Goal: Information Seeking & Learning: Learn about a topic

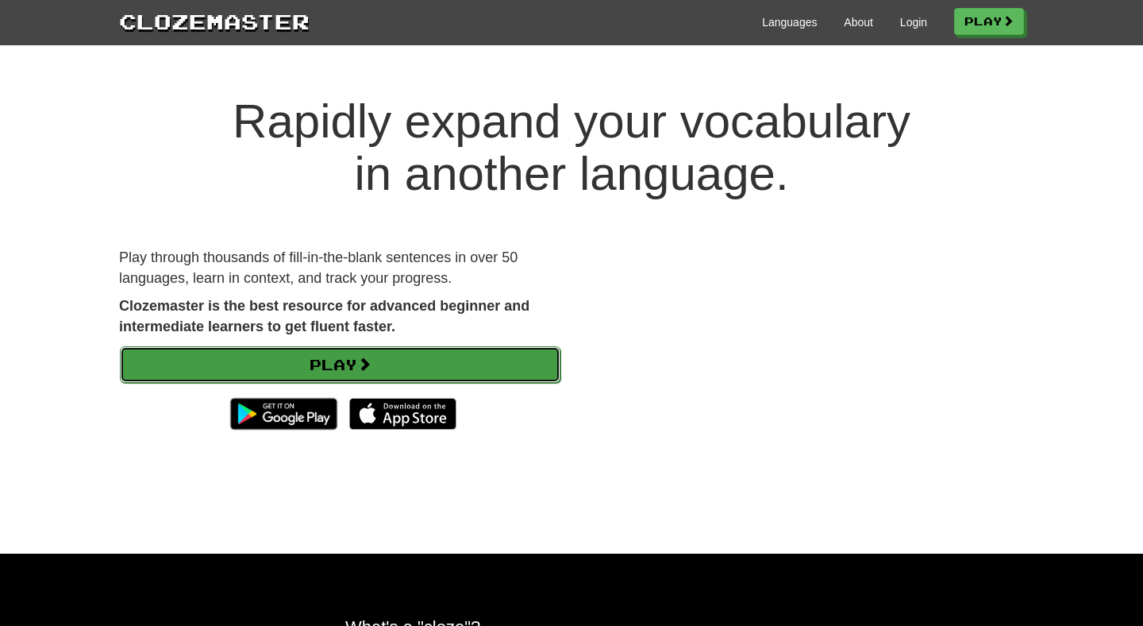
click at [330, 374] on link "Play" at bounding box center [340, 364] width 441 height 37
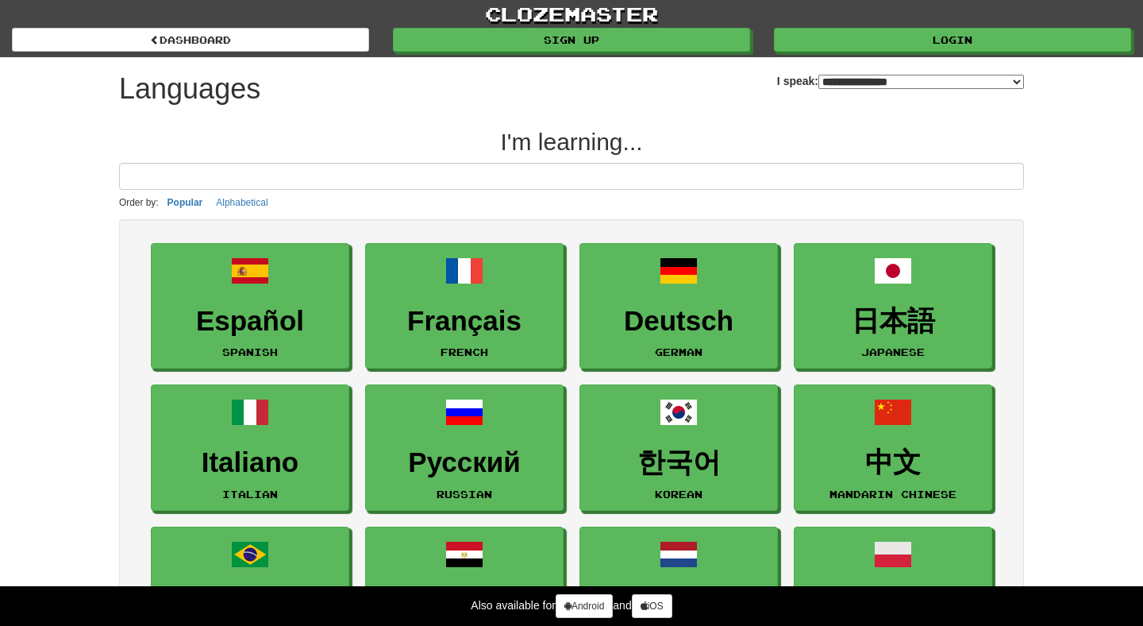
select select "*******"
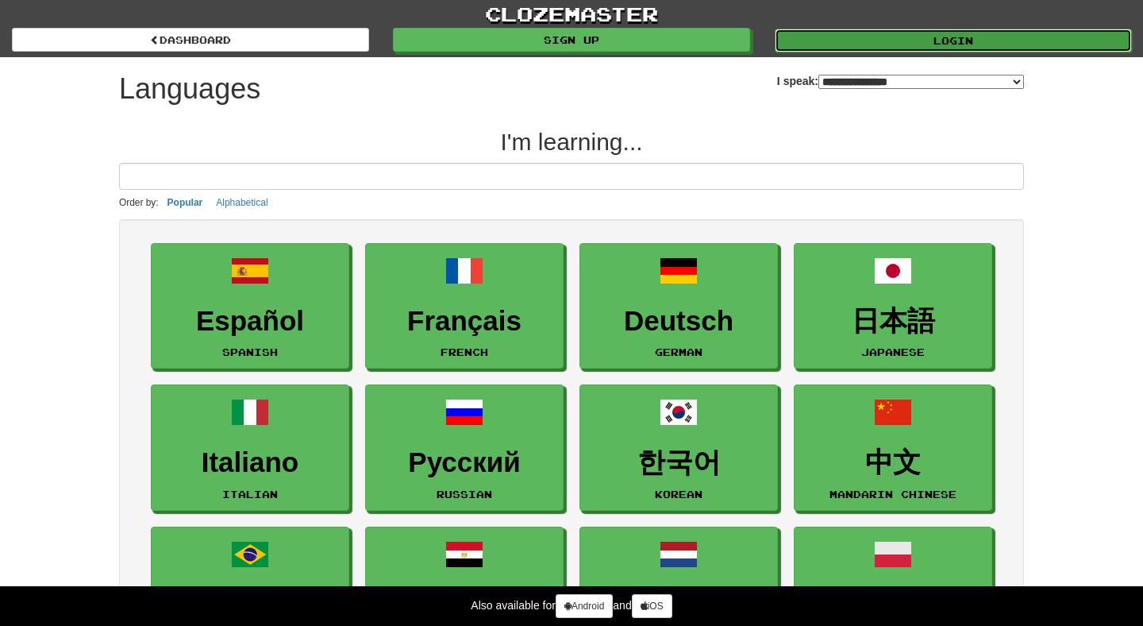
click at [914, 40] on link "Login" at bounding box center [953, 41] width 357 height 24
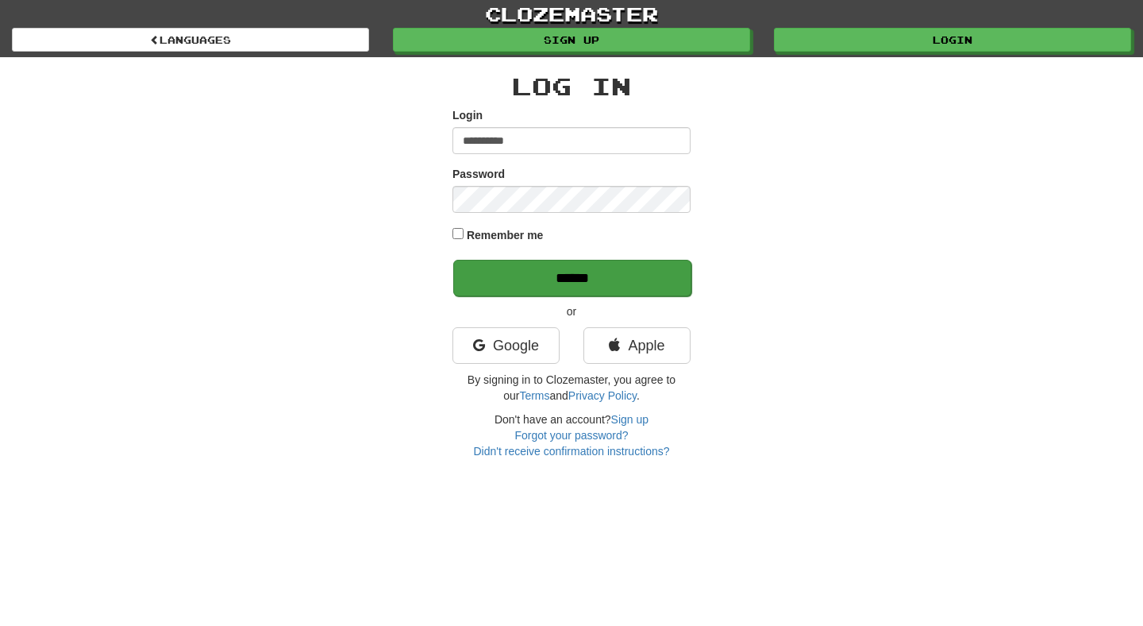
type input "**********"
click at [538, 279] on input "******" at bounding box center [572, 278] width 238 height 37
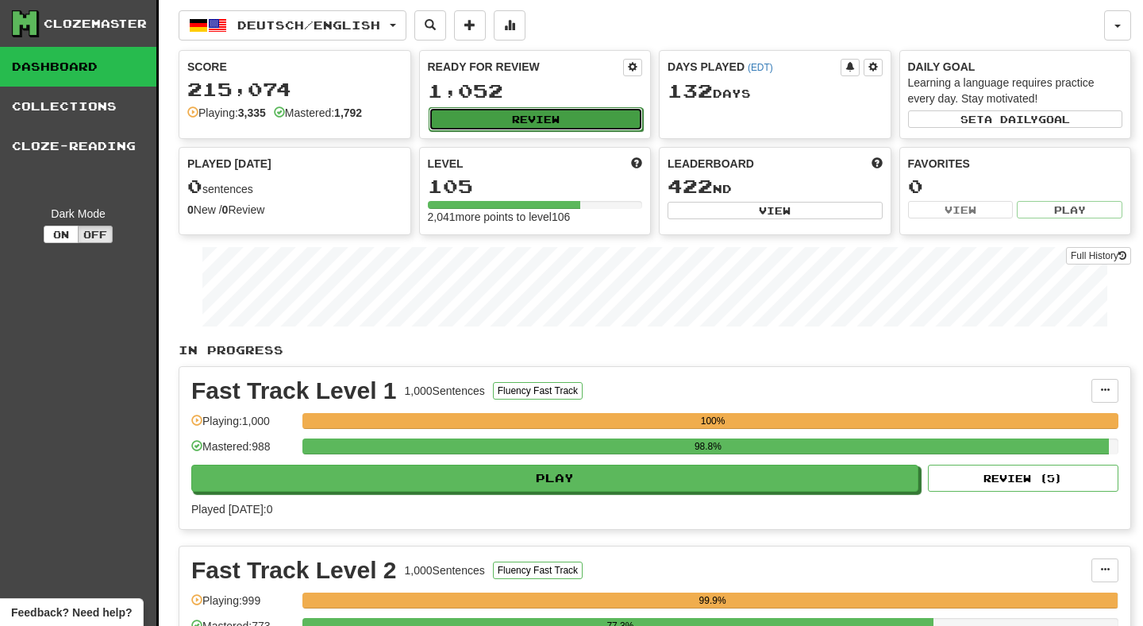
click at [525, 113] on button "Review" at bounding box center [536, 119] width 215 height 24
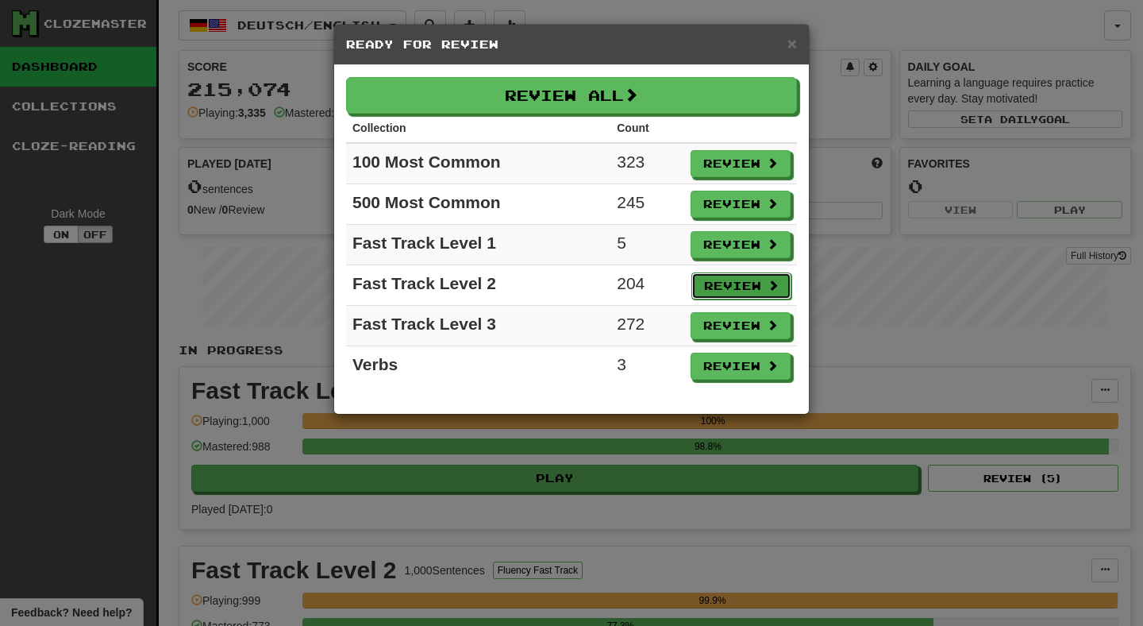
click at [715, 287] on button "Review" at bounding box center [742, 285] width 100 height 27
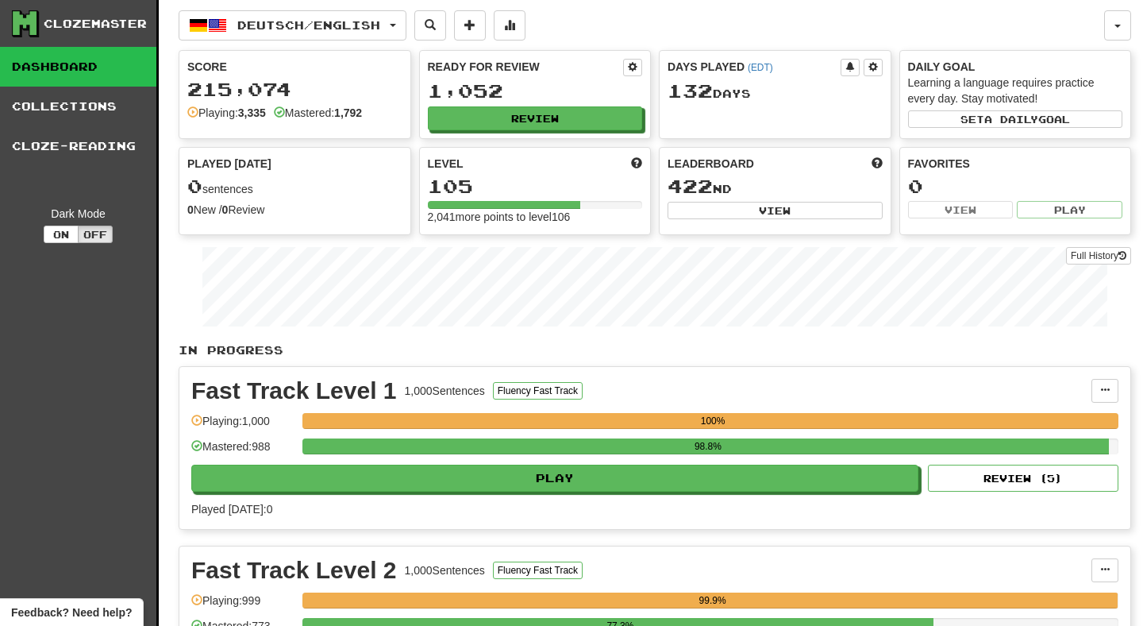
select select "**"
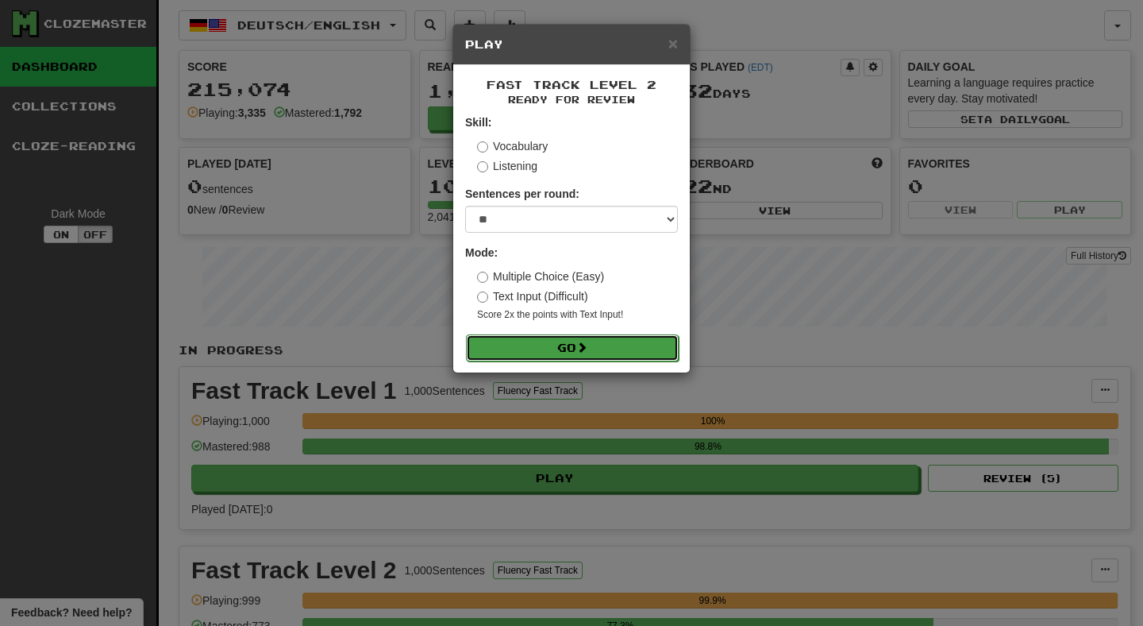
click at [565, 338] on button "Go" at bounding box center [572, 347] width 213 height 27
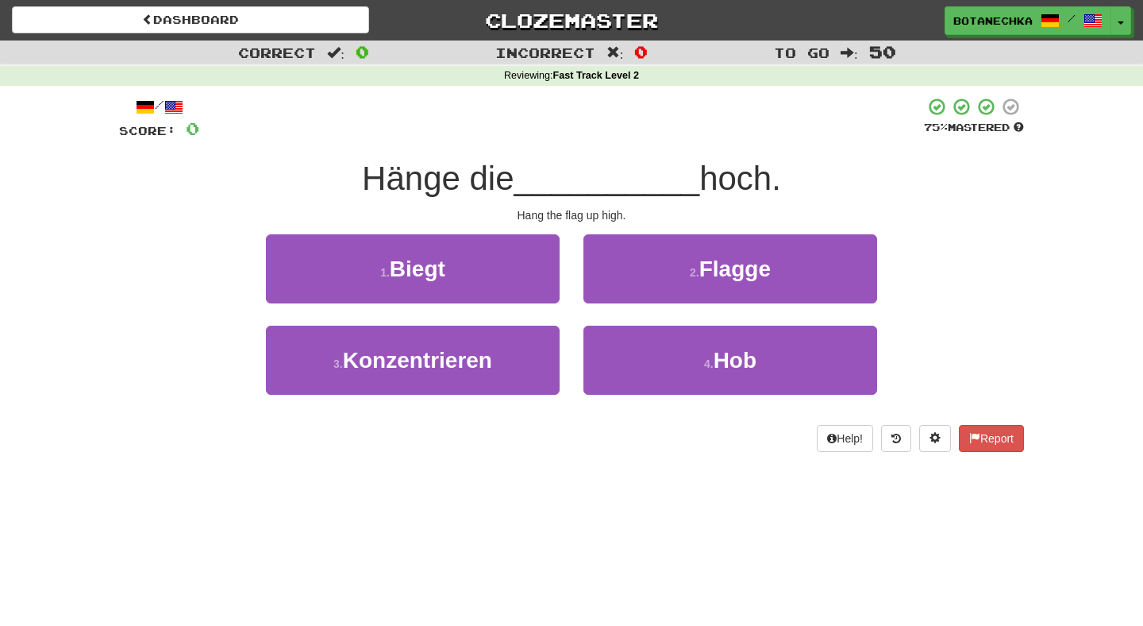
click at [561, 177] on span "__________" at bounding box center [608, 178] width 186 height 37
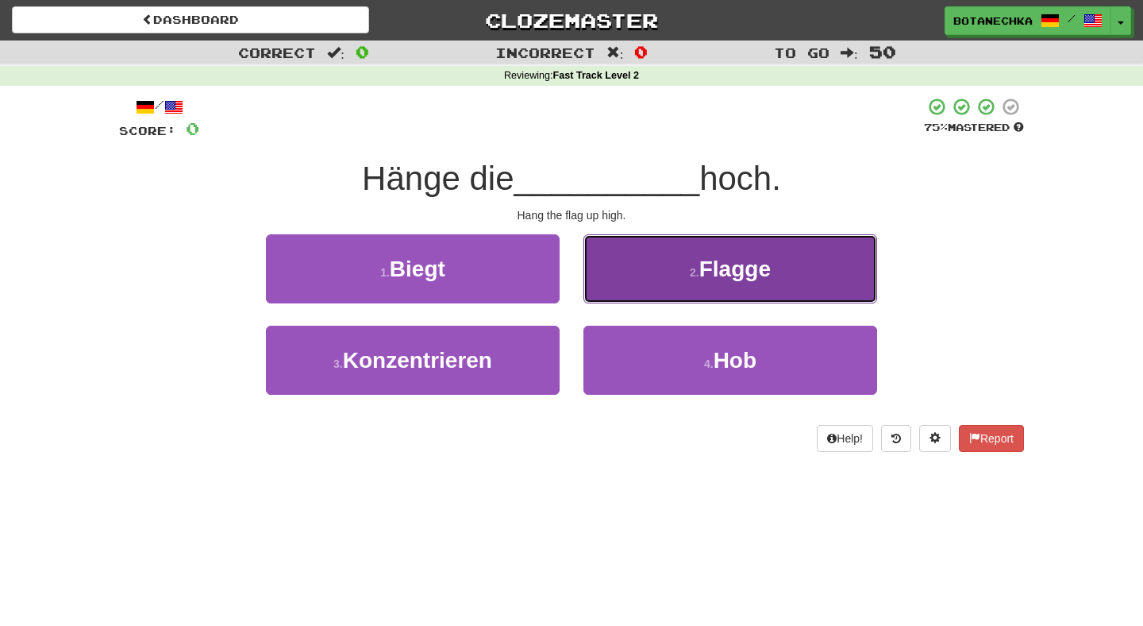
click at [699, 291] on button "2 . Flagge" at bounding box center [731, 268] width 294 height 69
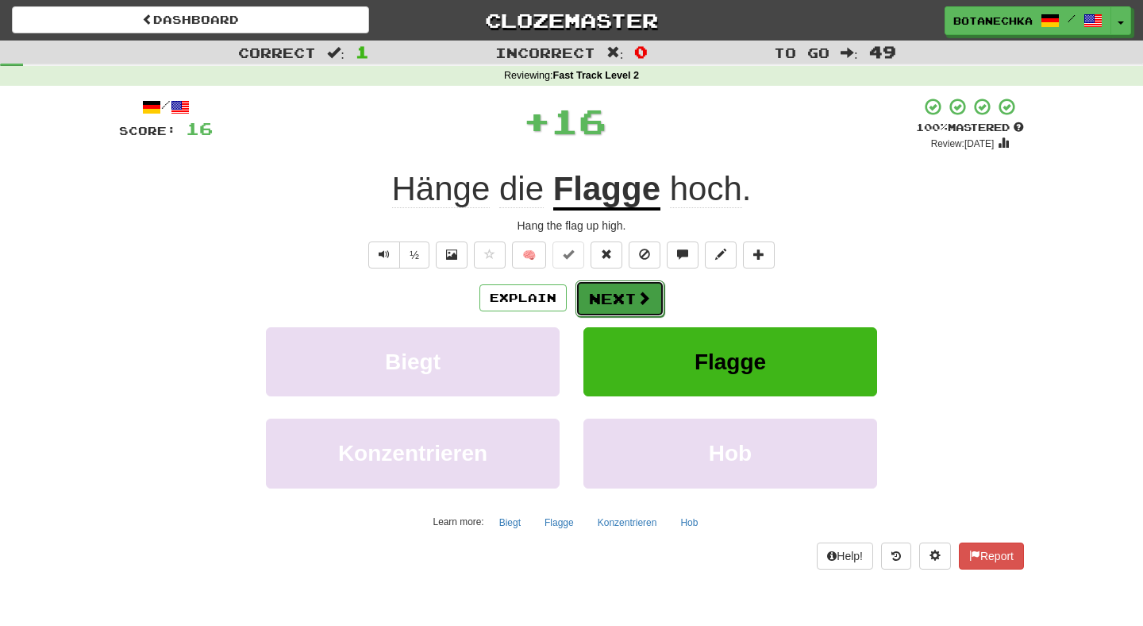
click at [634, 299] on button "Next" at bounding box center [620, 298] width 89 height 37
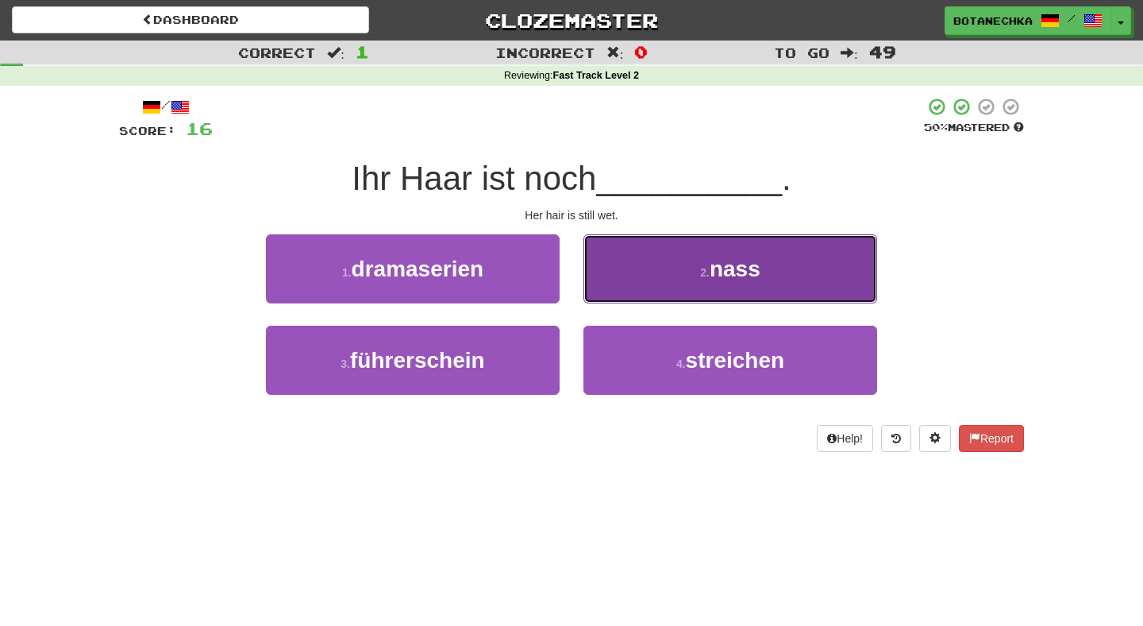
click at [680, 266] on button "2 . nass" at bounding box center [731, 268] width 294 height 69
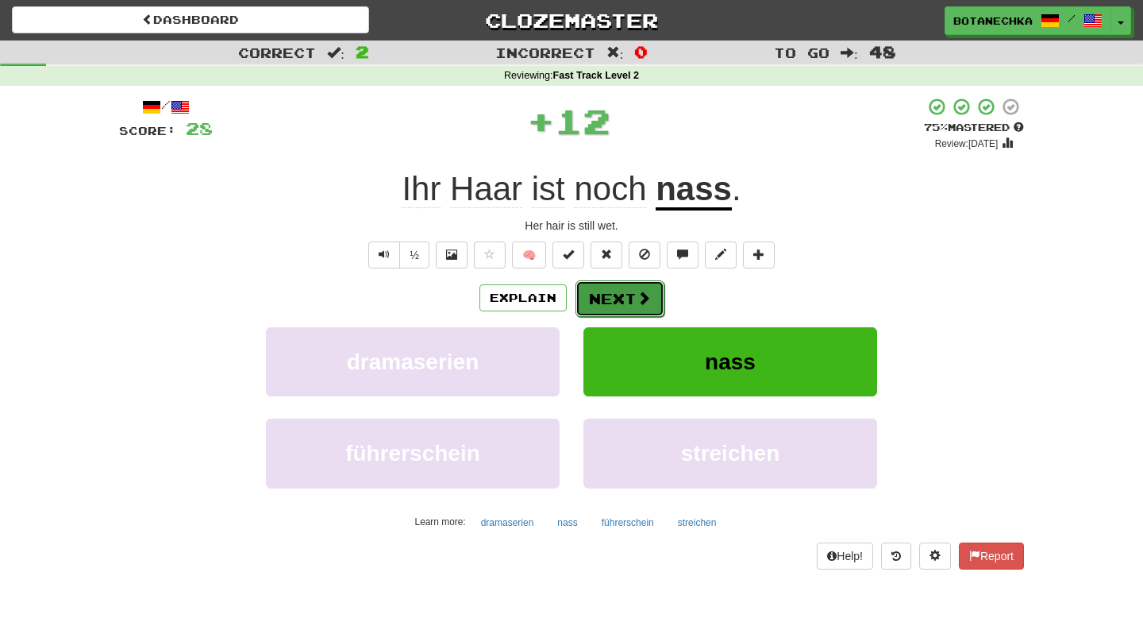
click at [630, 297] on button "Next" at bounding box center [620, 298] width 89 height 37
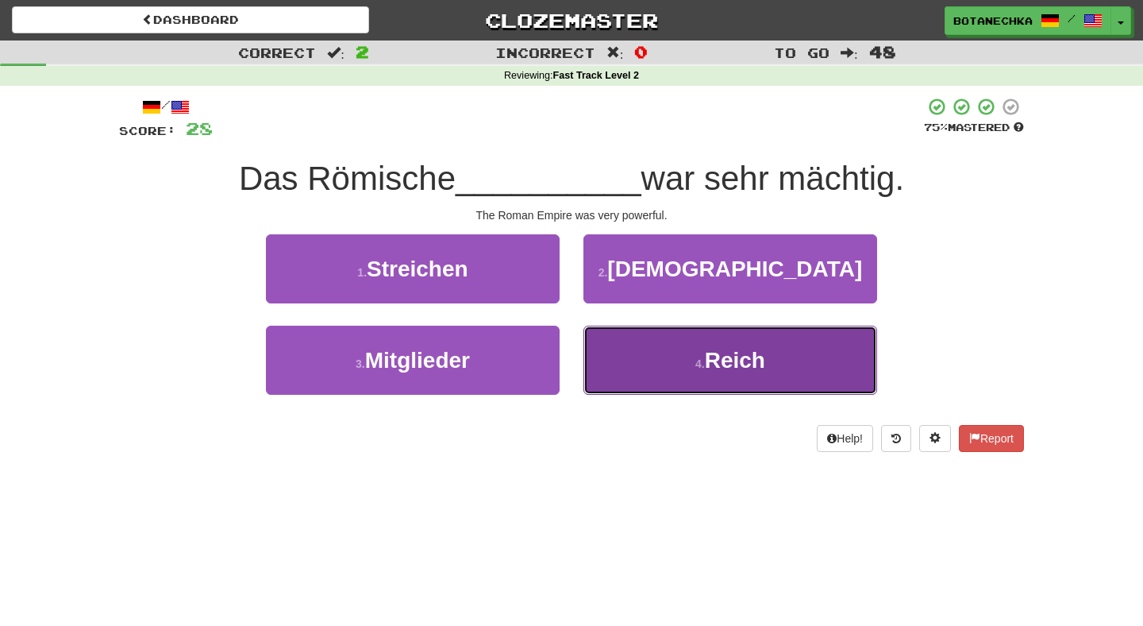
click at [668, 363] on button "4 . Reich" at bounding box center [731, 360] width 294 height 69
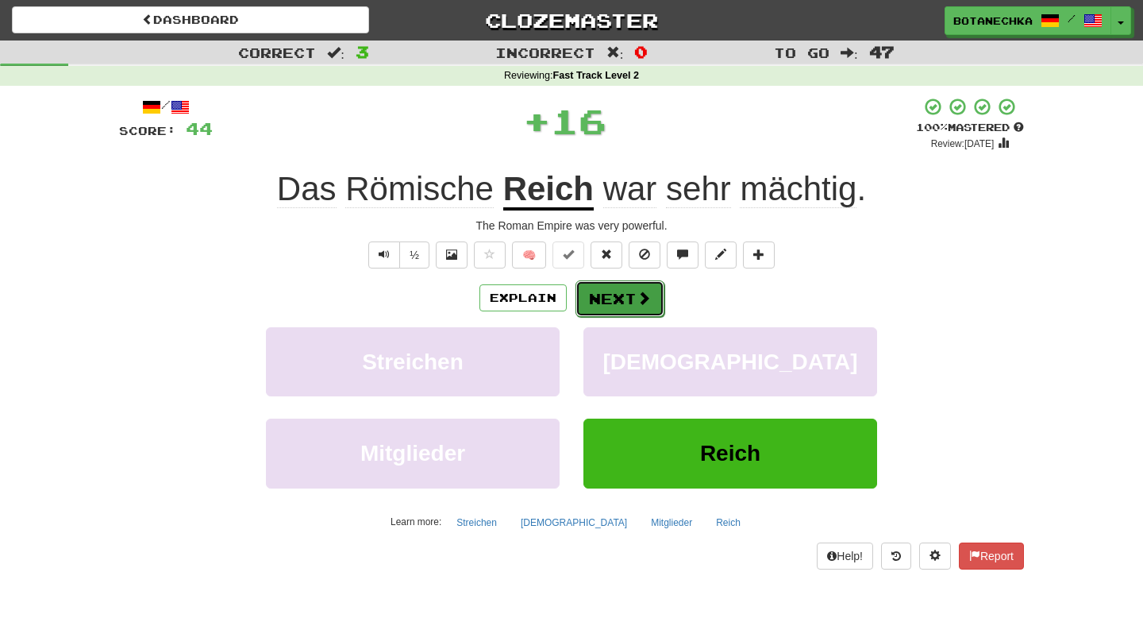
click at [610, 292] on button "Next" at bounding box center [620, 298] width 89 height 37
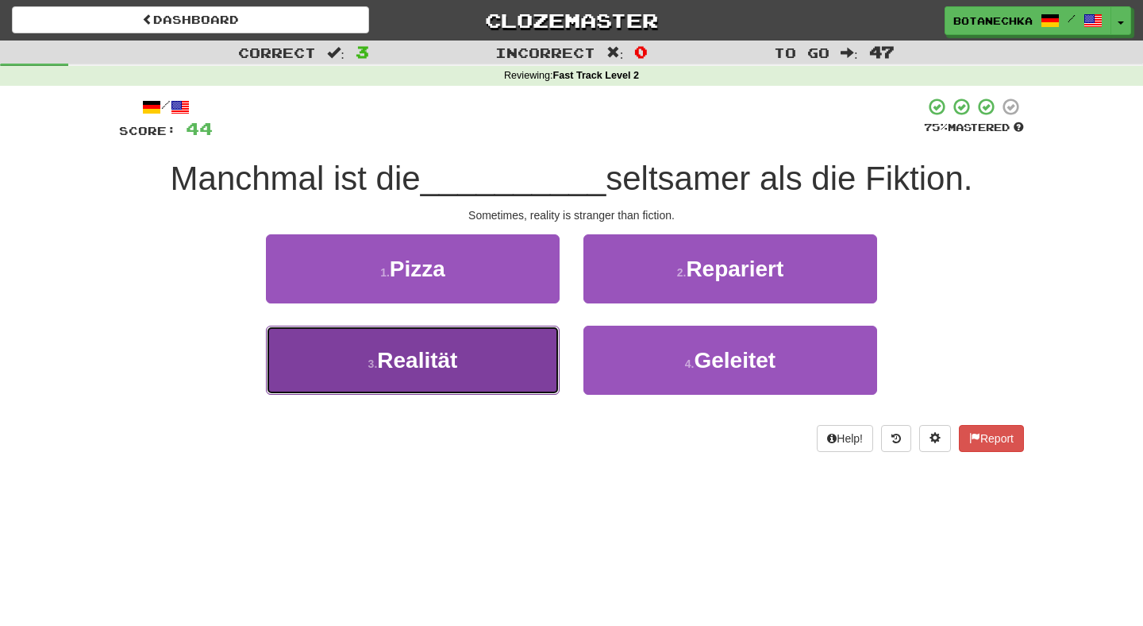
click at [465, 353] on button "3 . Realität" at bounding box center [413, 360] width 294 height 69
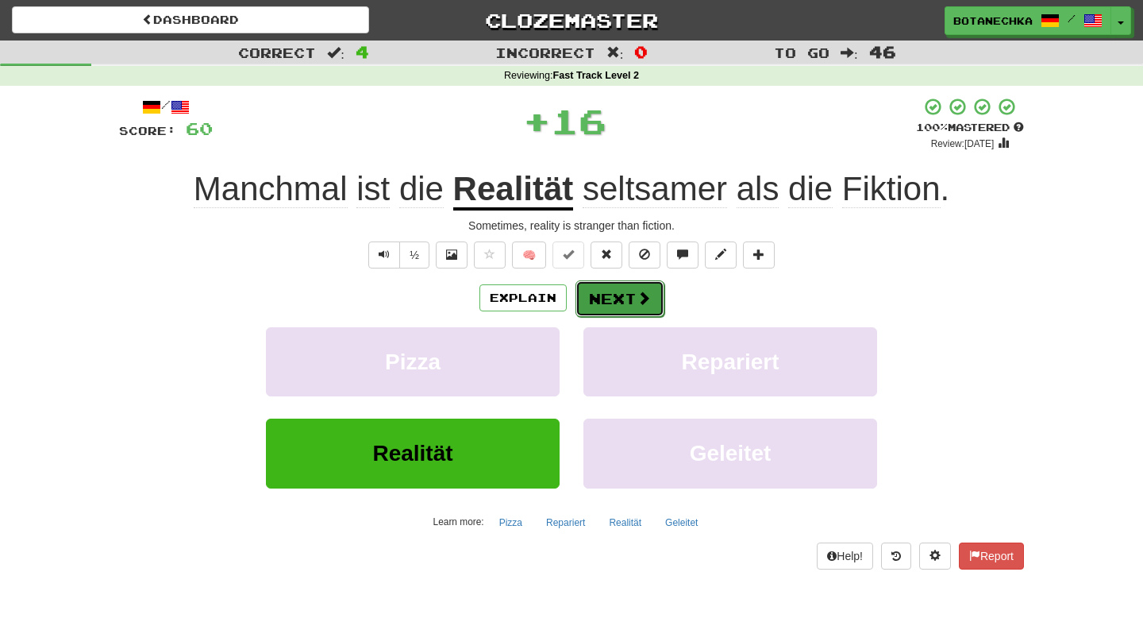
click at [643, 286] on button "Next" at bounding box center [620, 298] width 89 height 37
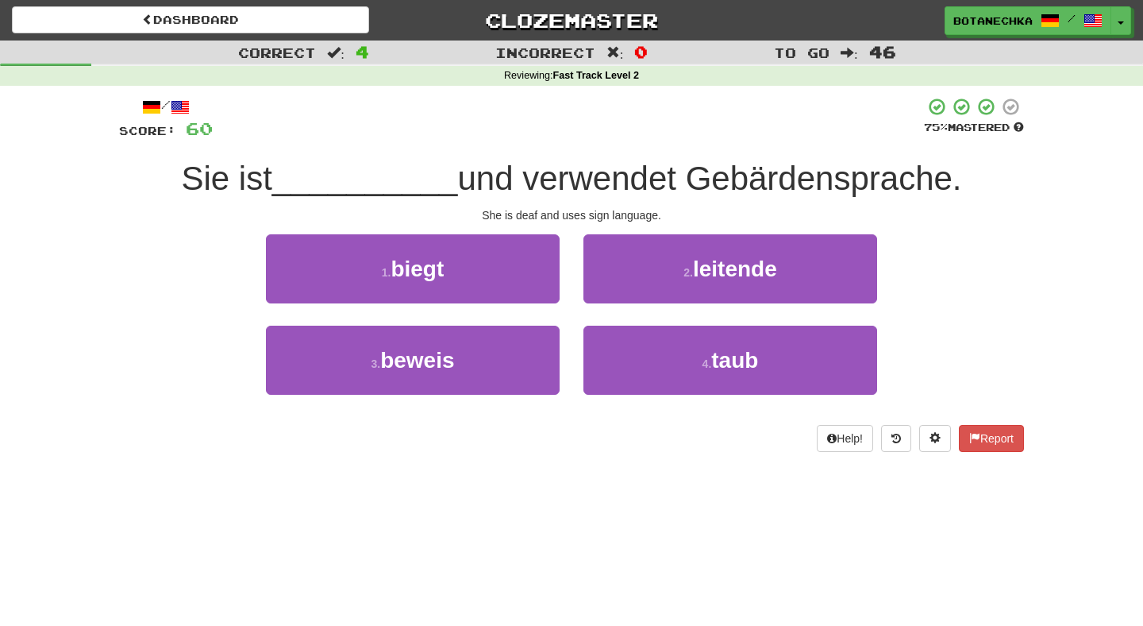
click at [576, 345] on div "4 . taub" at bounding box center [731, 371] width 318 height 91
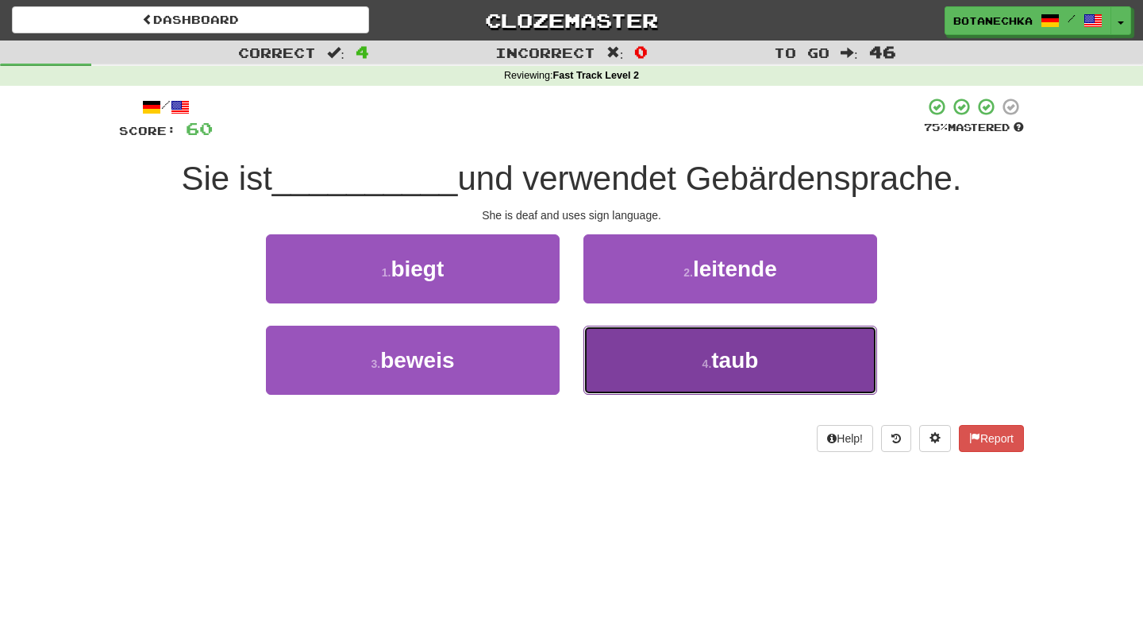
click at [680, 376] on button "4 . taub" at bounding box center [731, 360] width 294 height 69
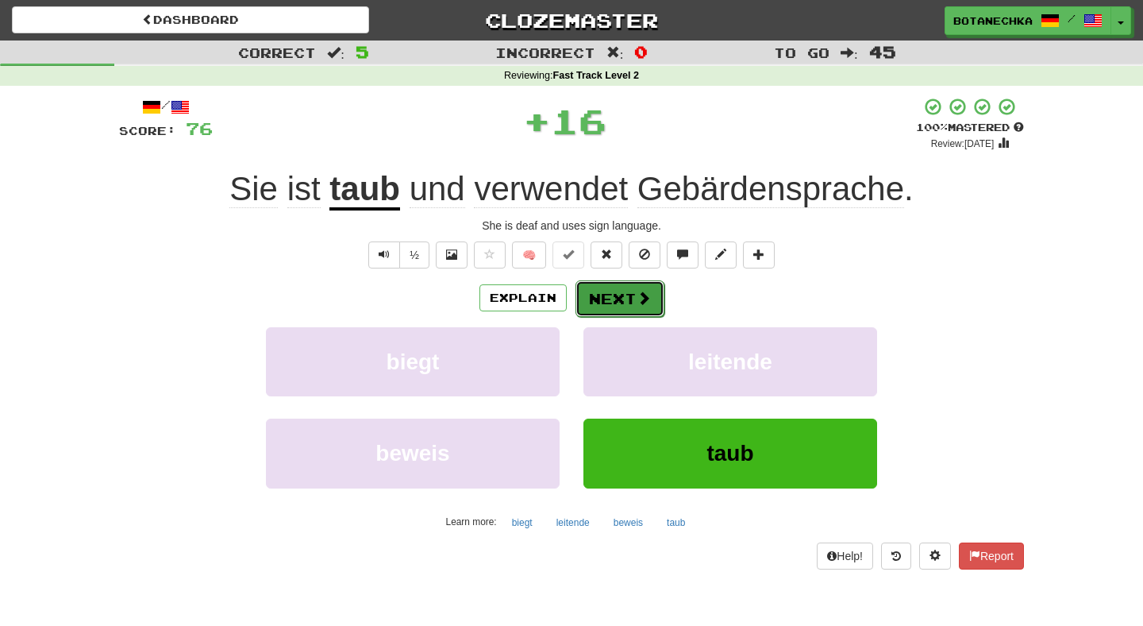
click at [601, 298] on button "Next" at bounding box center [620, 298] width 89 height 37
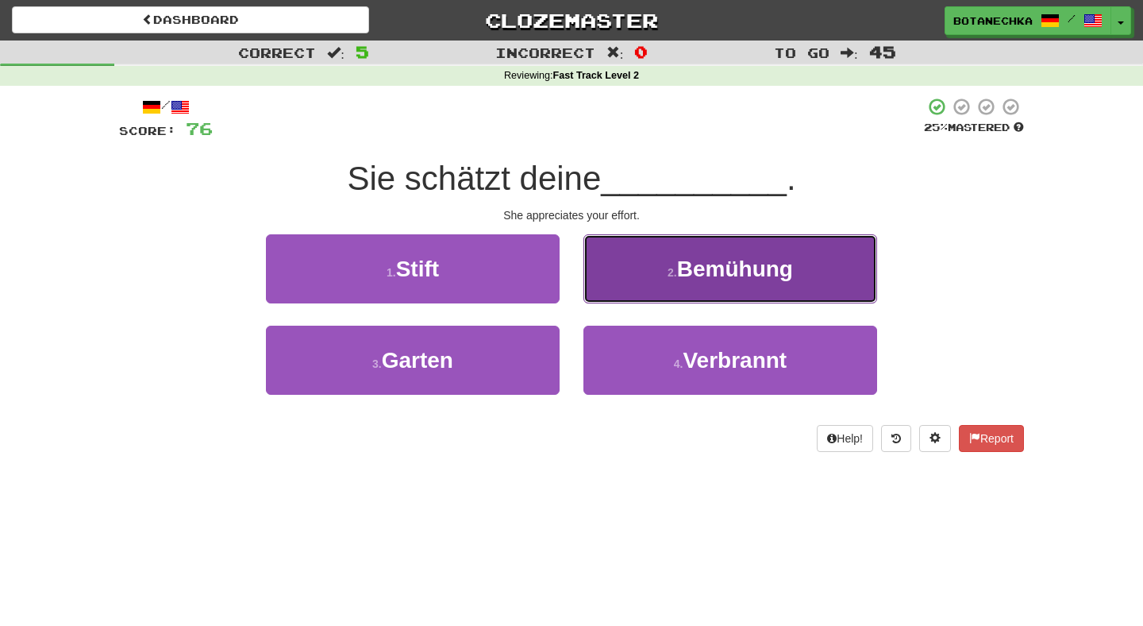
click at [660, 282] on button "2 . Bemühung" at bounding box center [731, 268] width 294 height 69
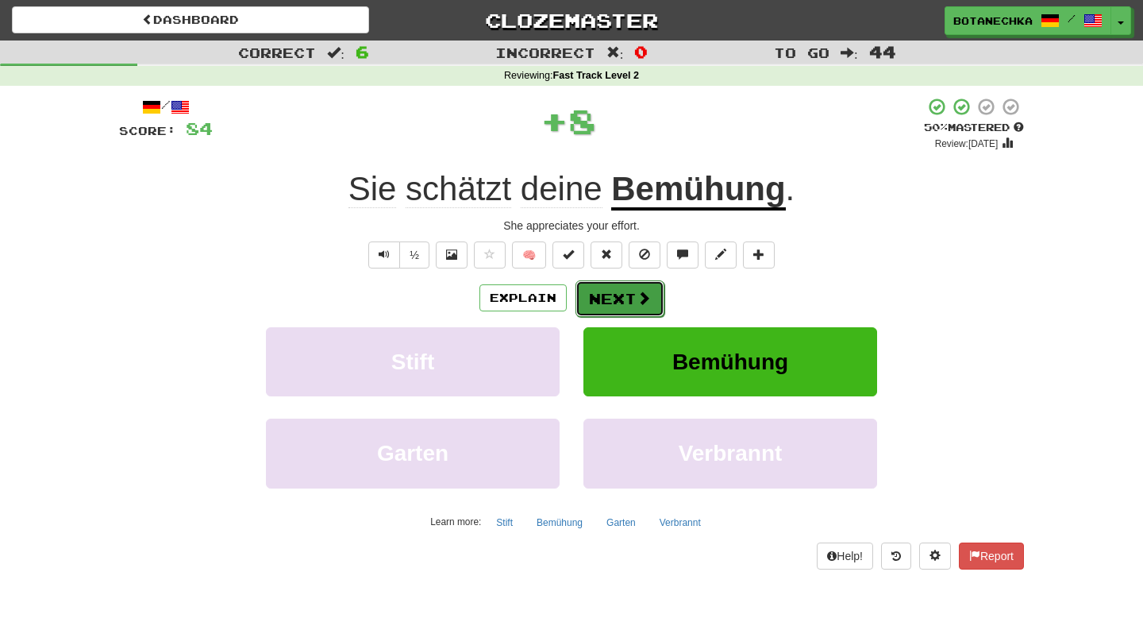
click at [634, 294] on button "Next" at bounding box center [620, 298] width 89 height 37
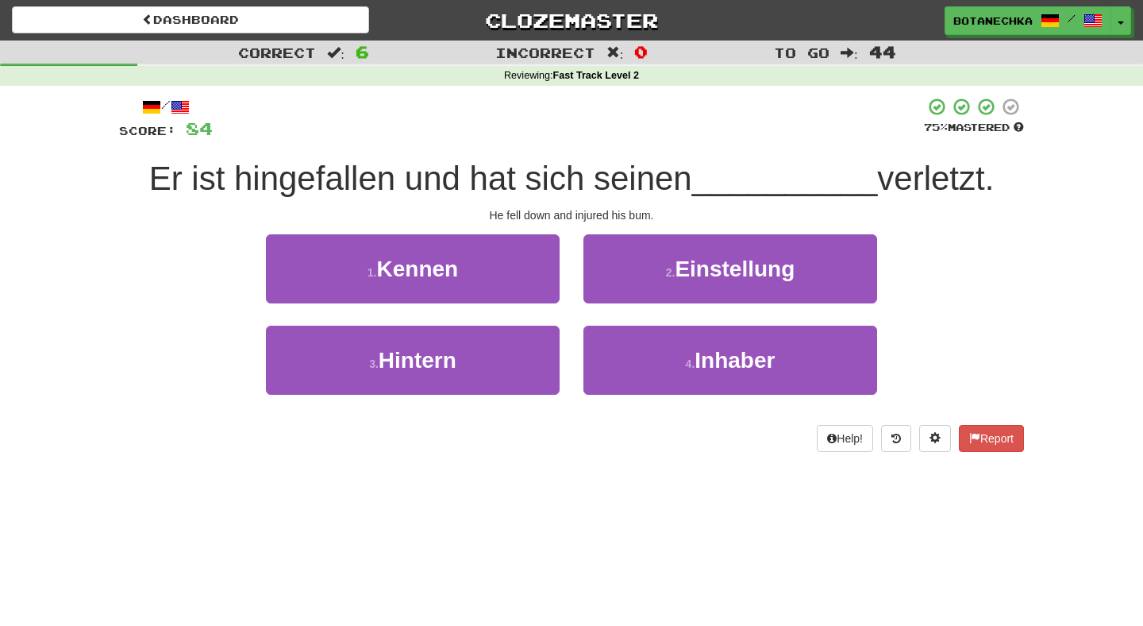
click at [569, 306] on div "1 . Kennen" at bounding box center [413, 279] width 318 height 91
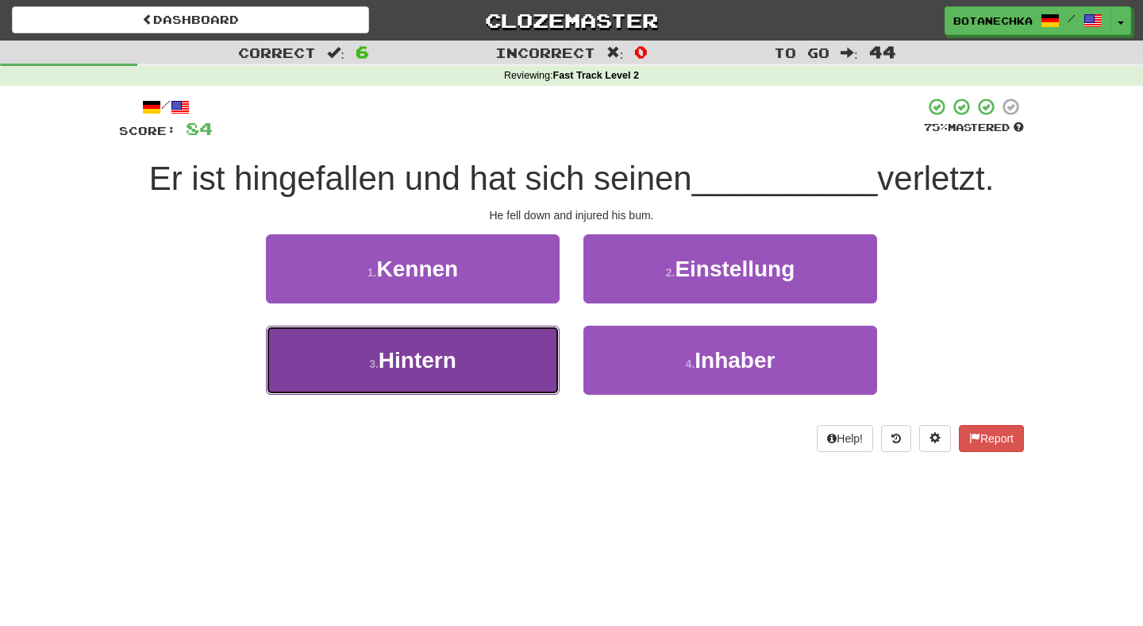
click at [508, 354] on button "3 . Hintern" at bounding box center [413, 360] width 294 height 69
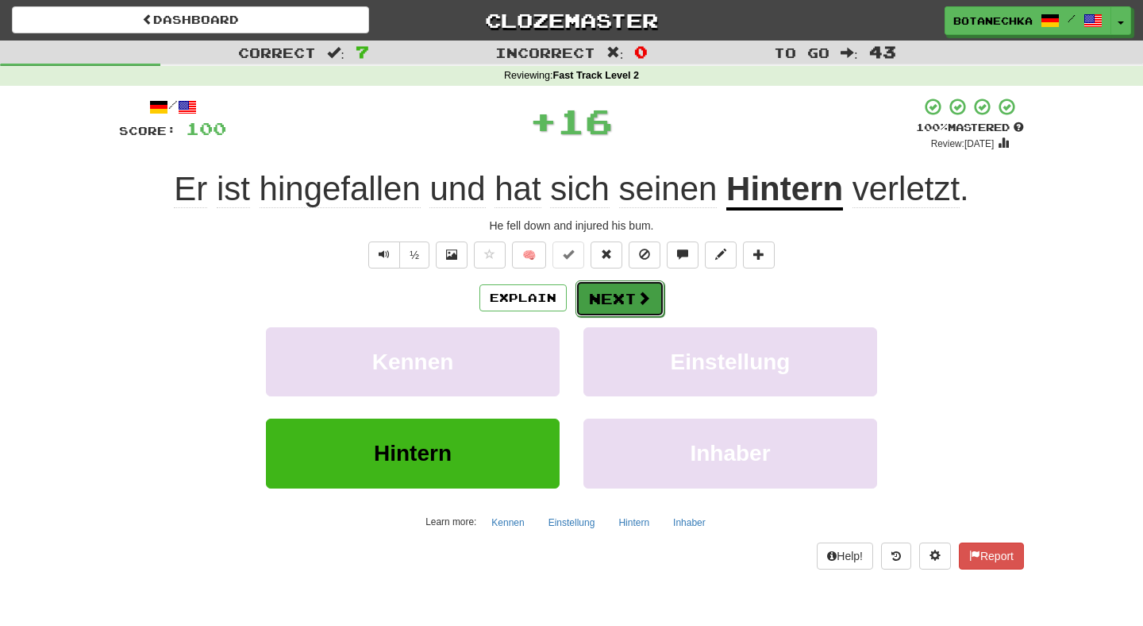
click at [608, 294] on button "Next" at bounding box center [620, 298] width 89 height 37
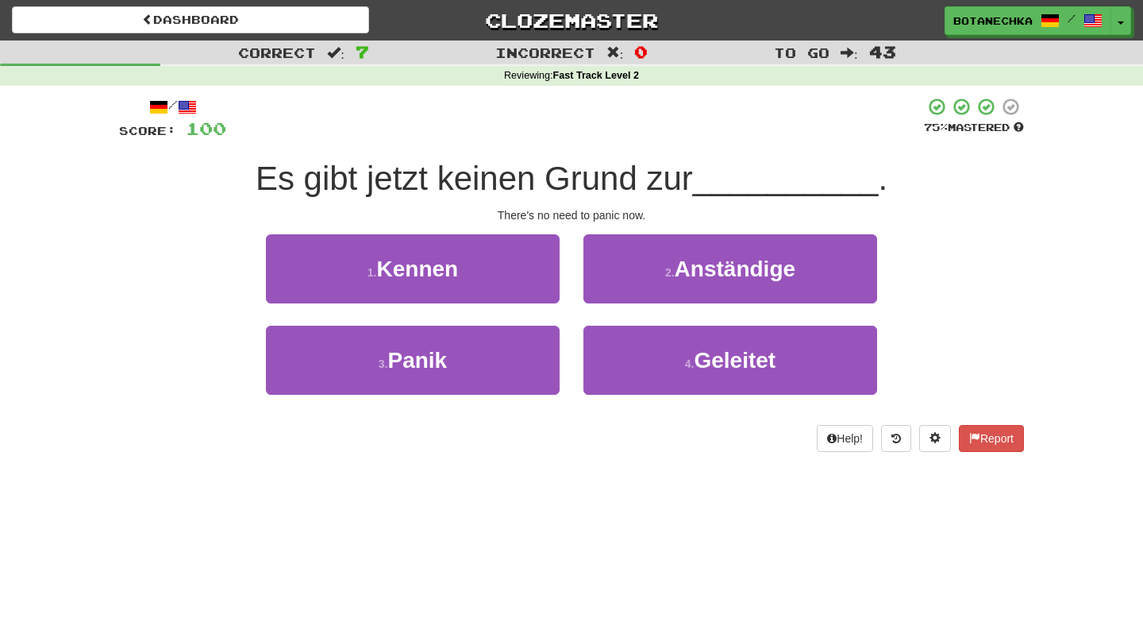
click at [495, 201] on div "Es gibt jetzt keinen Grund zur __________ ." at bounding box center [571, 179] width 905 height 44
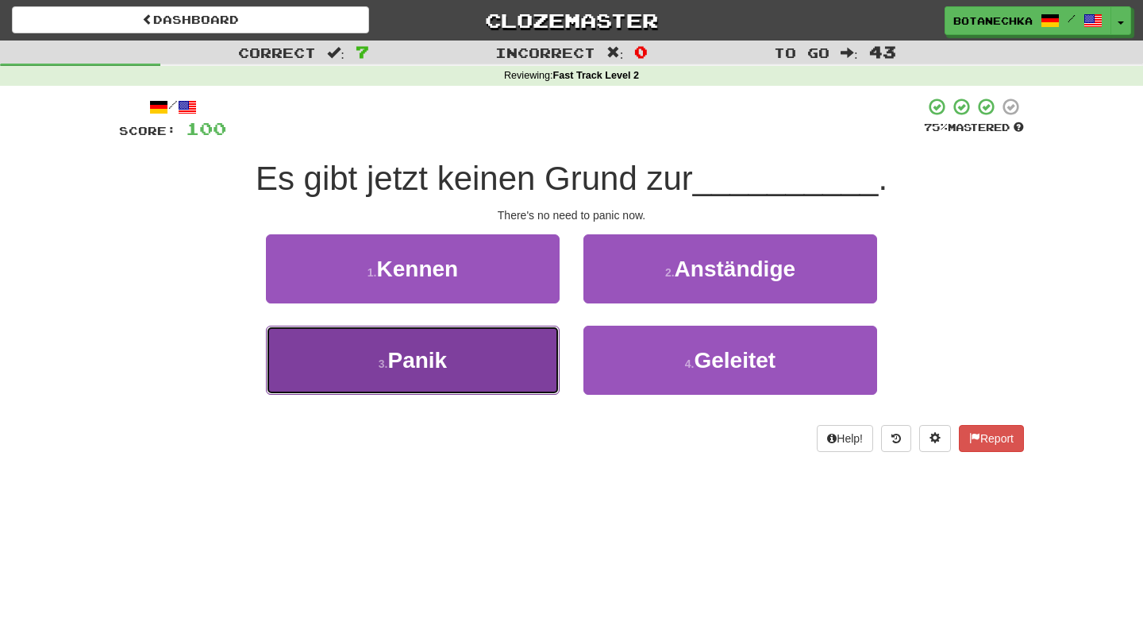
click at [515, 390] on button "3 . Panik" at bounding box center [413, 360] width 294 height 69
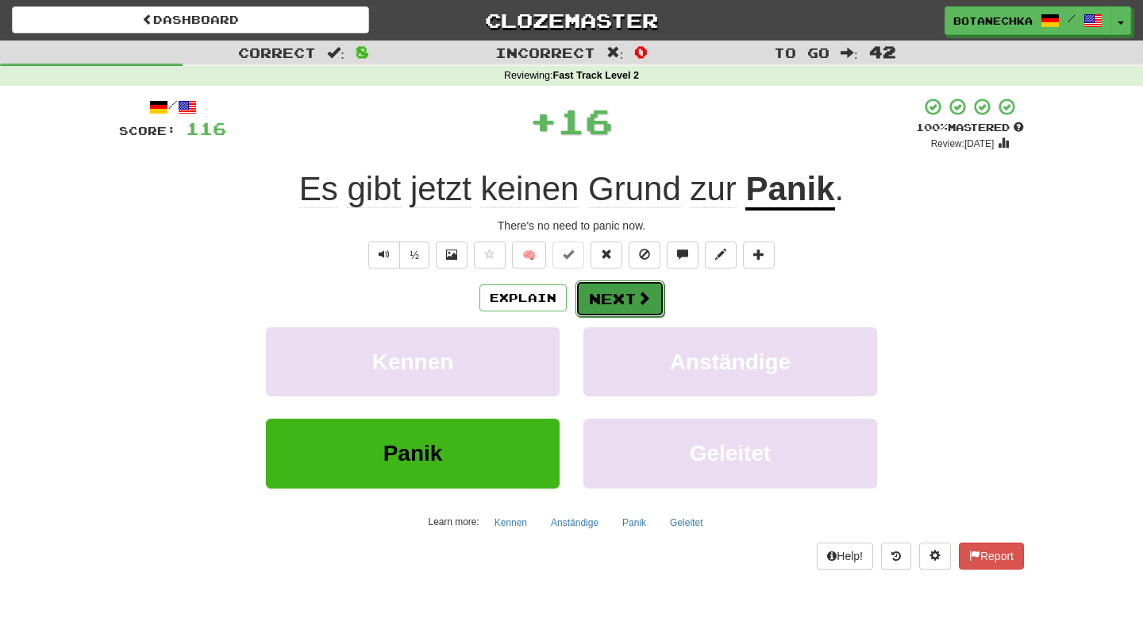
click at [616, 297] on button "Next" at bounding box center [620, 298] width 89 height 37
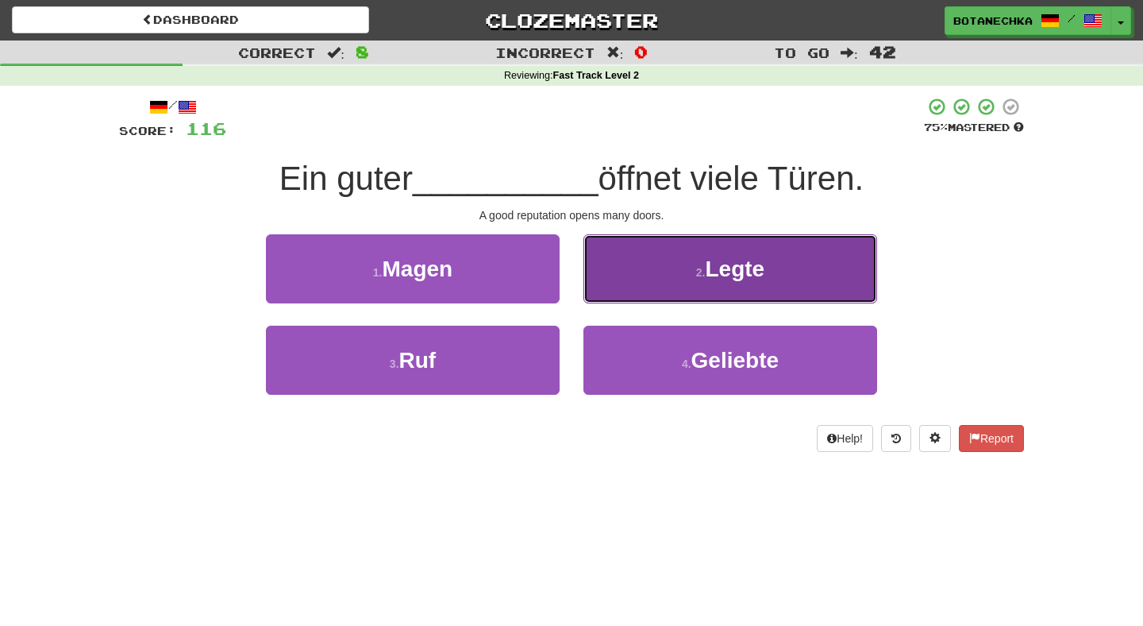
click at [623, 269] on button "2 . Legte" at bounding box center [731, 268] width 294 height 69
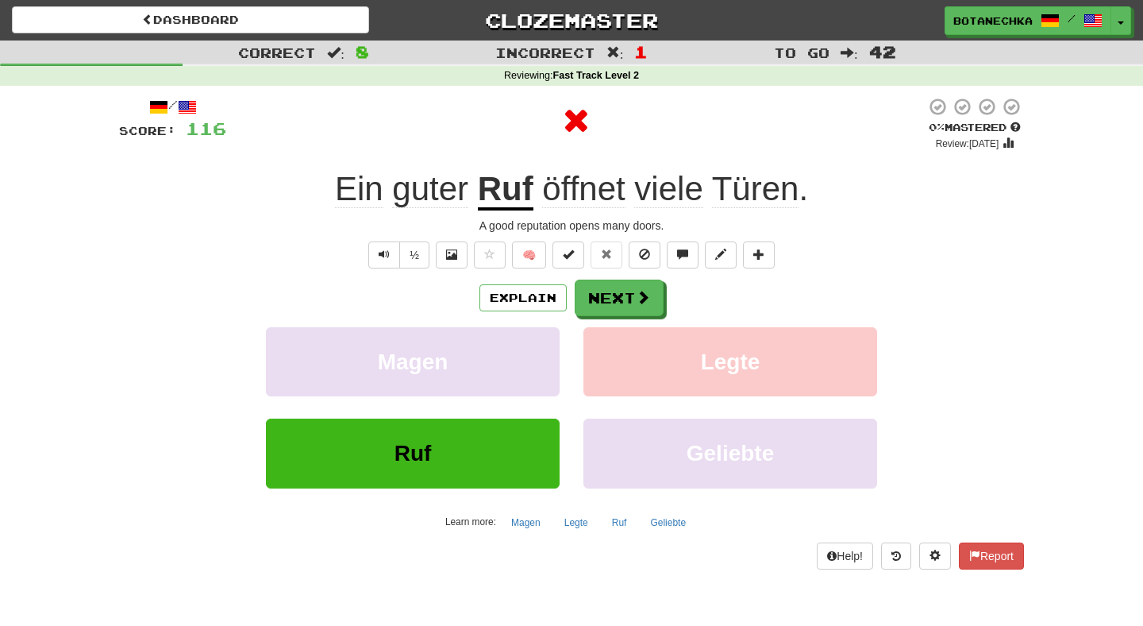
click at [580, 322] on div "Explain Next Magen Legte Ruf Geliebte Learn more: Magen Legte Ruf Geliebte" at bounding box center [571, 406] width 905 height 255
click at [596, 301] on button "Next" at bounding box center [620, 298] width 89 height 37
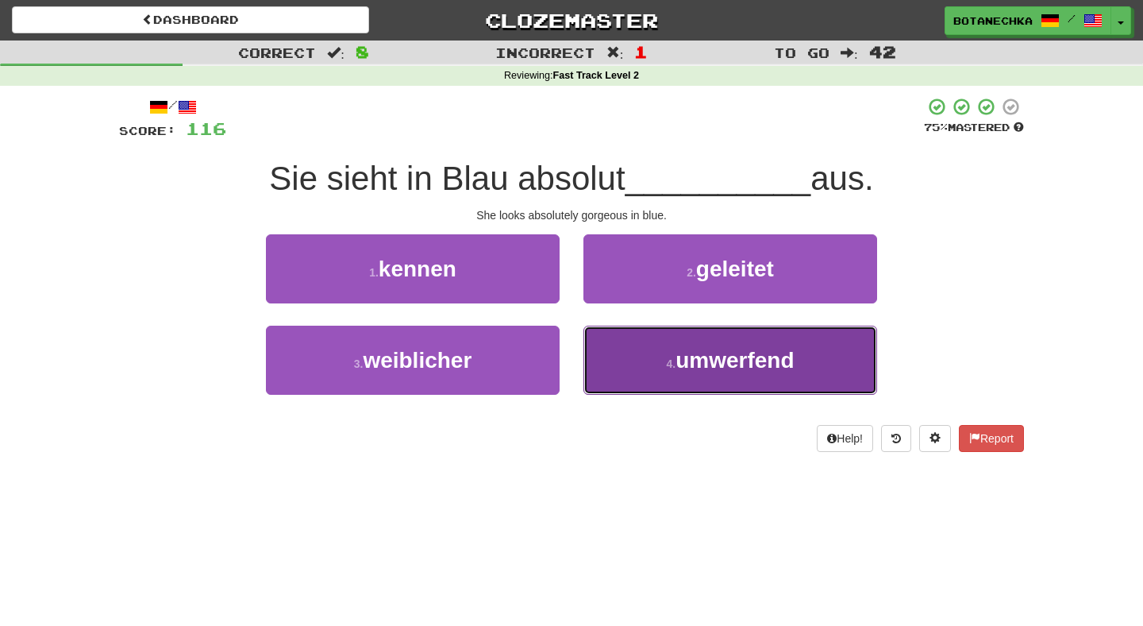
click at [648, 362] on button "4 . umwerfend" at bounding box center [731, 360] width 294 height 69
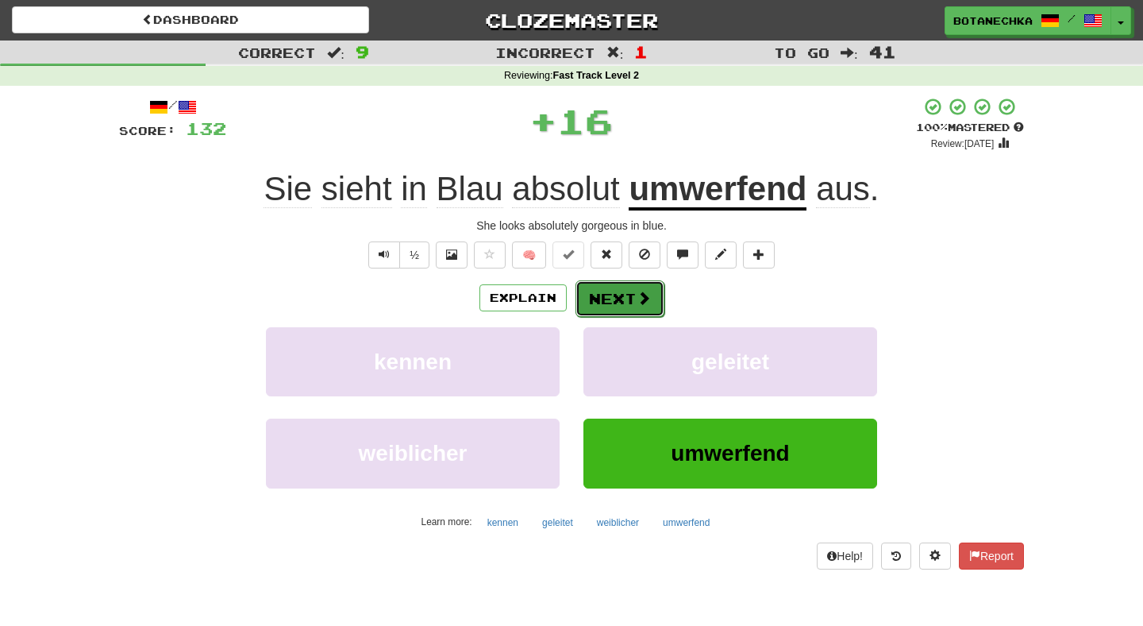
click at [607, 308] on button "Next" at bounding box center [620, 298] width 89 height 37
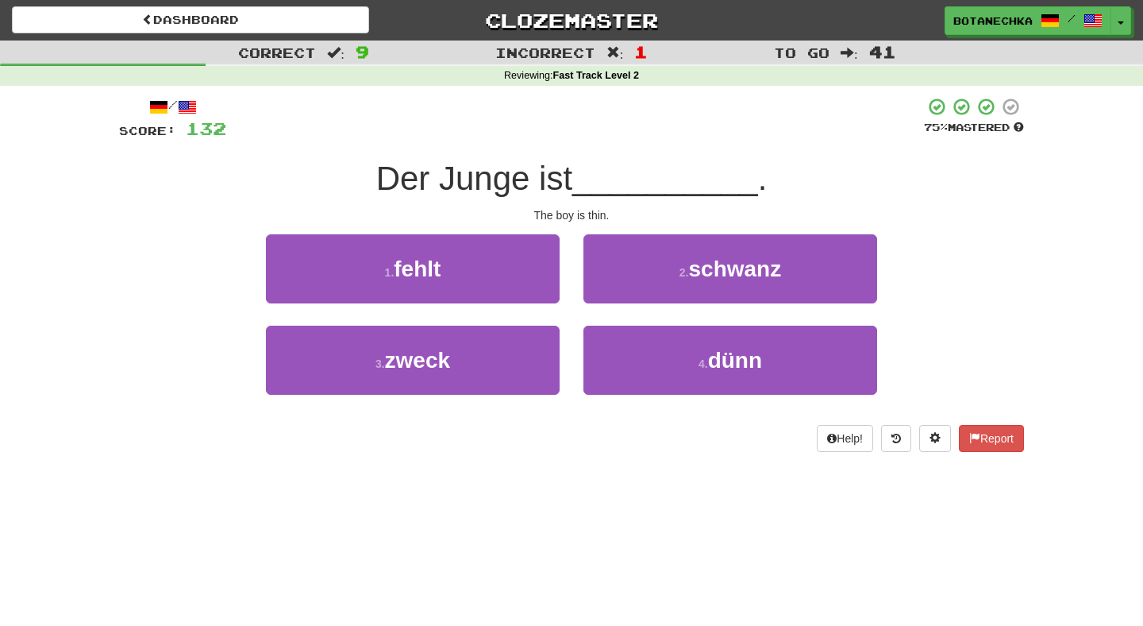
click at [580, 233] on div "/ Score: 132 75 % Mastered Der Junge ist __________ . The boy is thin. 1 . fehl…" at bounding box center [571, 274] width 905 height 355
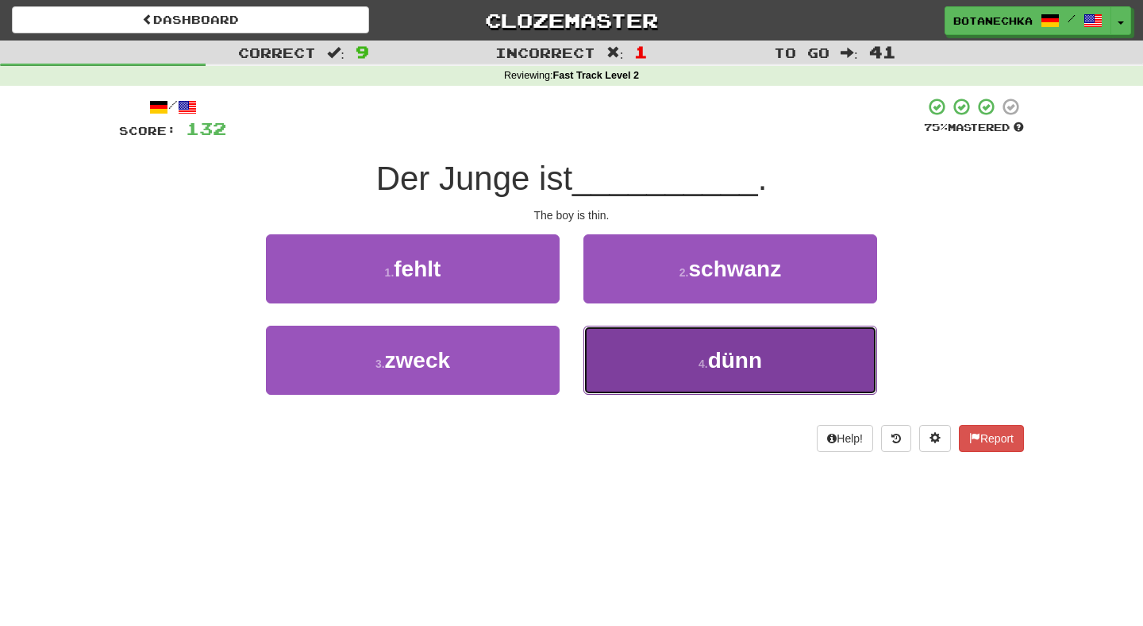
click at [611, 375] on button "4 . dünn" at bounding box center [731, 360] width 294 height 69
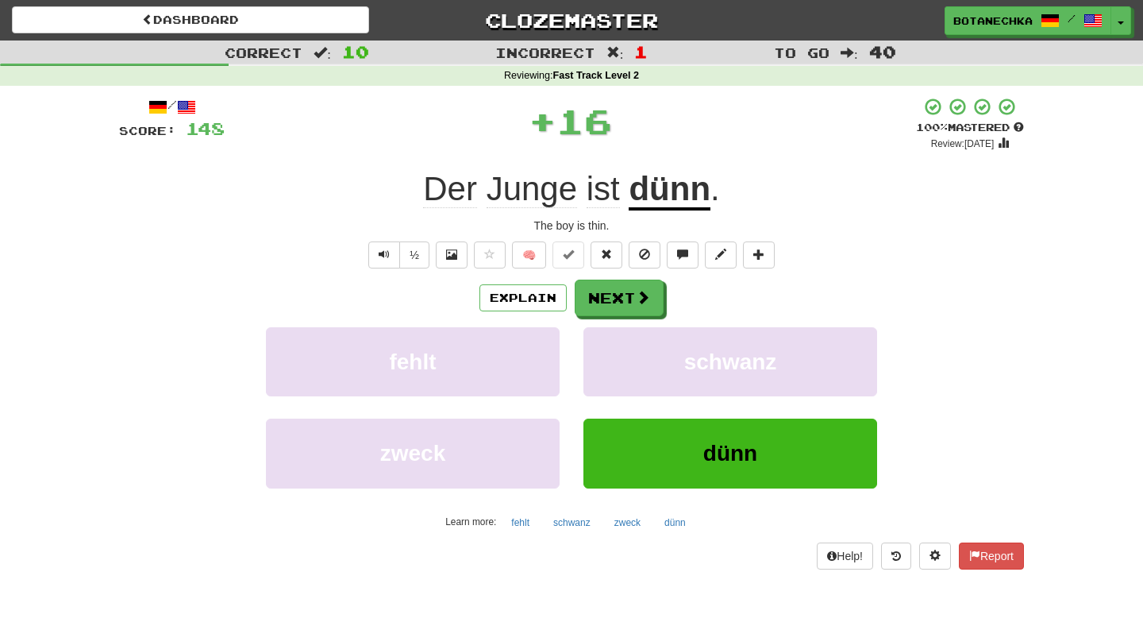
click at [573, 306] on div "Explain Next" at bounding box center [571, 297] width 905 height 37
click at [588, 303] on button "Next" at bounding box center [620, 298] width 89 height 37
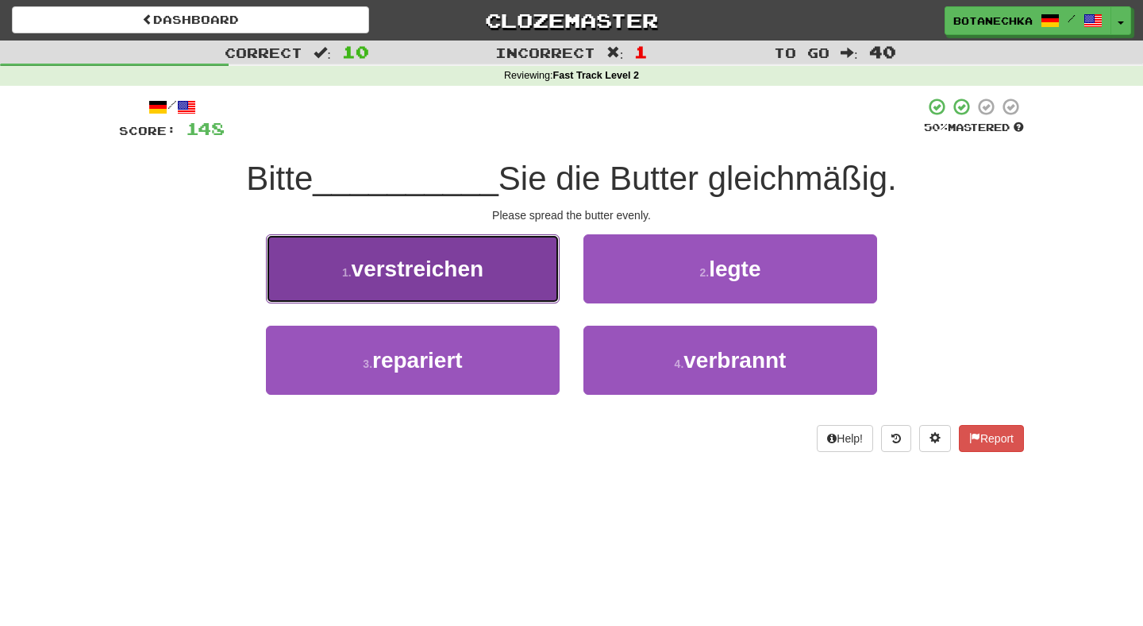
click at [519, 268] on button "1 . verstreichen" at bounding box center [413, 268] width 294 height 69
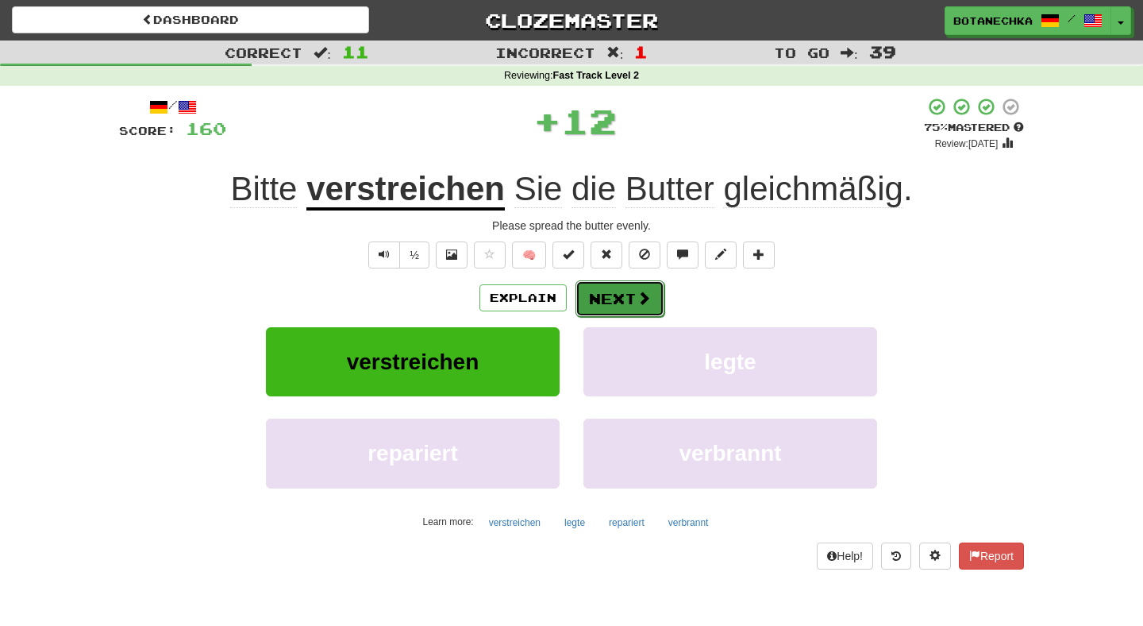
click at [621, 299] on button "Next" at bounding box center [620, 298] width 89 height 37
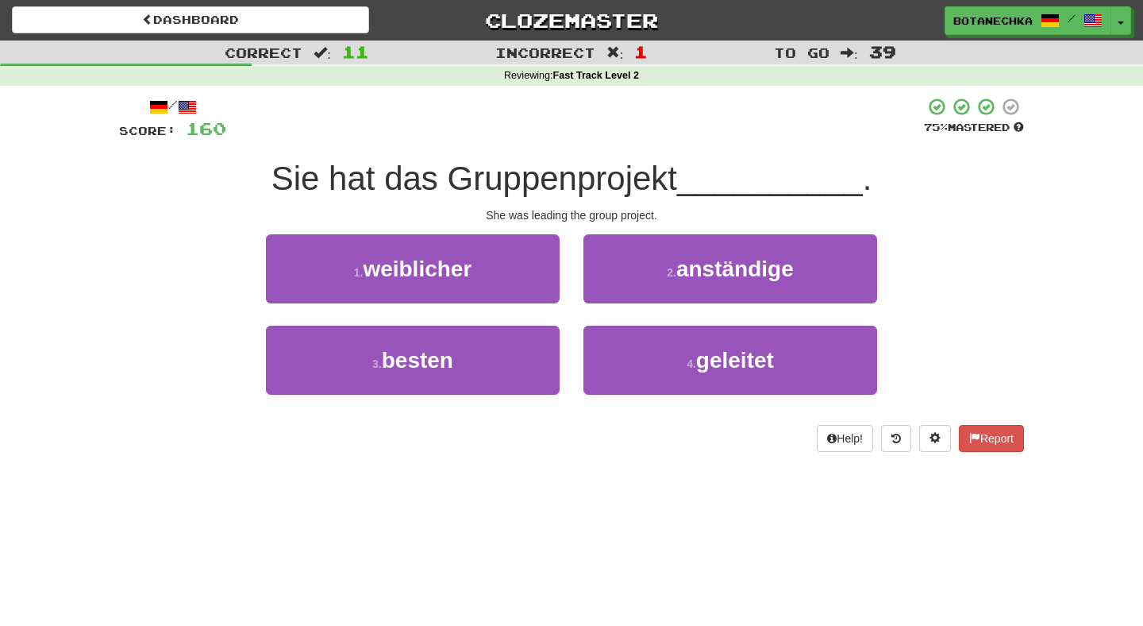
click at [578, 221] on div "She was leading the group project." at bounding box center [571, 215] width 905 height 16
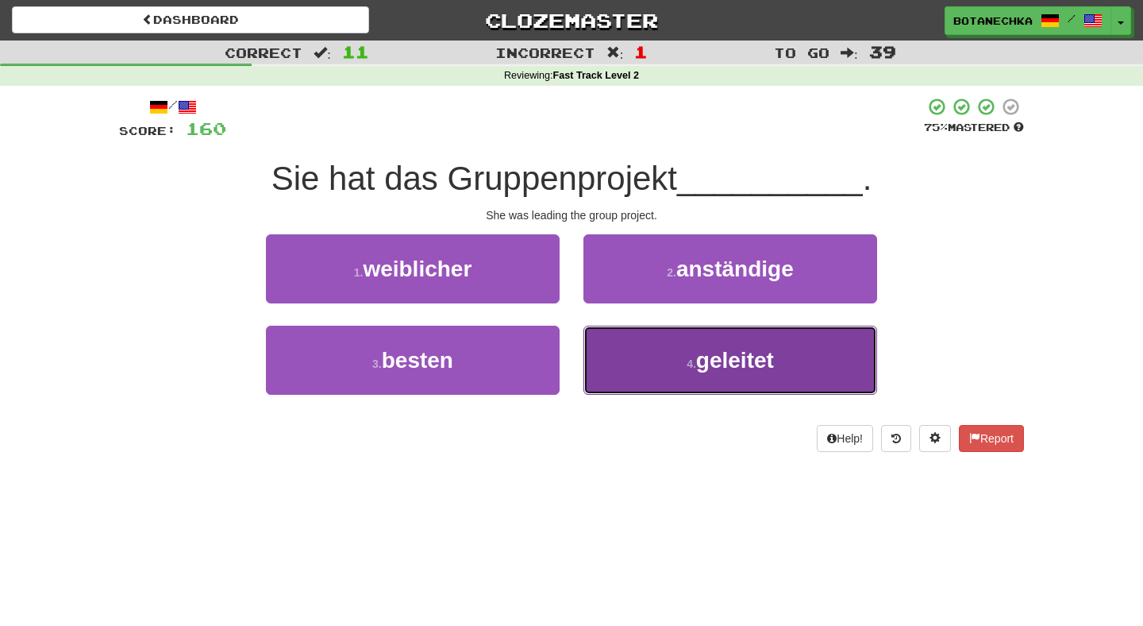
click at [649, 380] on button "4 . geleitet" at bounding box center [731, 360] width 294 height 69
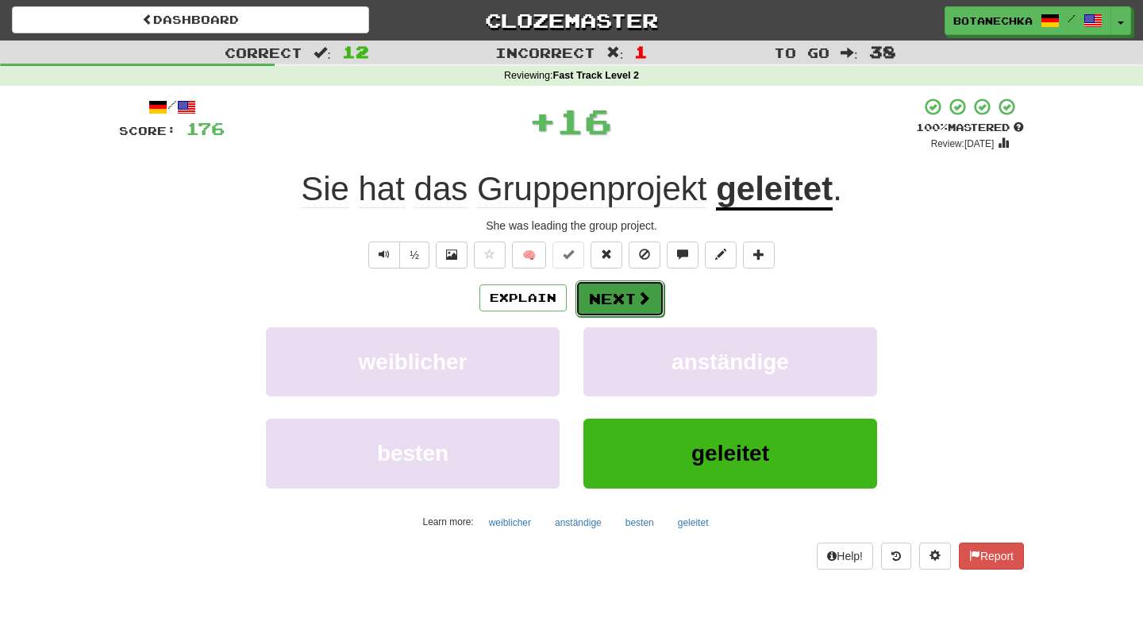
click at [624, 310] on button "Next" at bounding box center [620, 298] width 89 height 37
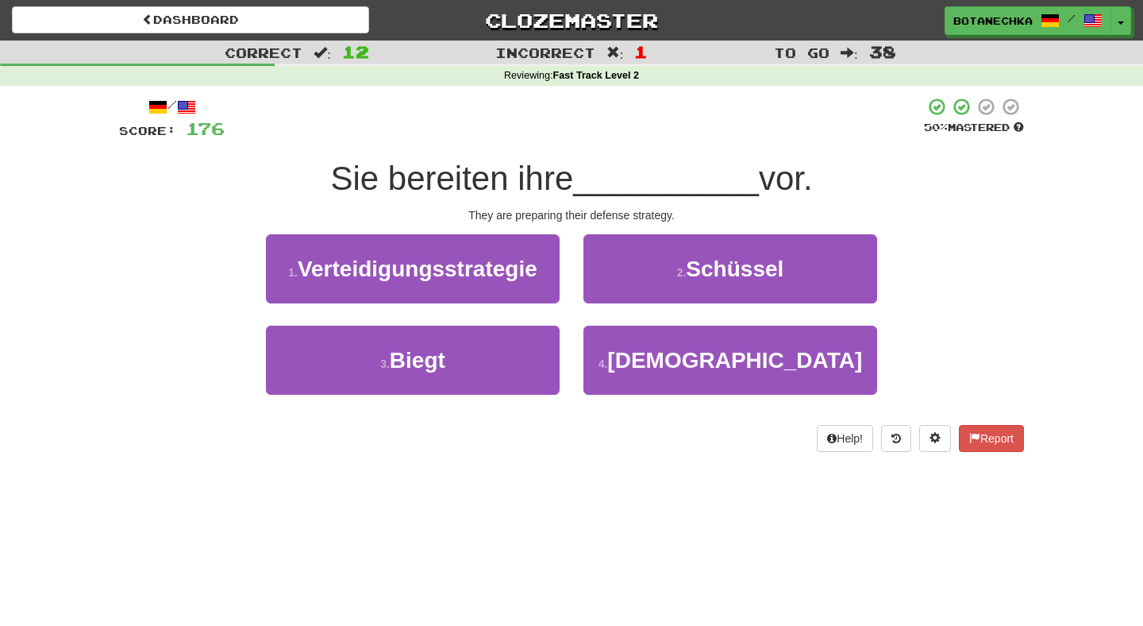
click at [571, 264] on div "1 . Verteidigungsstrategie" at bounding box center [413, 279] width 318 height 91
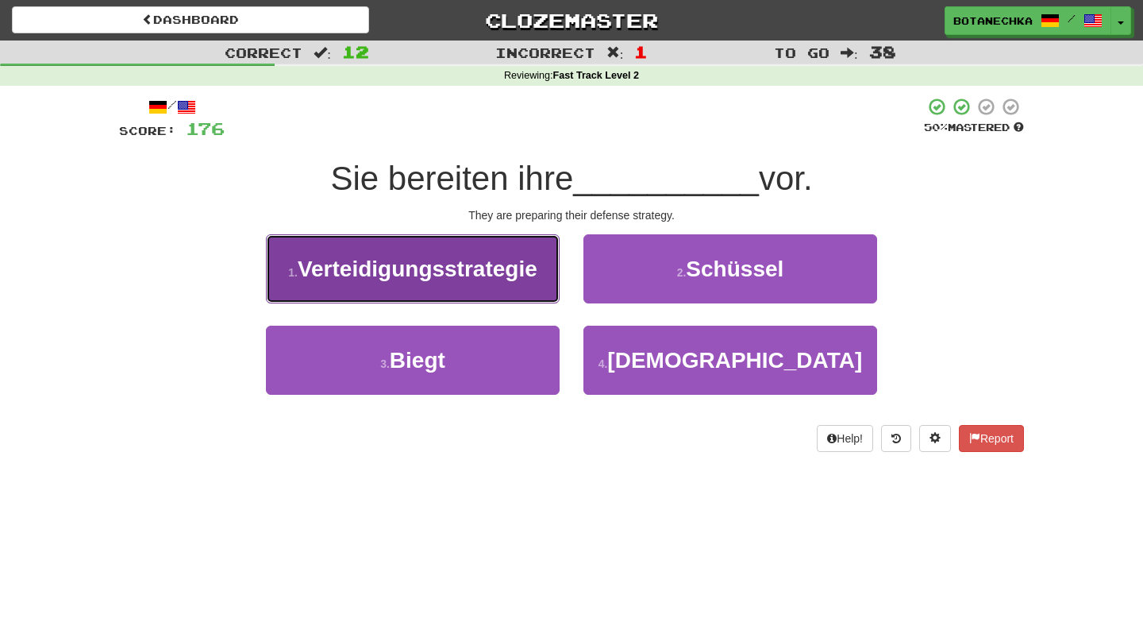
click at [519, 264] on span "Verteidigungsstrategie" at bounding box center [418, 268] width 240 height 25
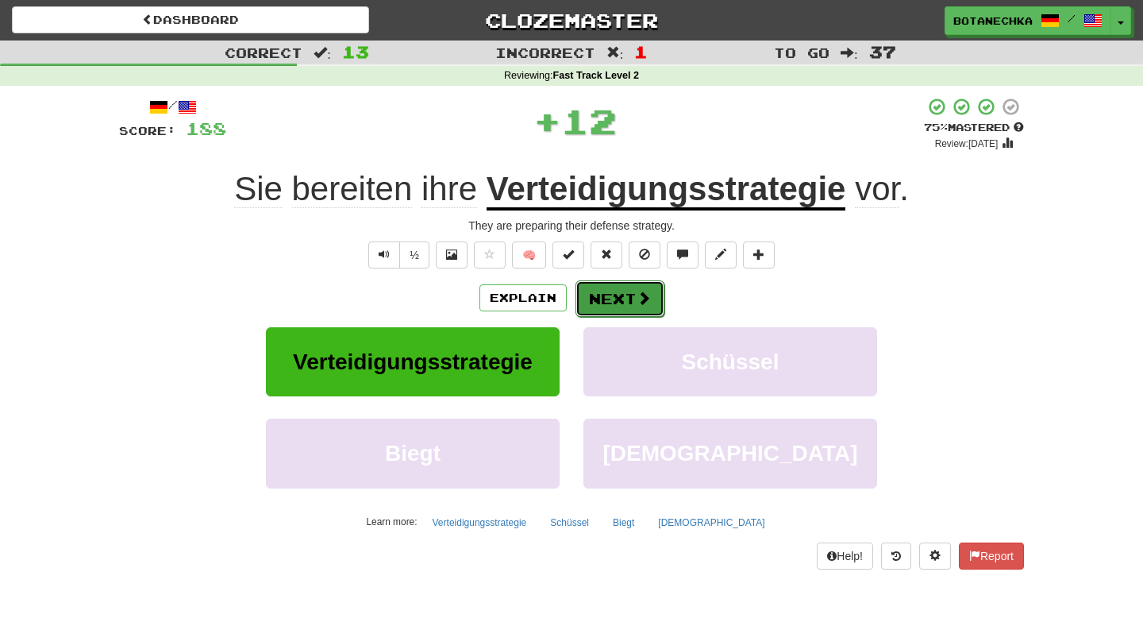
click at [611, 300] on button "Next" at bounding box center [620, 298] width 89 height 37
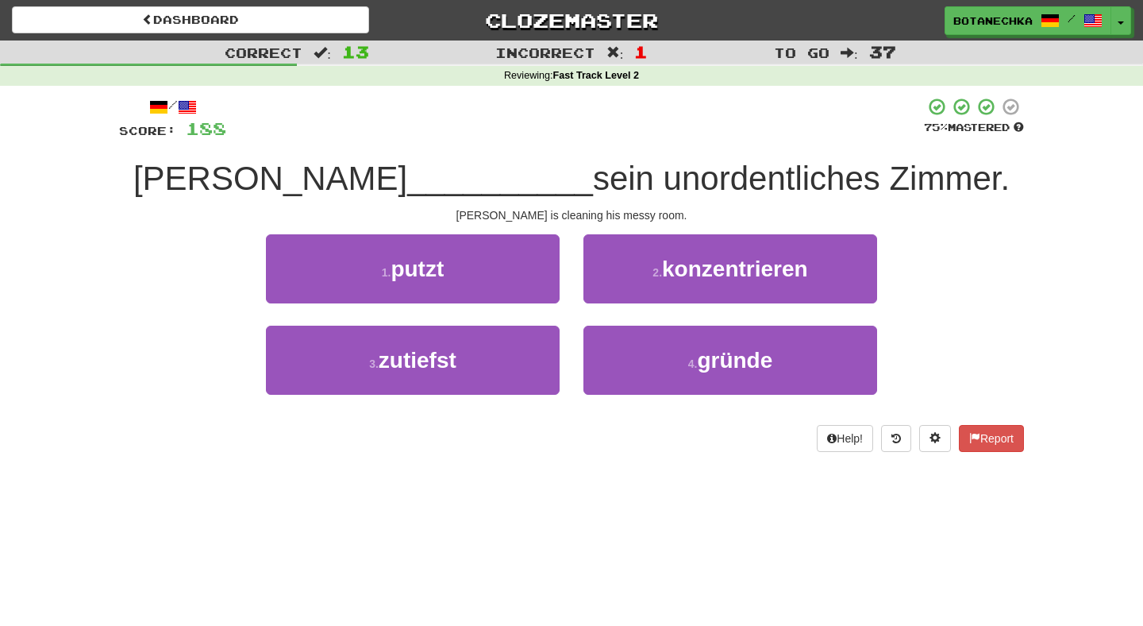
click at [563, 208] on div "Tom is cleaning his messy room." at bounding box center [571, 215] width 905 height 16
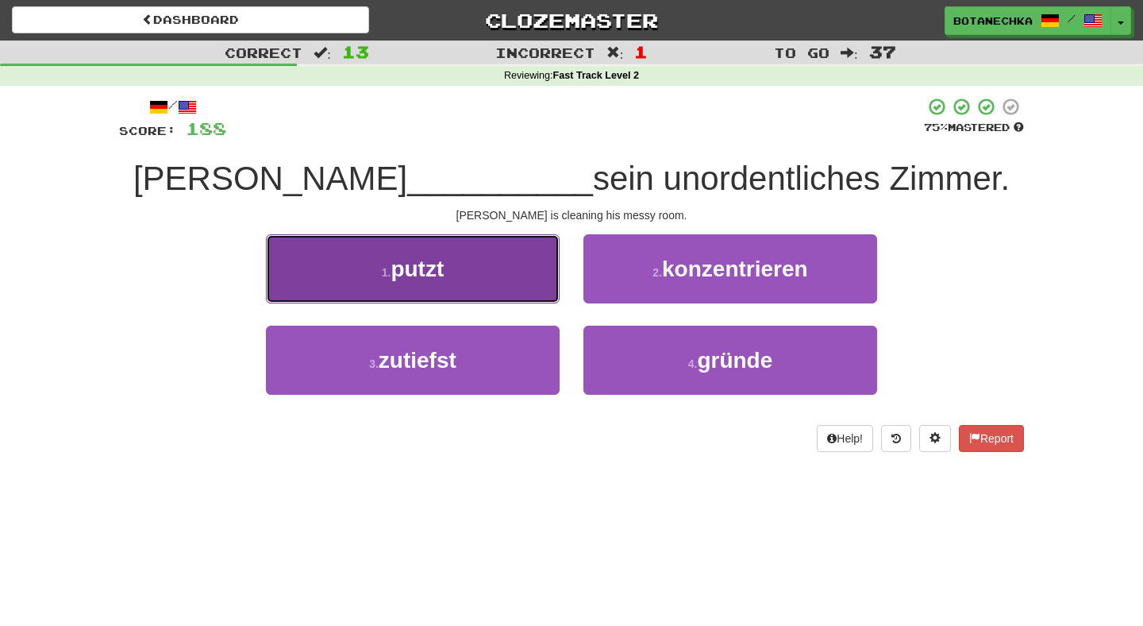
click at [499, 266] on button "1 . putzt" at bounding box center [413, 268] width 294 height 69
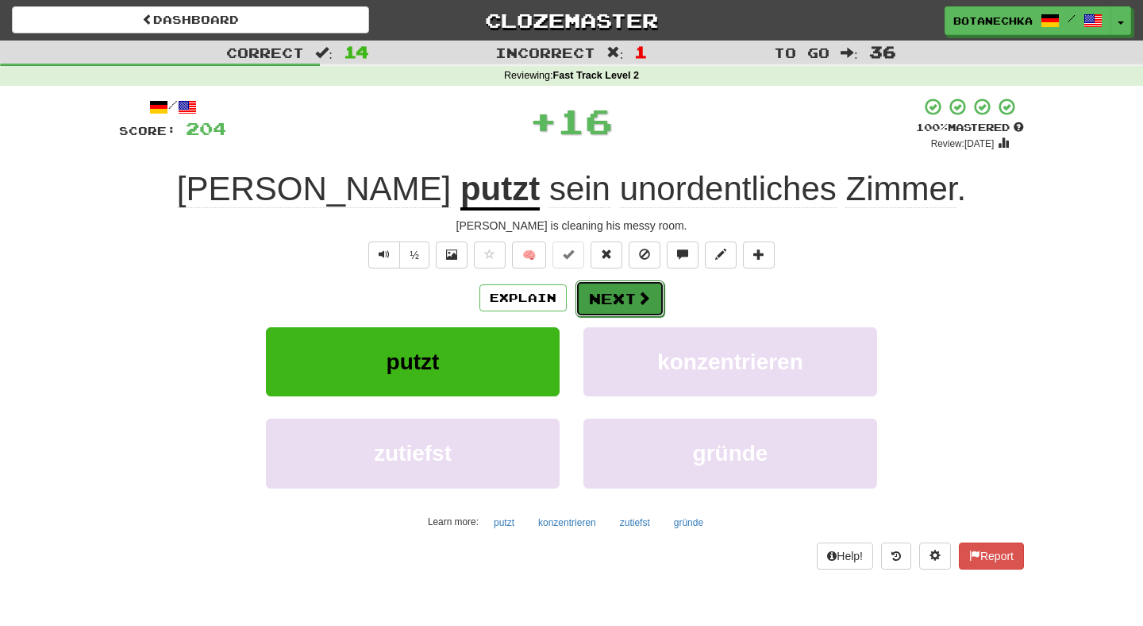
click at [606, 299] on button "Next" at bounding box center [620, 298] width 89 height 37
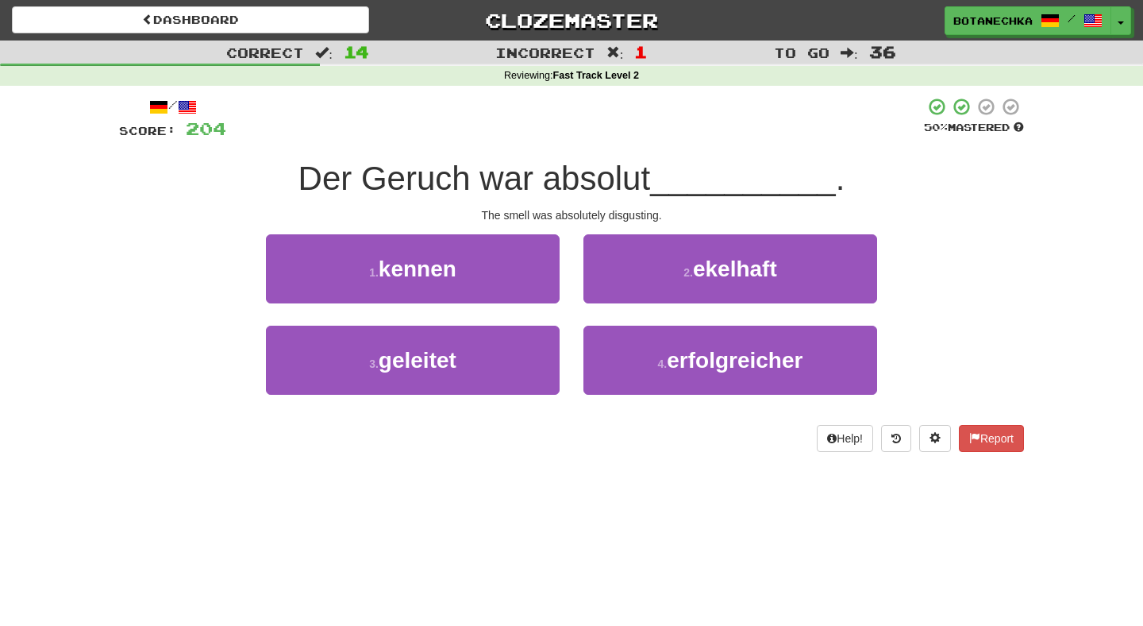
click at [561, 222] on div "The smell was absolutely disgusting." at bounding box center [571, 215] width 905 height 16
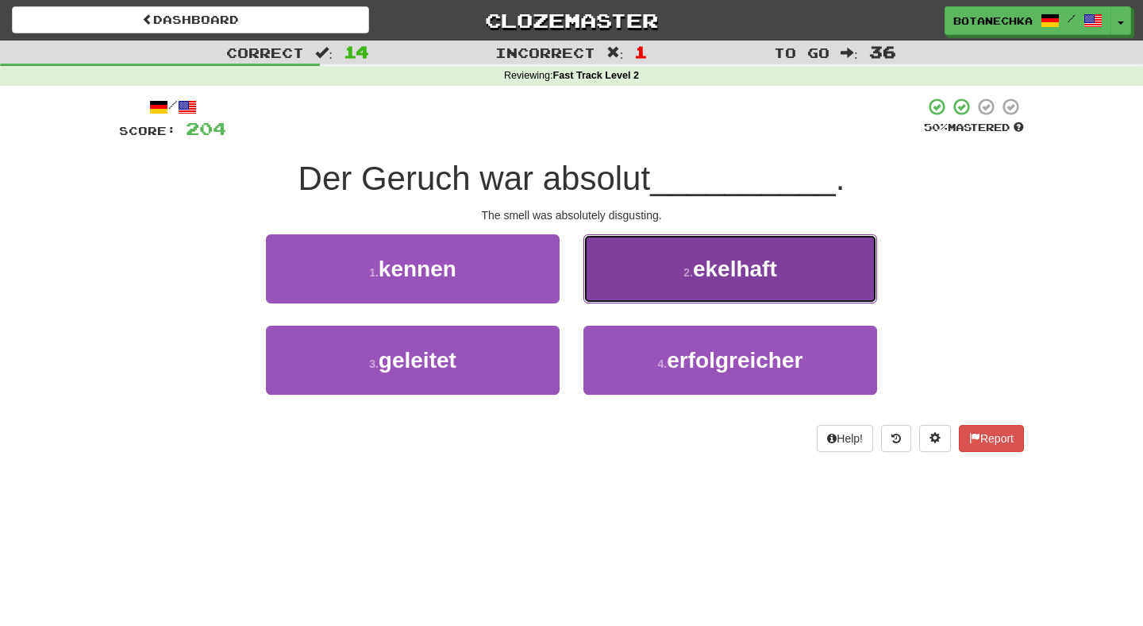
click at [634, 265] on button "2 . ekelhaft" at bounding box center [731, 268] width 294 height 69
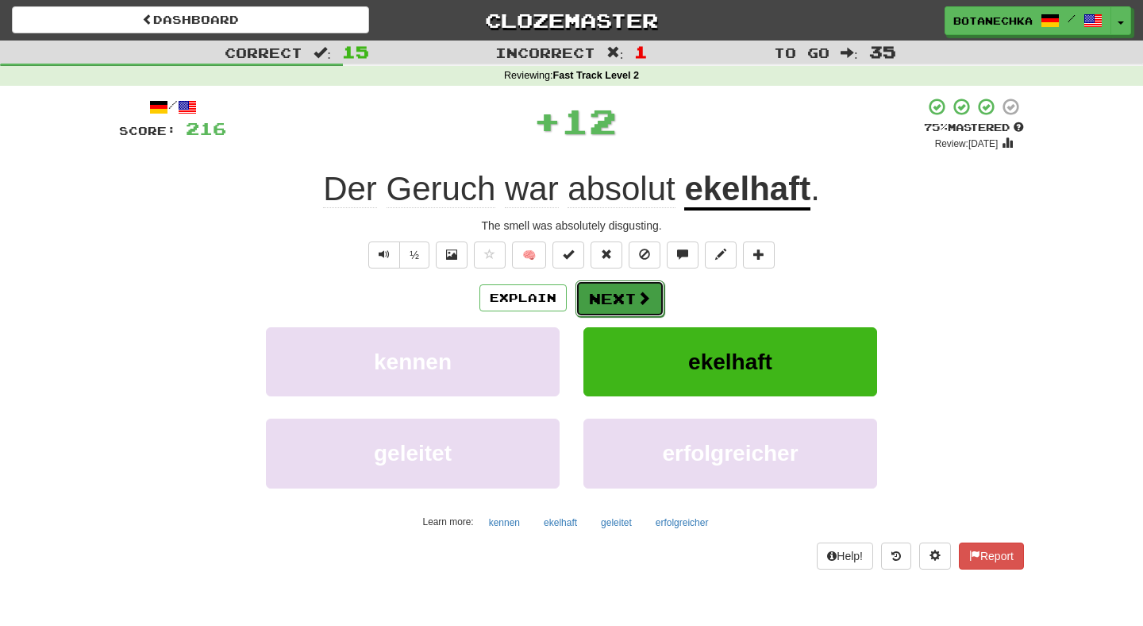
click at [615, 292] on button "Next" at bounding box center [620, 298] width 89 height 37
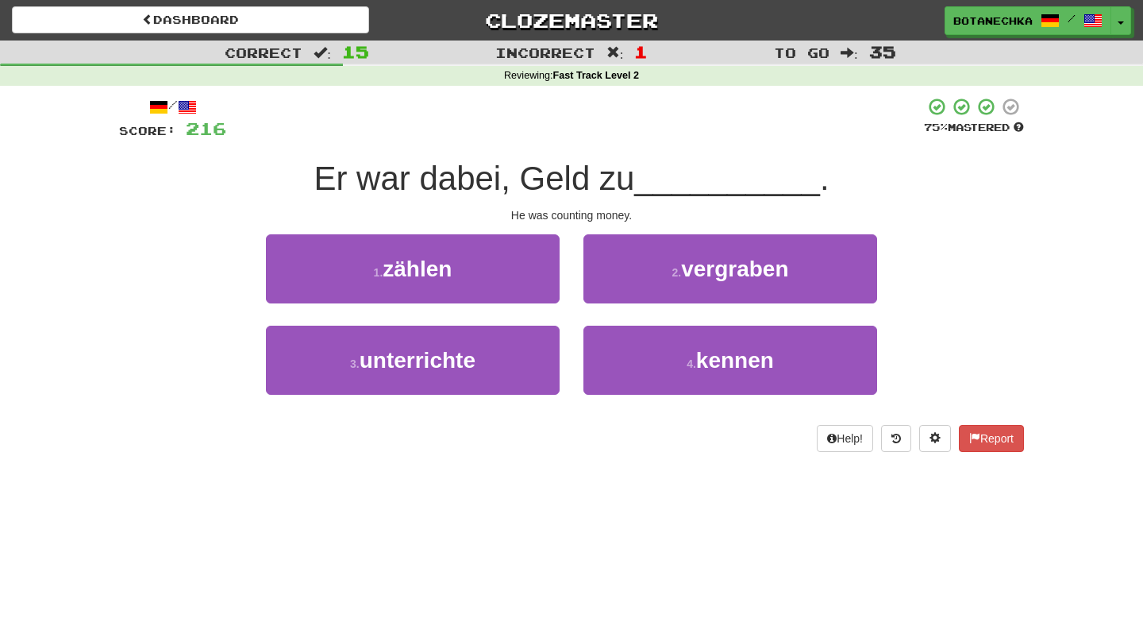
click at [584, 210] on div "He was counting money." at bounding box center [571, 215] width 905 height 16
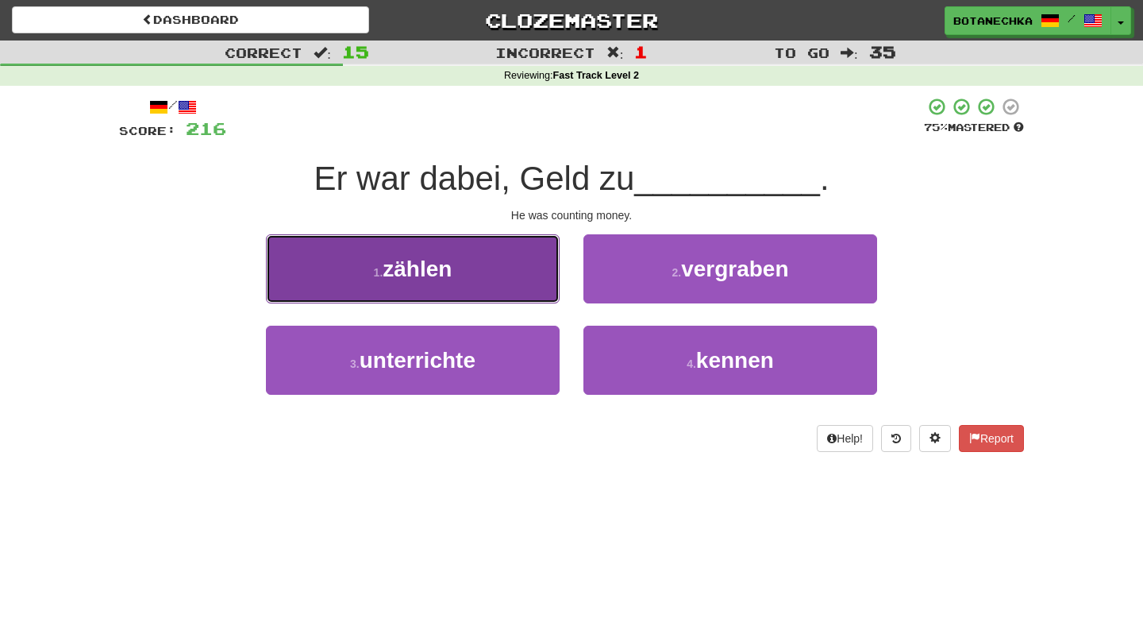
click at [535, 274] on button "1 . zählen" at bounding box center [413, 268] width 294 height 69
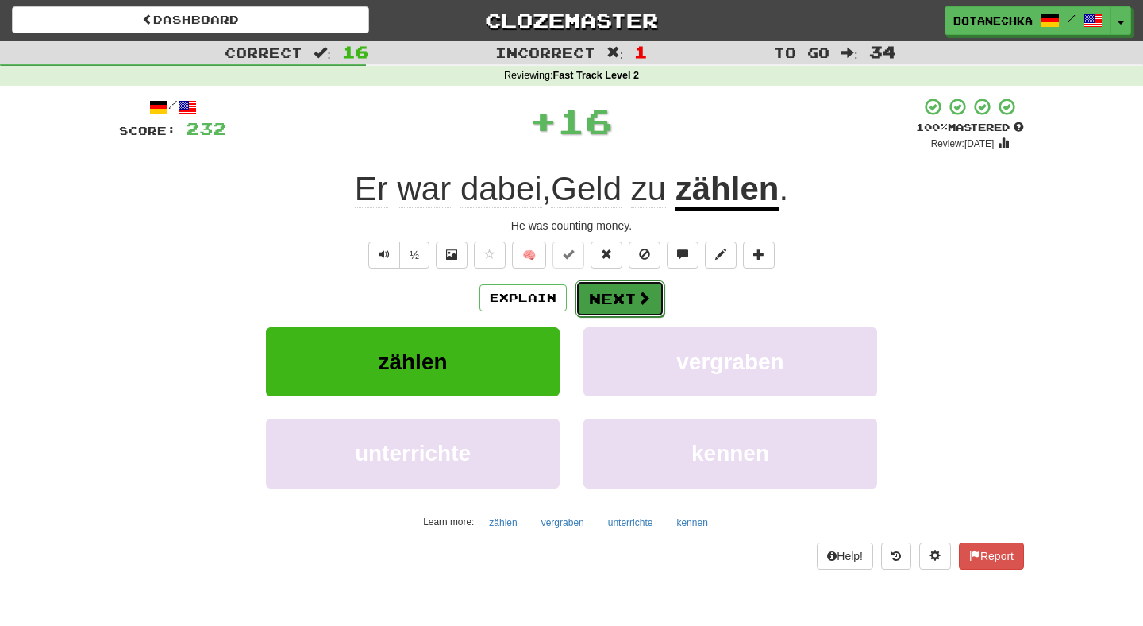
click at [630, 316] on button "Next" at bounding box center [620, 298] width 89 height 37
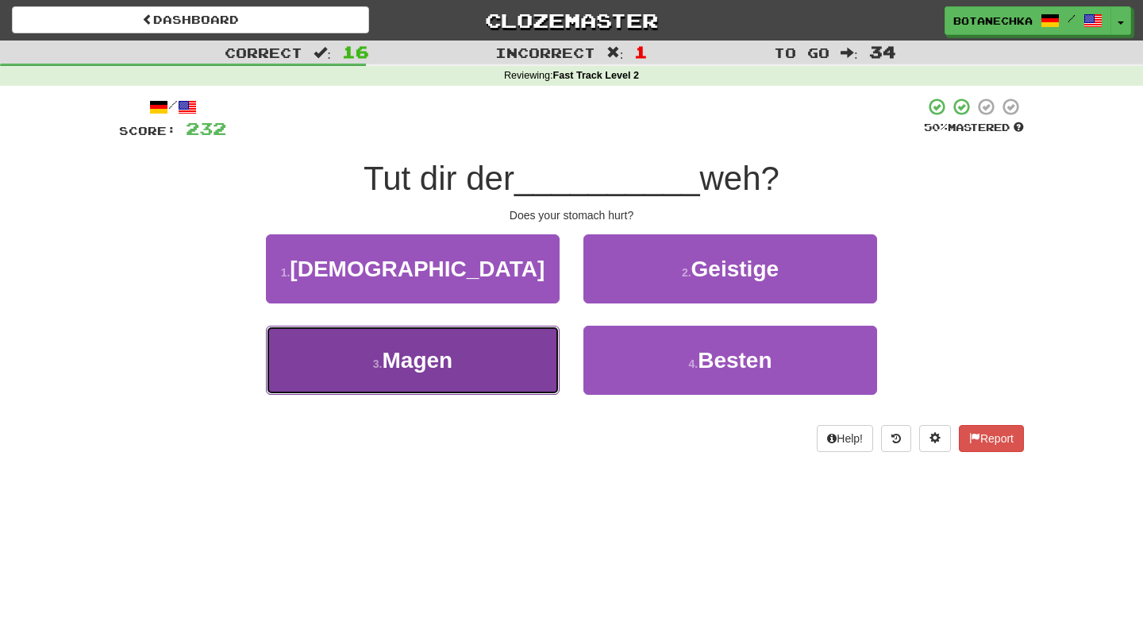
click at [507, 368] on button "3 . Magen" at bounding box center [413, 360] width 294 height 69
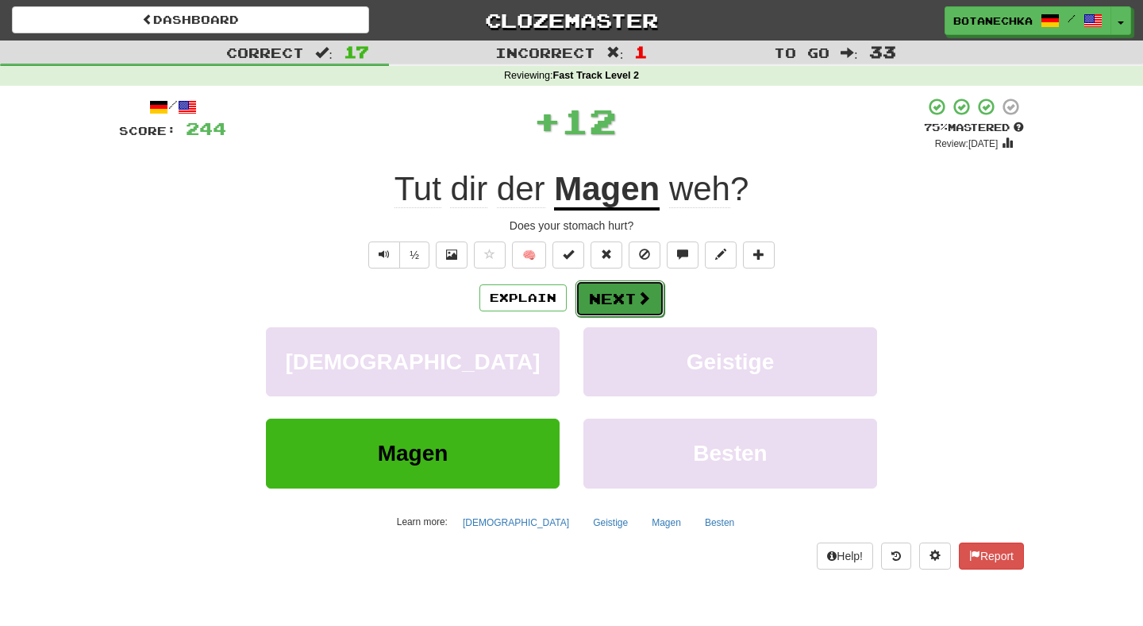
click at [629, 299] on button "Next" at bounding box center [620, 298] width 89 height 37
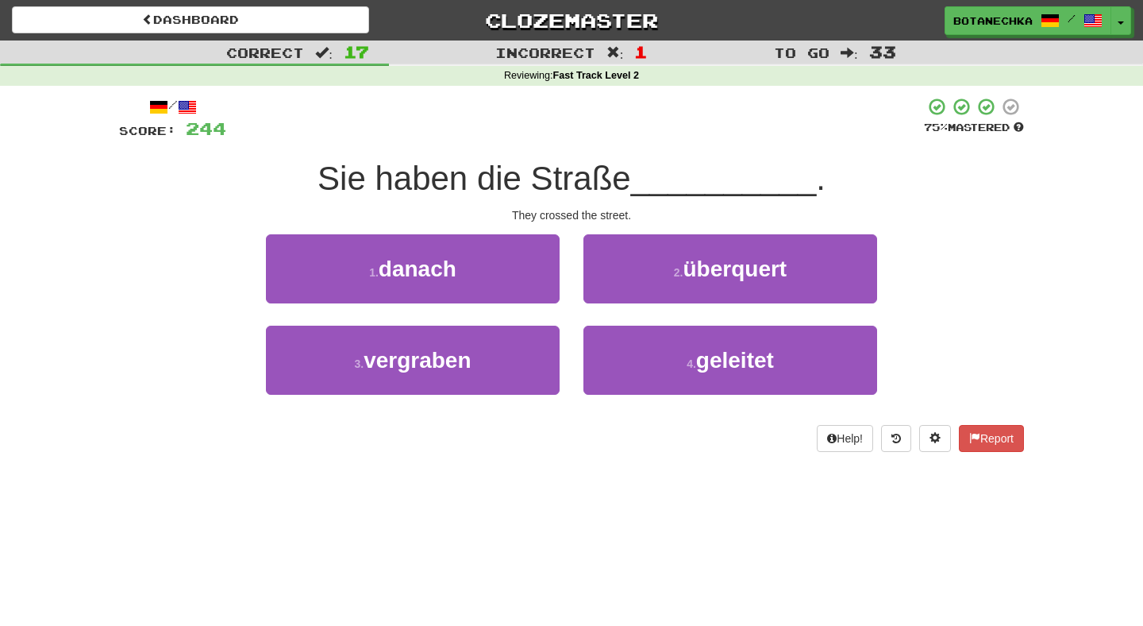
click at [592, 181] on span "Sie haben die Straße" at bounding box center [475, 178] width 314 height 37
click at [569, 249] on div "1 . danach" at bounding box center [413, 279] width 318 height 91
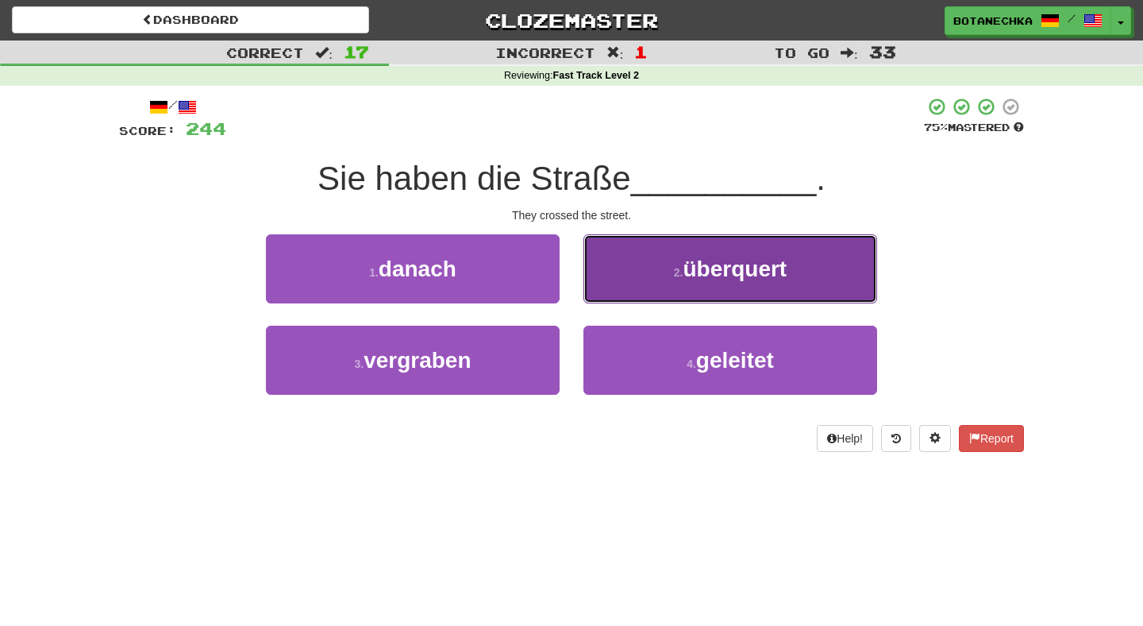
click at [642, 289] on button "2 . überquert" at bounding box center [731, 268] width 294 height 69
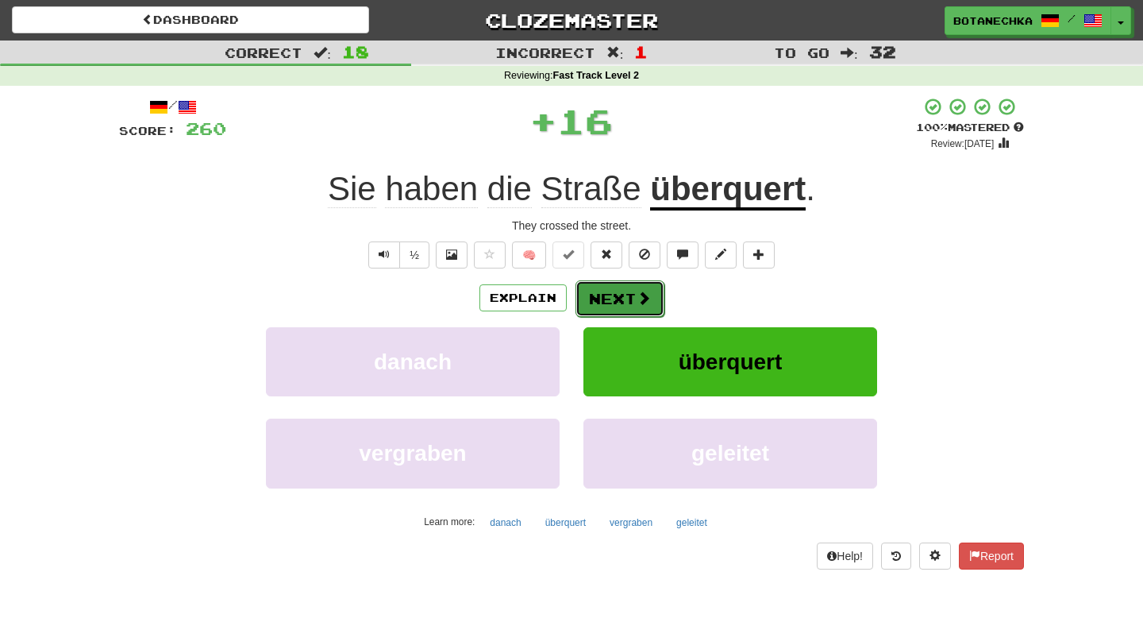
click at [621, 294] on button "Next" at bounding box center [620, 298] width 89 height 37
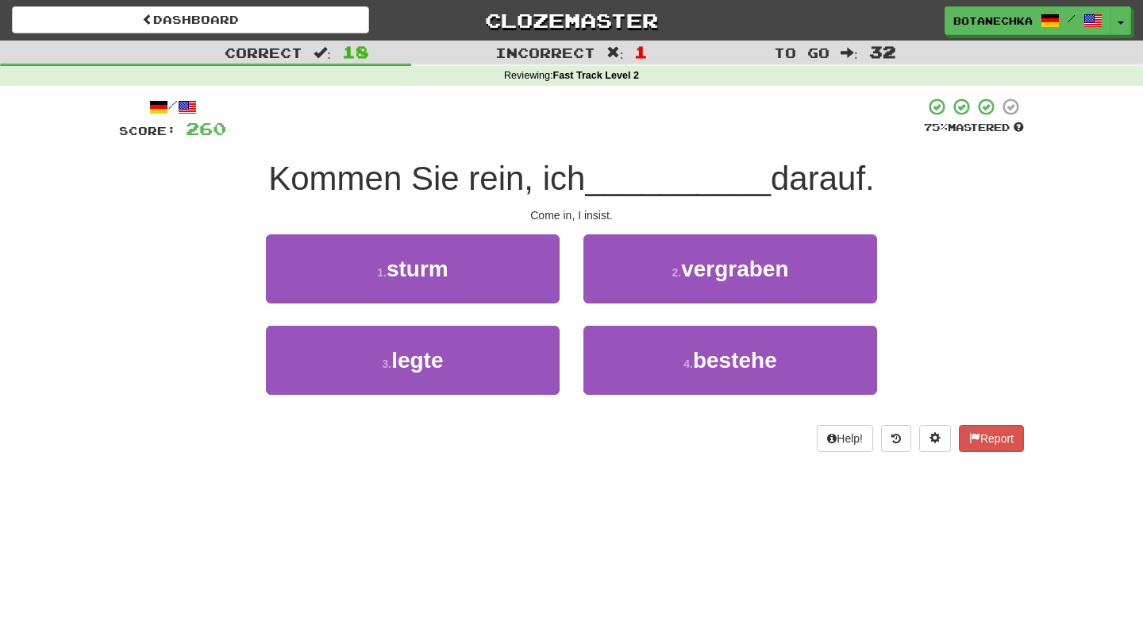
click at [591, 218] on div "Come in, I insist." at bounding box center [571, 215] width 905 height 16
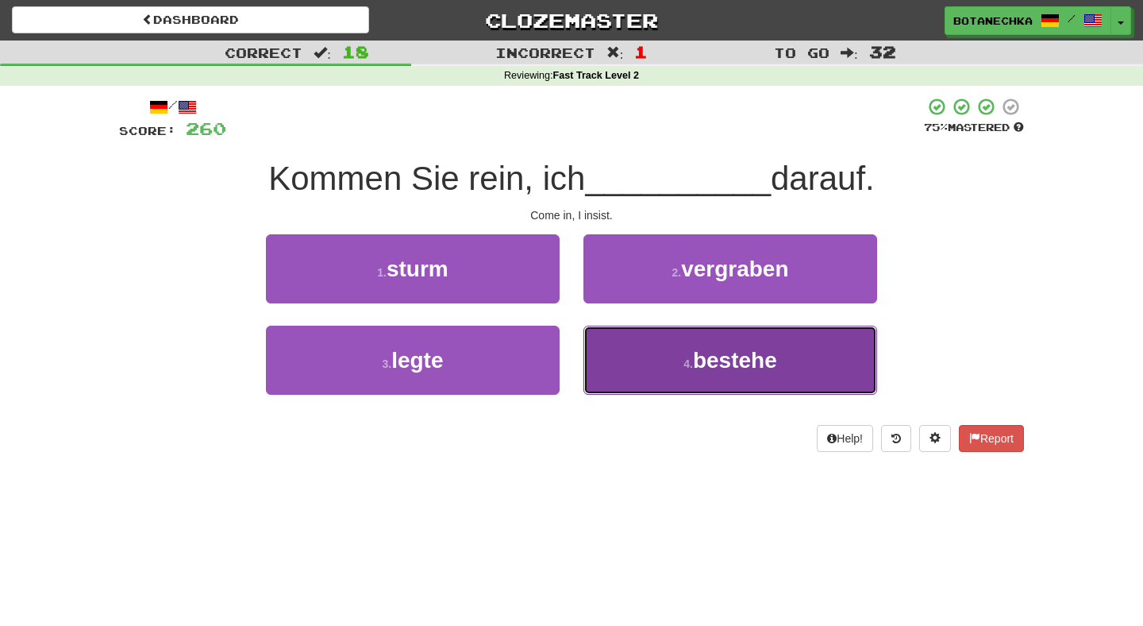
click at [639, 345] on button "4 . bestehe" at bounding box center [731, 360] width 294 height 69
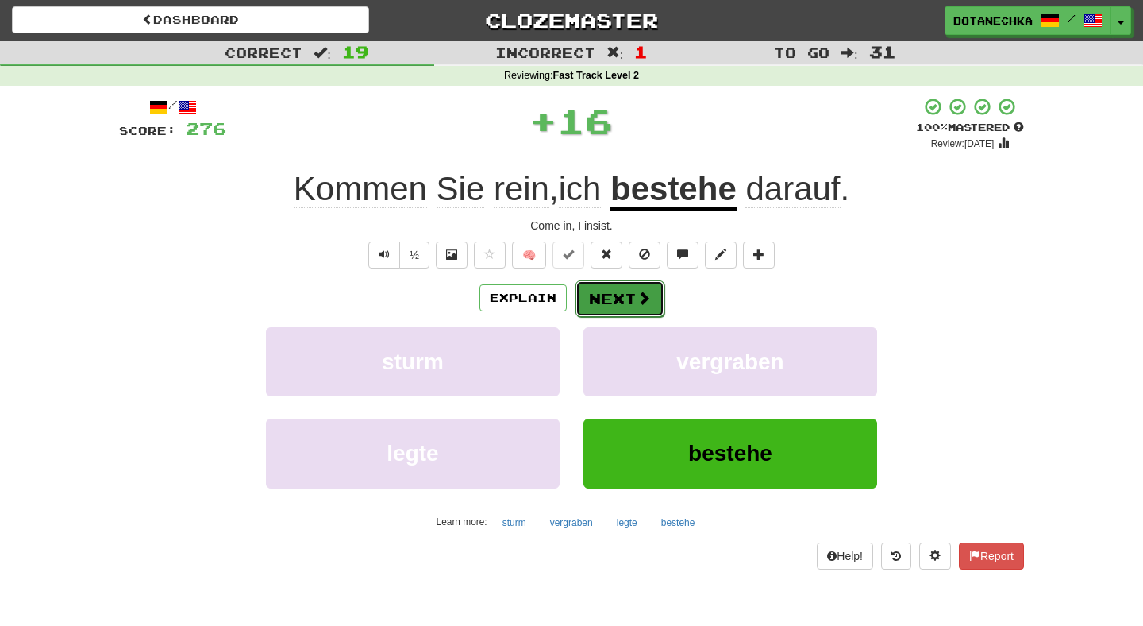
click at [617, 291] on button "Next" at bounding box center [620, 298] width 89 height 37
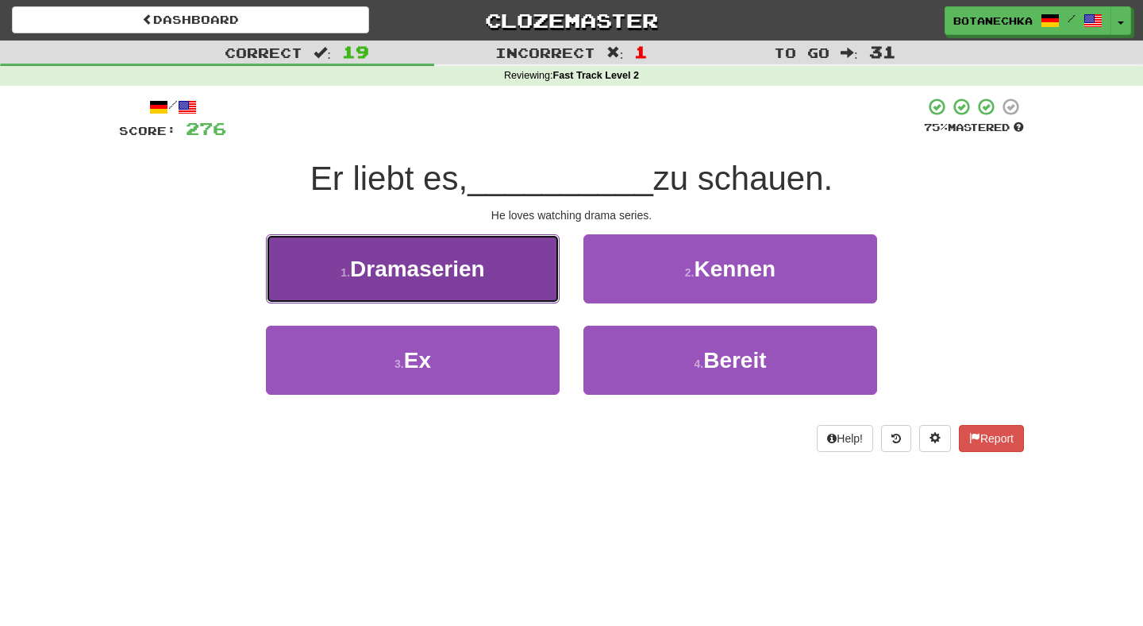
click at [467, 271] on span "Dramaserien" at bounding box center [417, 268] width 135 height 25
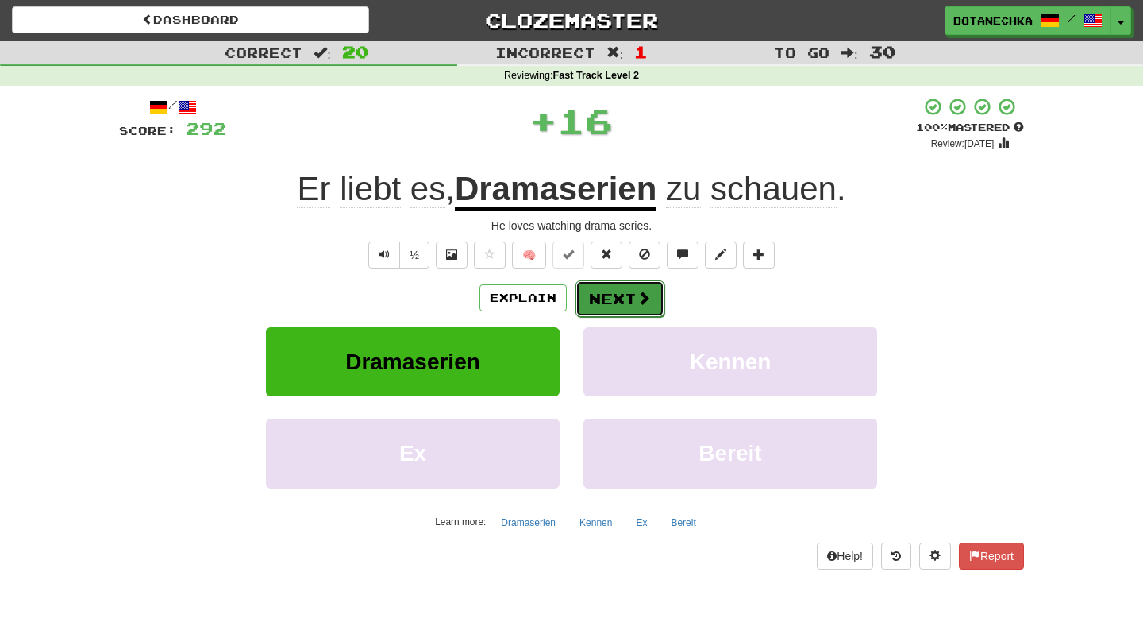
click at [629, 297] on button "Next" at bounding box center [620, 298] width 89 height 37
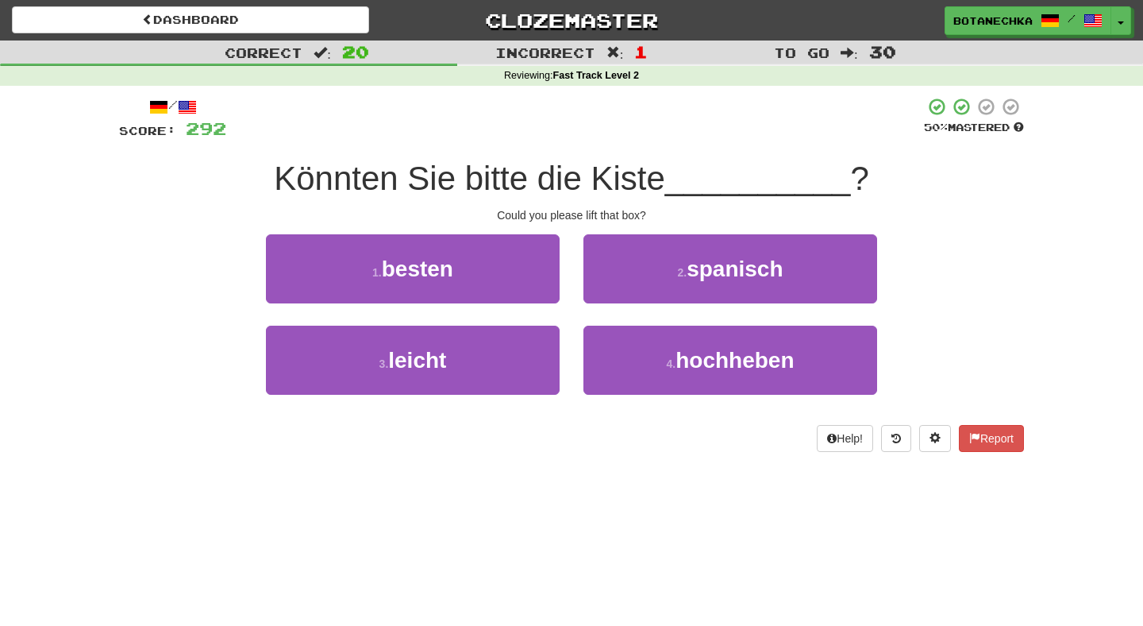
click at [577, 200] on div "Könnten Sie bitte die Kiste __________ ?" at bounding box center [571, 179] width 905 height 44
click at [572, 218] on div "Could you please lift that box?" at bounding box center [571, 215] width 905 height 16
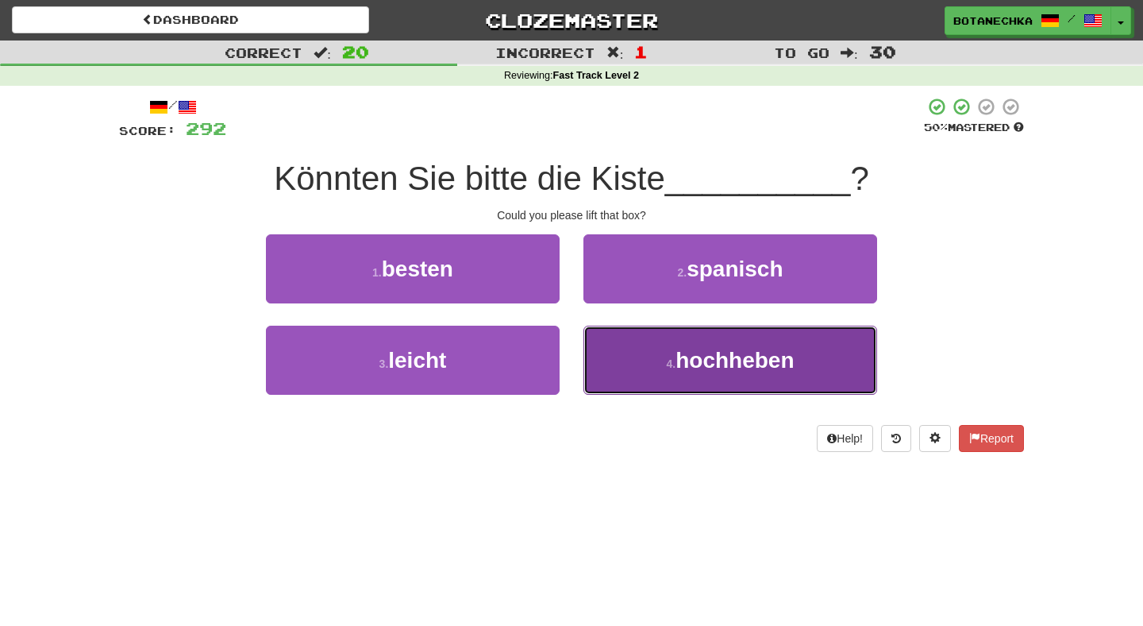
click at [642, 375] on button "4 . hochheben" at bounding box center [731, 360] width 294 height 69
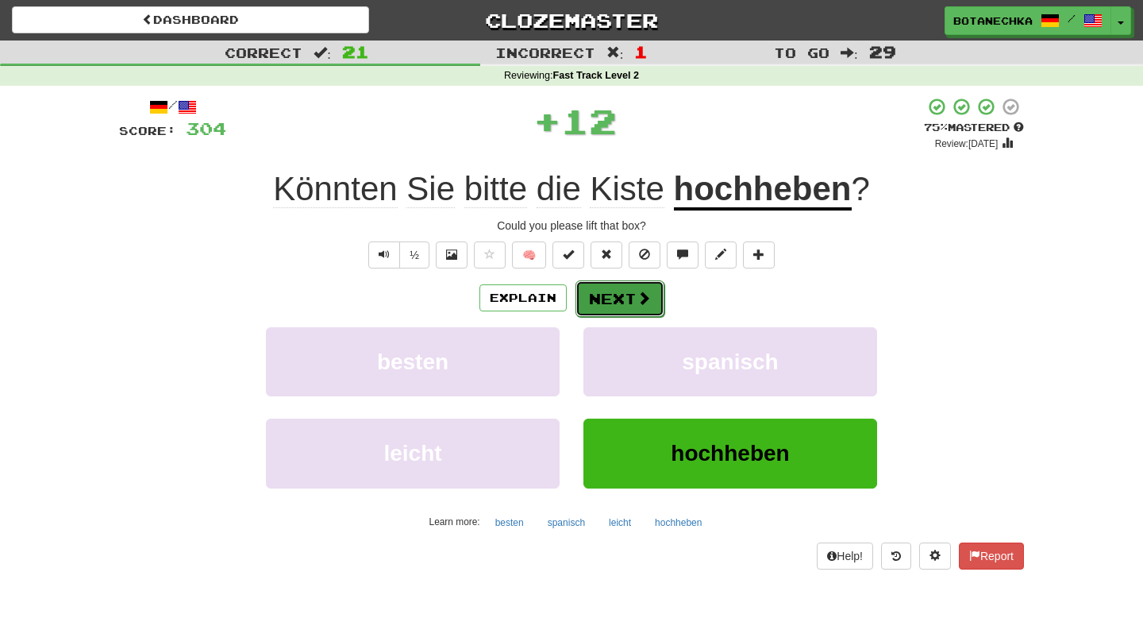
click at [602, 293] on button "Next" at bounding box center [620, 298] width 89 height 37
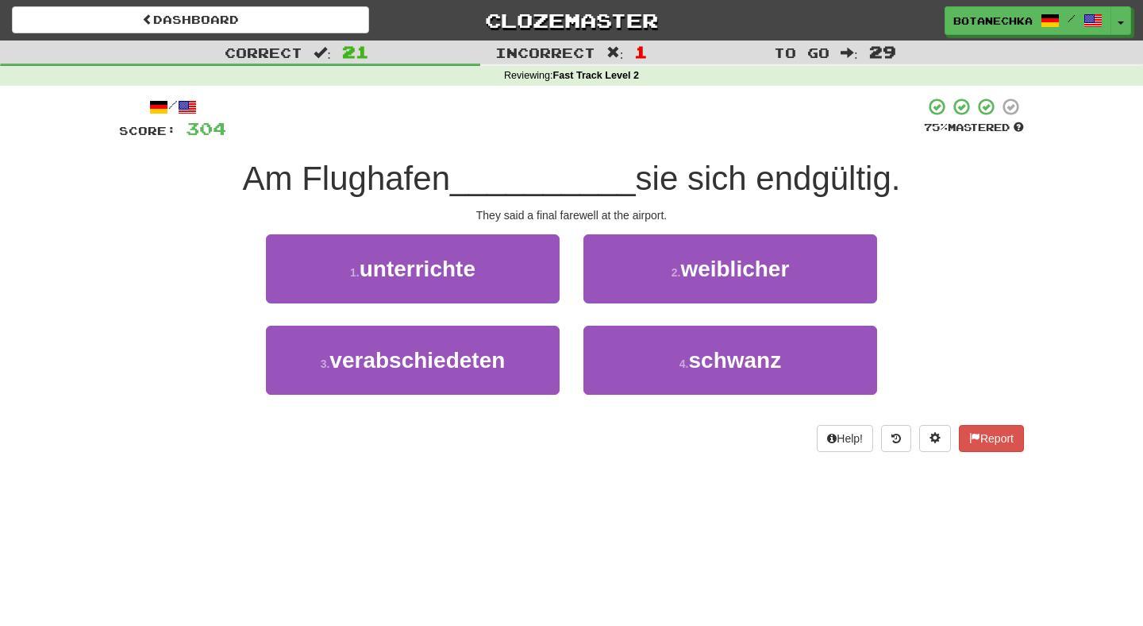
click at [565, 222] on div "They said a final farewell at the airport." at bounding box center [571, 215] width 905 height 16
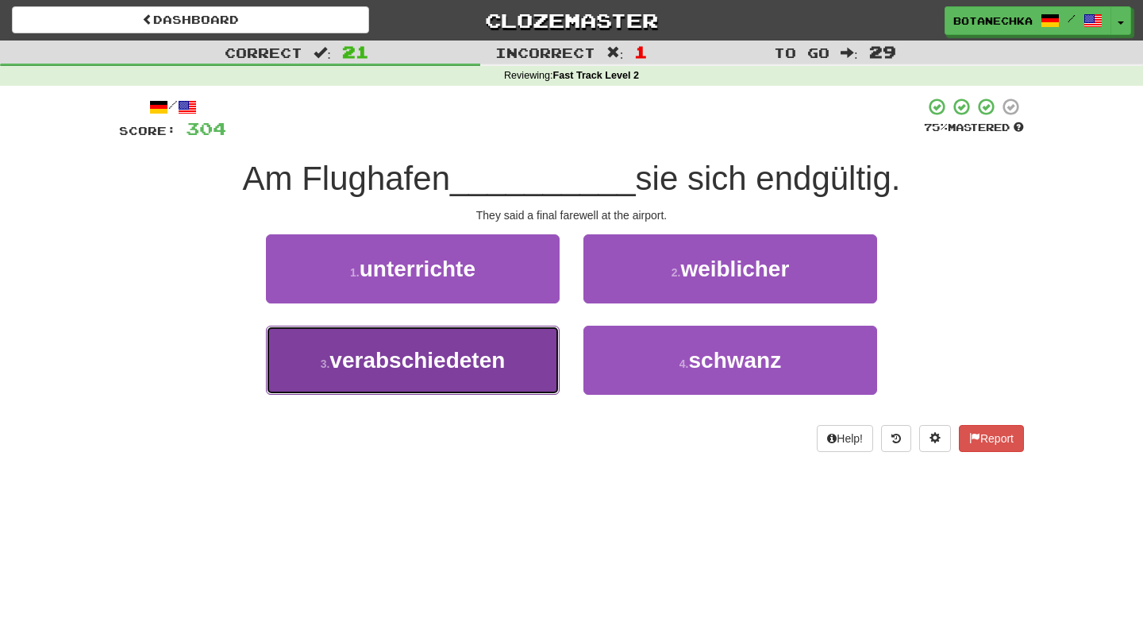
click at [515, 374] on button "3 . verabschiedeten" at bounding box center [413, 360] width 294 height 69
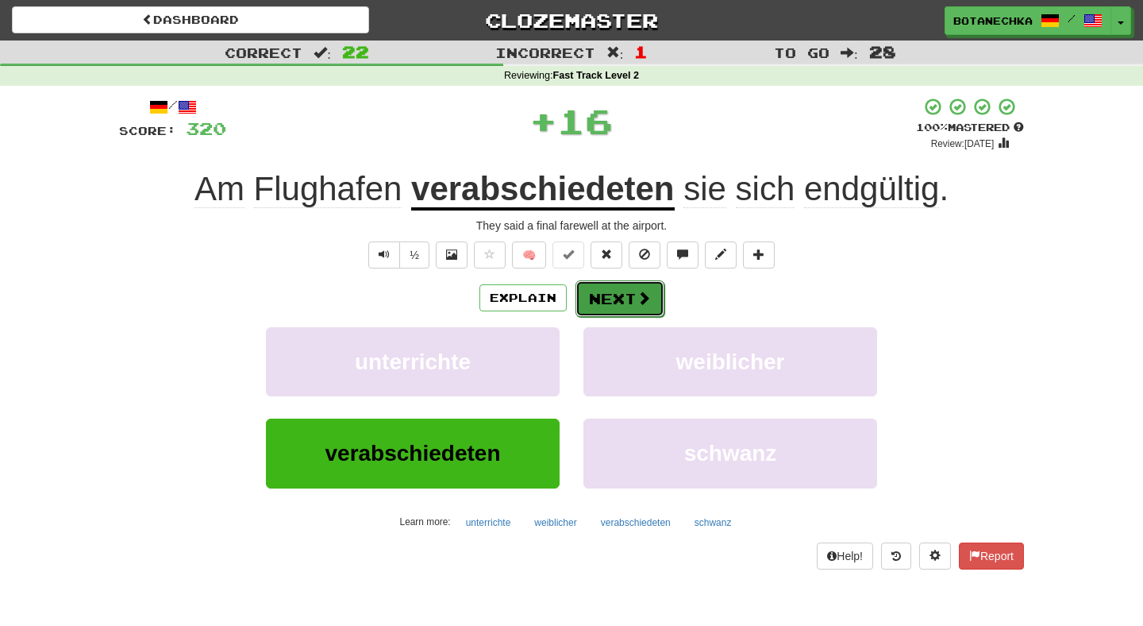
click at [626, 293] on button "Next" at bounding box center [620, 298] width 89 height 37
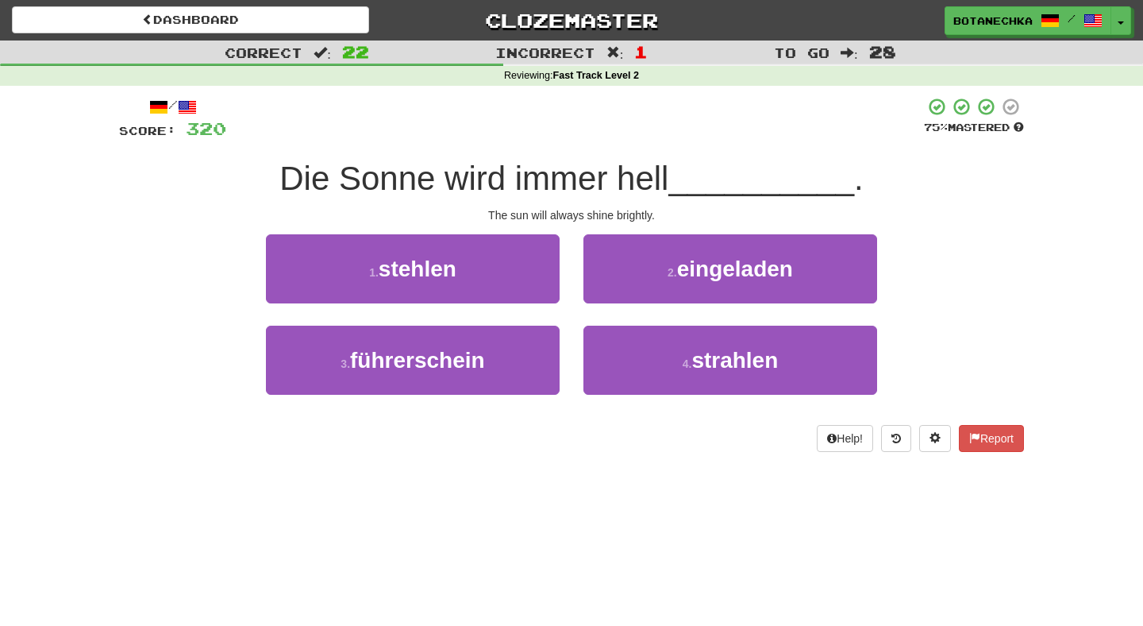
click at [530, 185] on span "Die Sonne wird immer hell" at bounding box center [473, 178] width 389 height 37
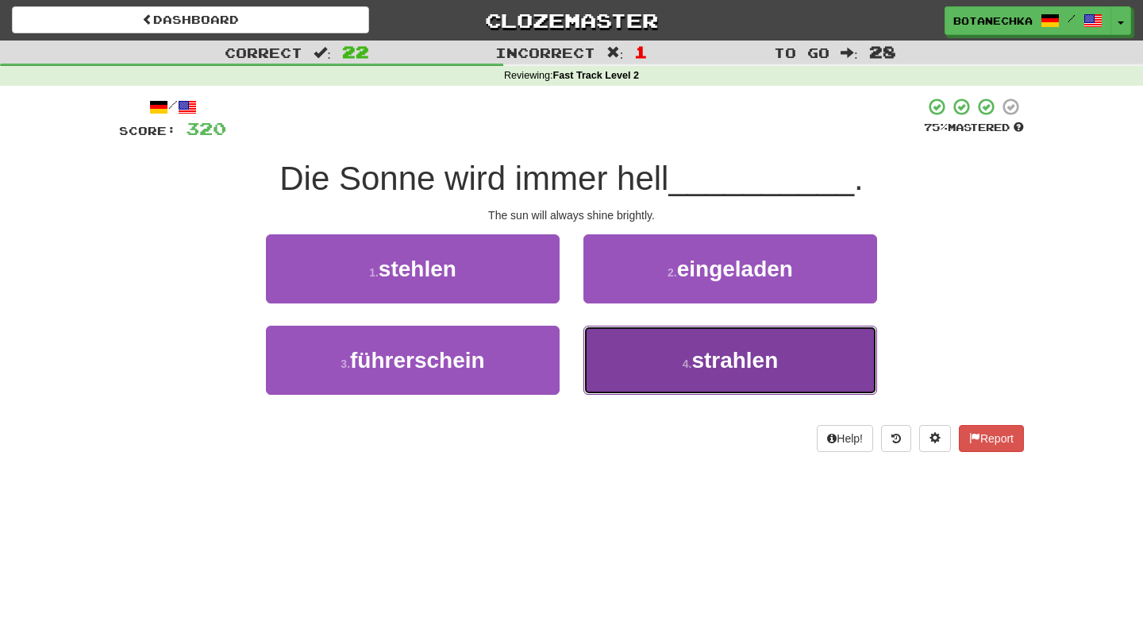
click at [650, 384] on button "4 . strahlen" at bounding box center [731, 360] width 294 height 69
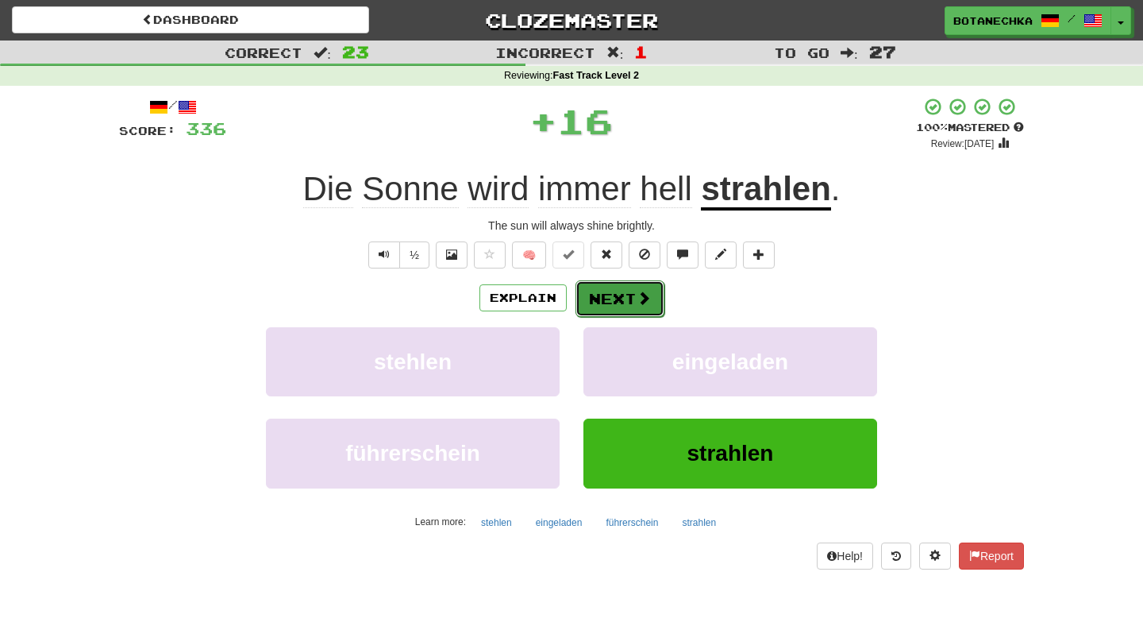
click at [612, 303] on button "Next" at bounding box center [620, 298] width 89 height 37
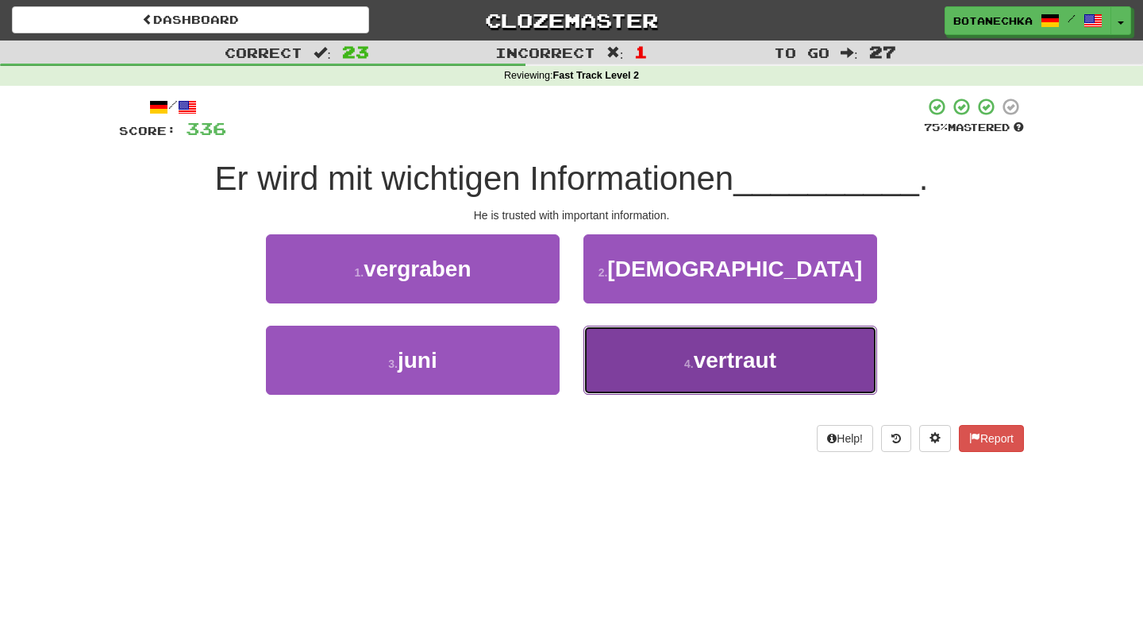
click at [624, 365] on button "4 . vertraut" at bounding box center [731, 360] width 294 height 69
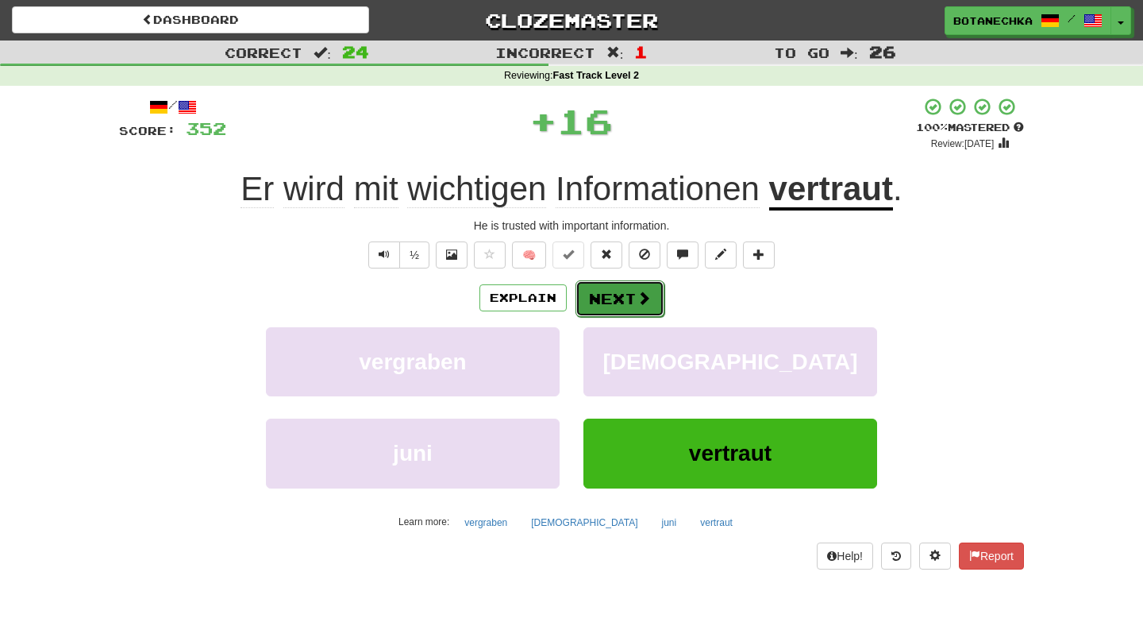
click at [598, 306] on button "Next" at bounding box center [620, 298] width 89 height 37
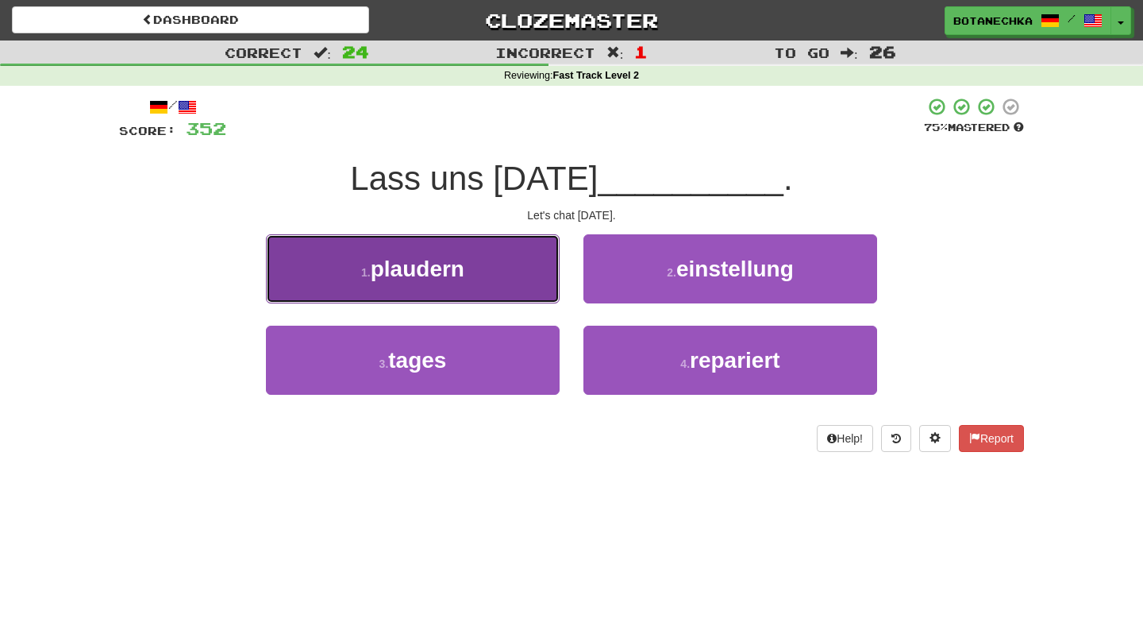
click at [544, 291] on button "1 . plaudern" at bounding box center [413, 268] width 294 height 69
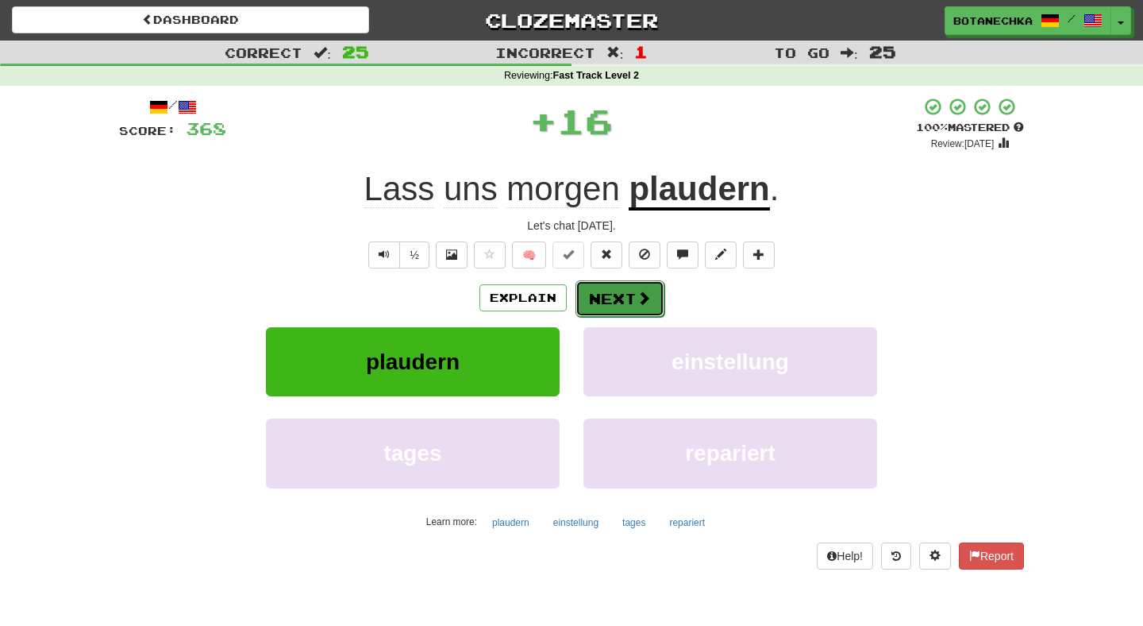
click at [610, 310] on button "Next" at bounding box center [620, 298] width 89 height 37
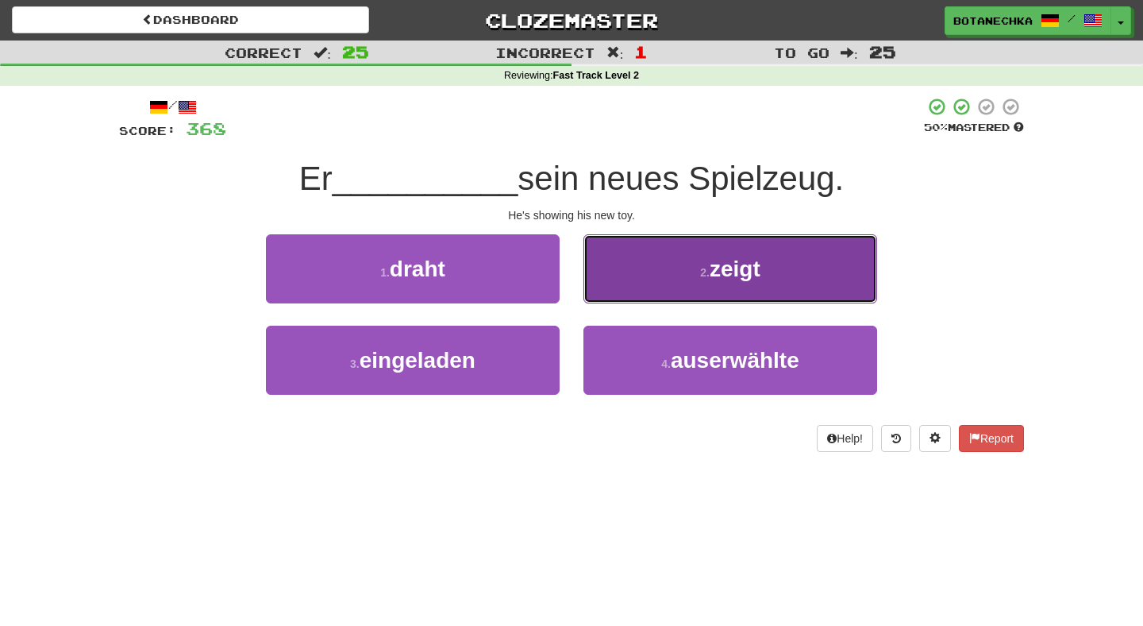
click at [642, 291] on button "2 . zeigt" at bounding box center [731, 268] width 294 height 69
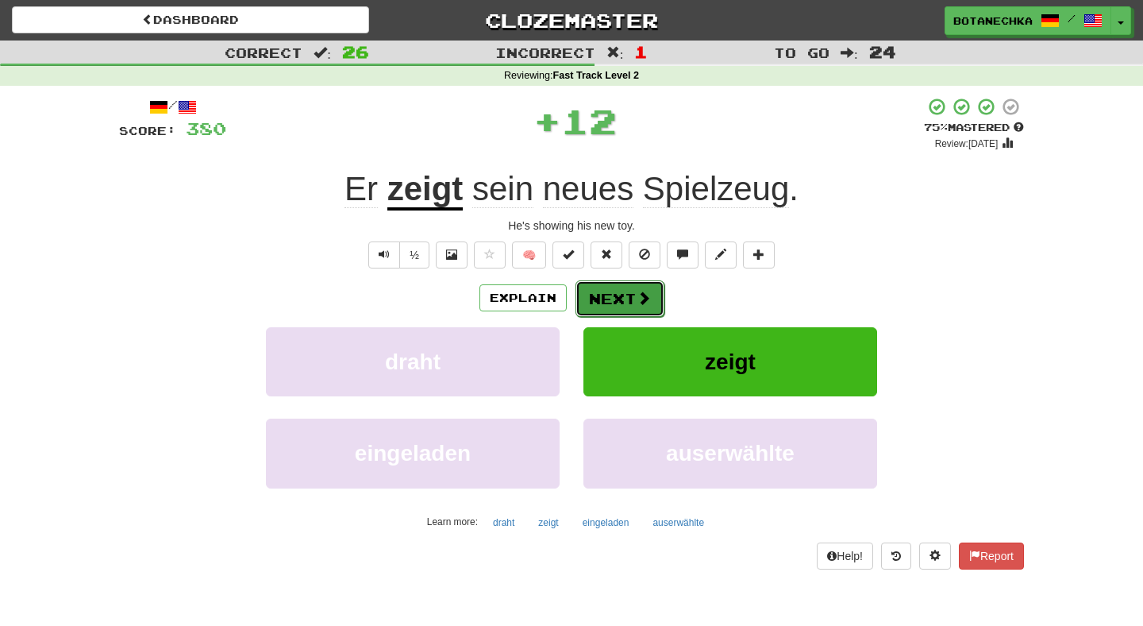
click at [619, 302] on button "Next" at bounding box center [620, 298] width 89 height 37
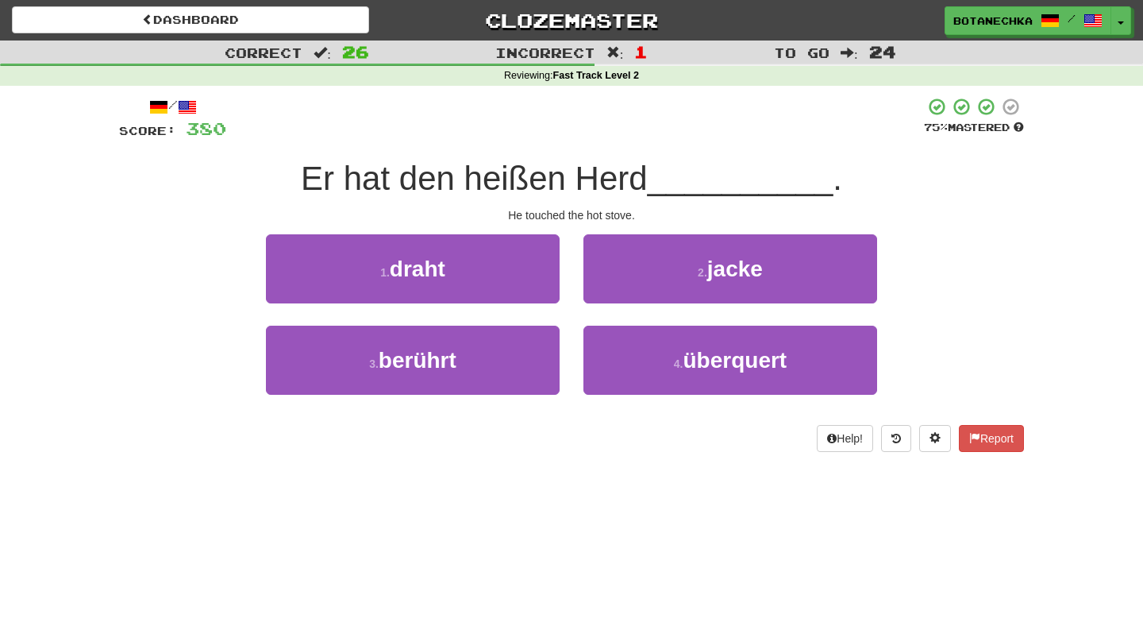
click at [576, 229] on div "/ Score: 380 75 % Mastered Er hat den heißen Herd __________ . He touched the h…" at bounding box center [571, 274] width 905 height 355
click at [515, 318] on div "1 . draht" at bounding box center [413, 279] width 318 height 91
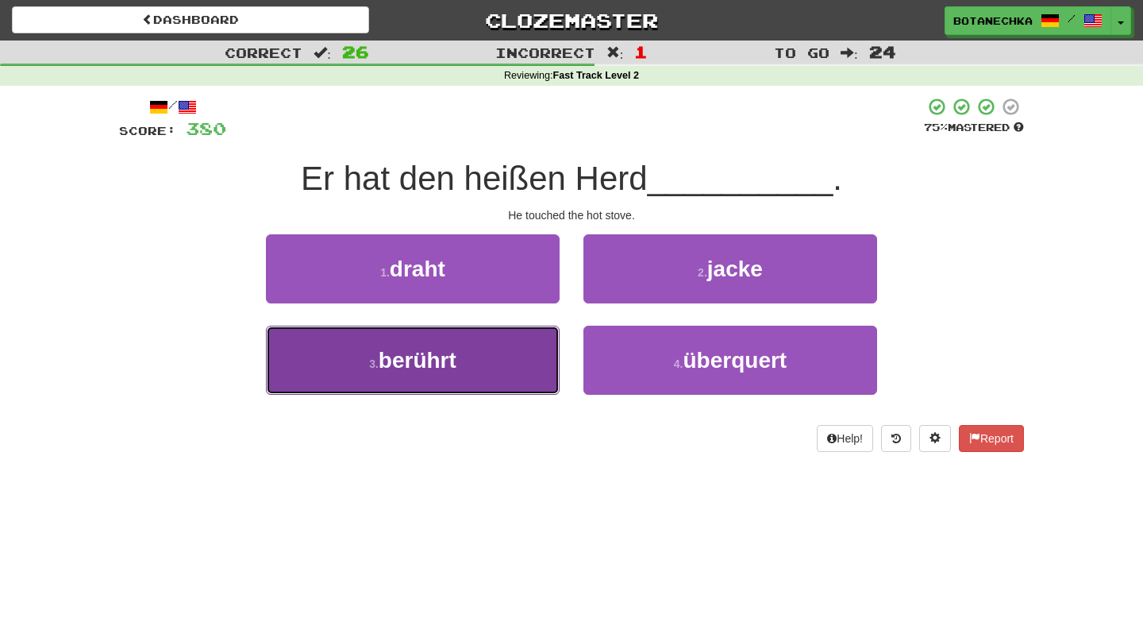
click at [511, 339] on button "3 . berührt" at bounding box center [413, 360] width 294 height 69
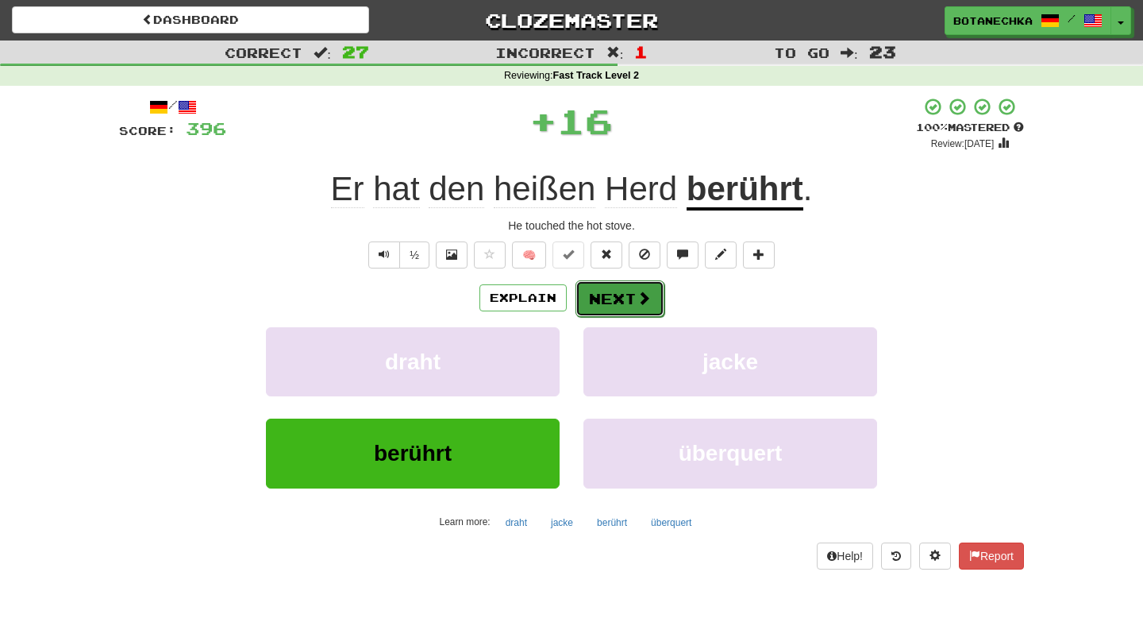
click at [607, 289] on button "Next" at bounding box center [620, 298] width 89 height 37
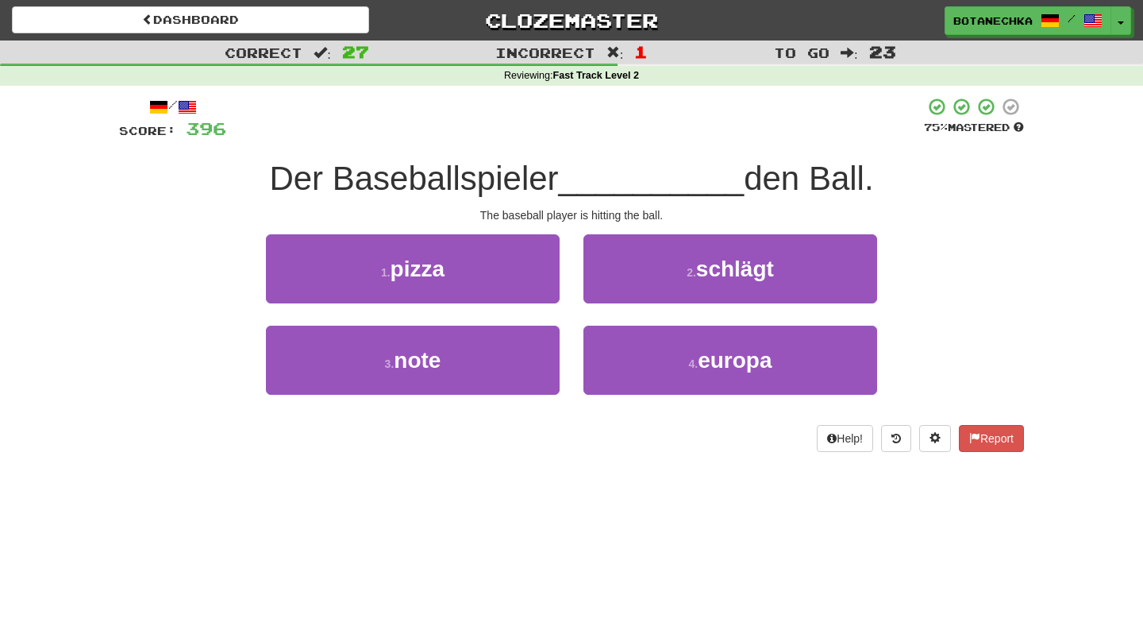
click at [572, 219] on div "The baseball player is hitting the ball." at bounding box center [571, 215] width 905 height 16
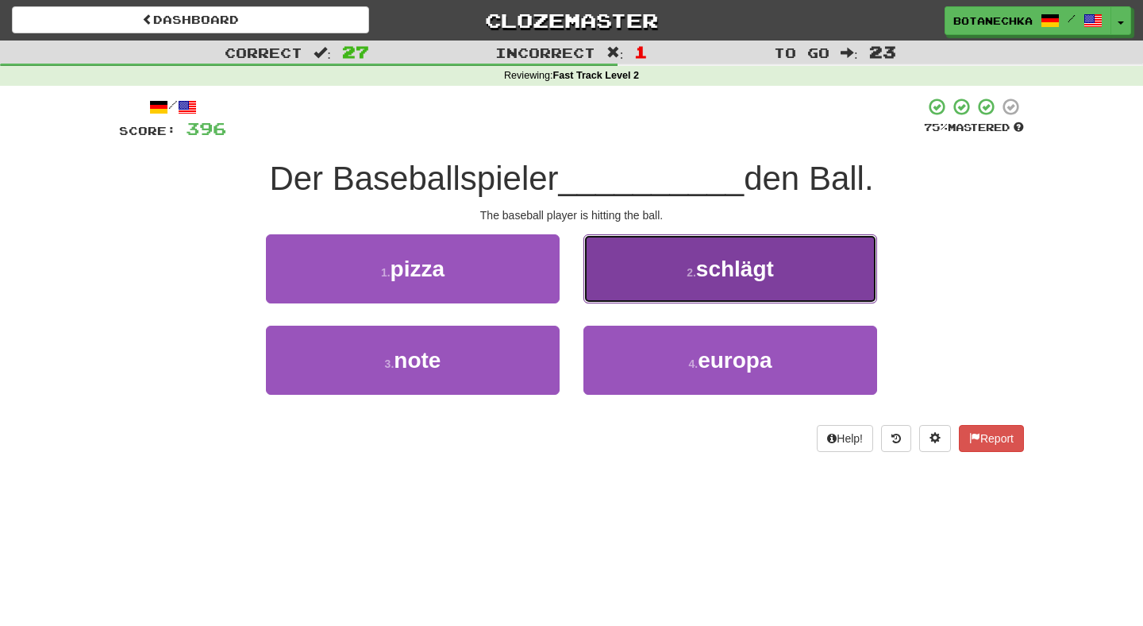
click at [628, 277] on button "2 . schlägt" at bounding box center [731, 268] width 294 height 69
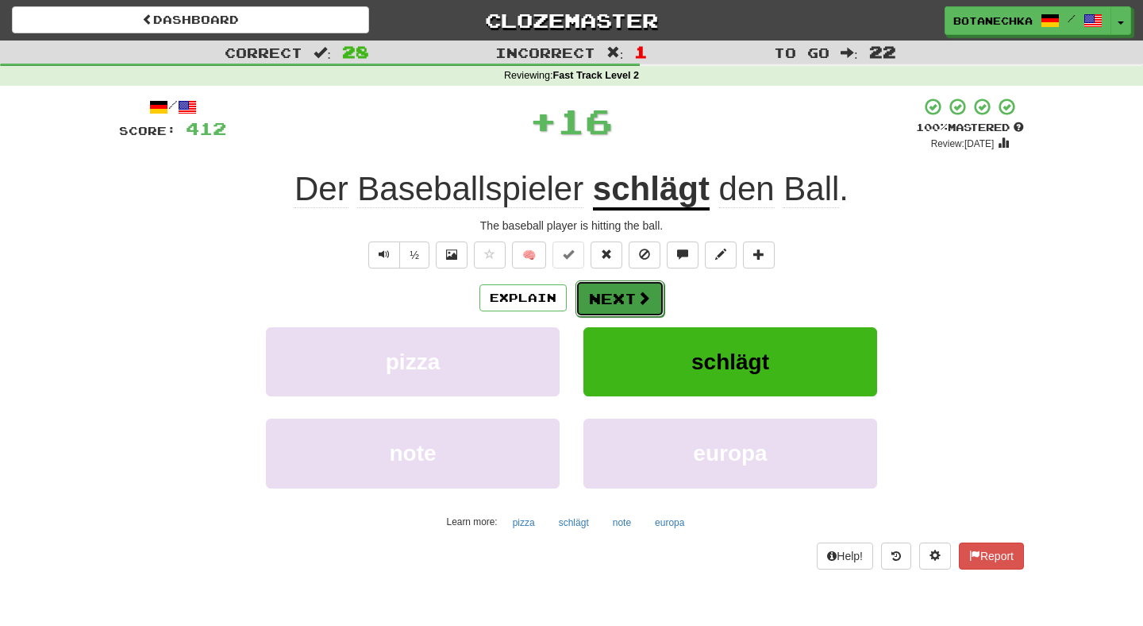
click at [603, 295] on button "Next" at bounding box center [620, 298] width 89 height 37
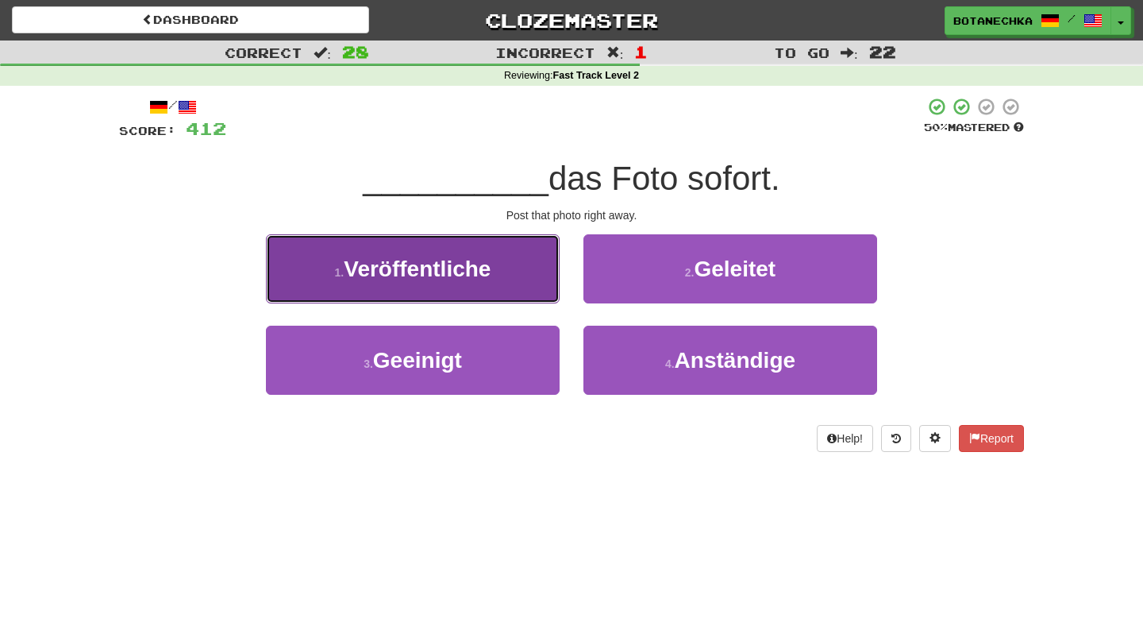
click at [542, 289] on button "1 . Veröffentliche" at bounding box center [413, 268] width 294 height 69
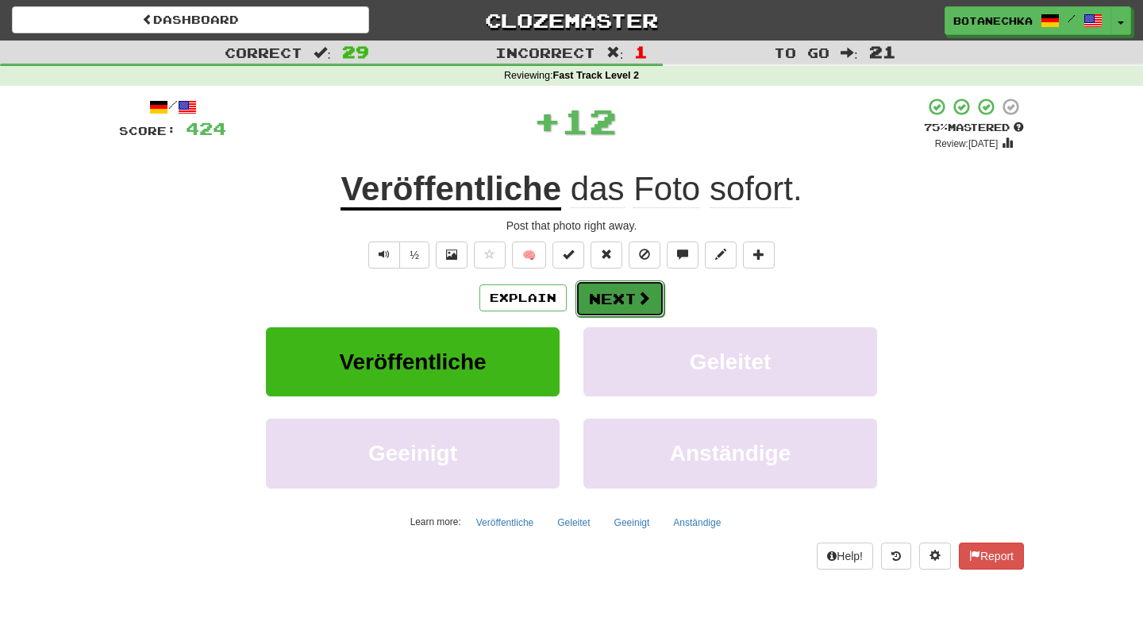
click at [619, 299] on button "Next" at bounding box center [620, 298] width 89 height 37
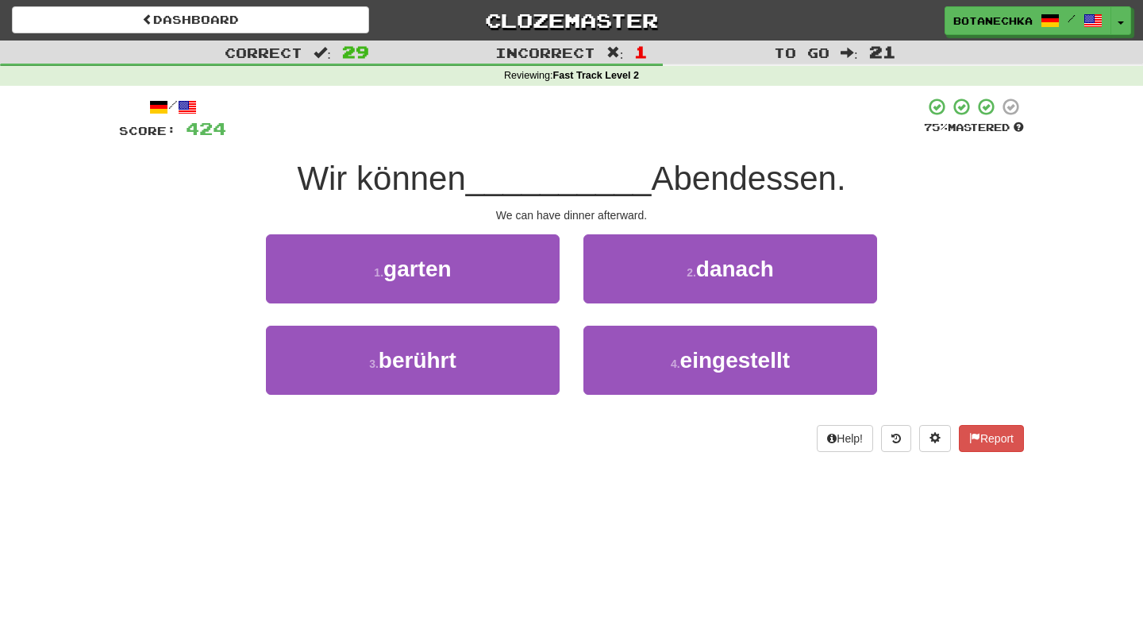
click at [583, 225] on div "/ Score: 424 75 % Mastered Wir können __________ Abendessen. We can have dinner…" at bounding box center [571, 274] width 905 height 355
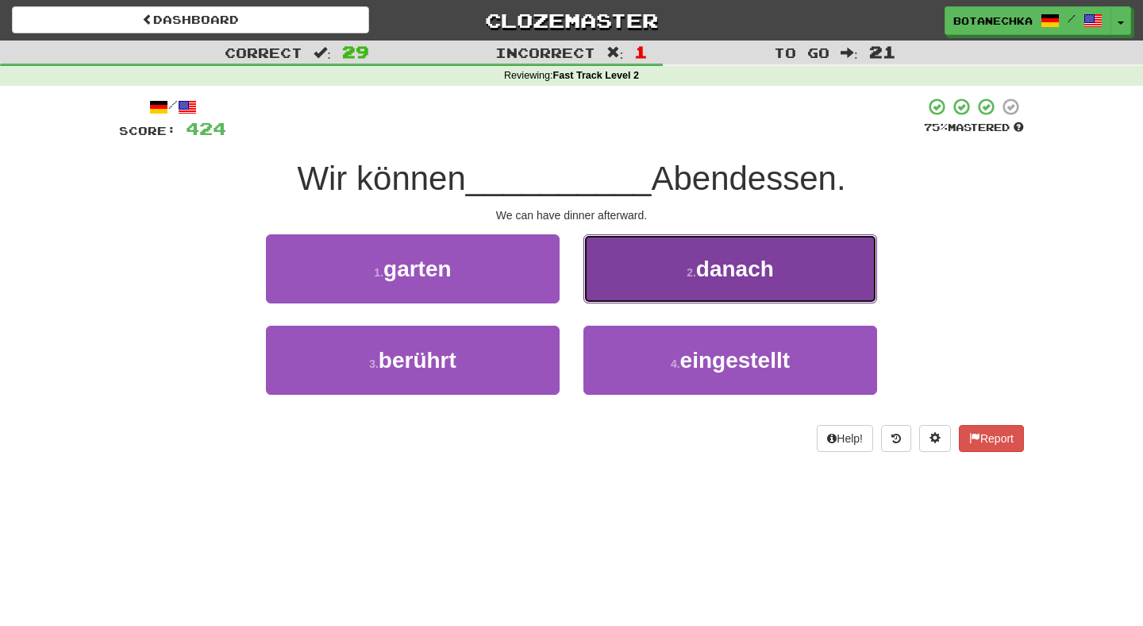
click at [648, 275] on button "2 . danach" at bounding box center [731, 268] width 294 height 69
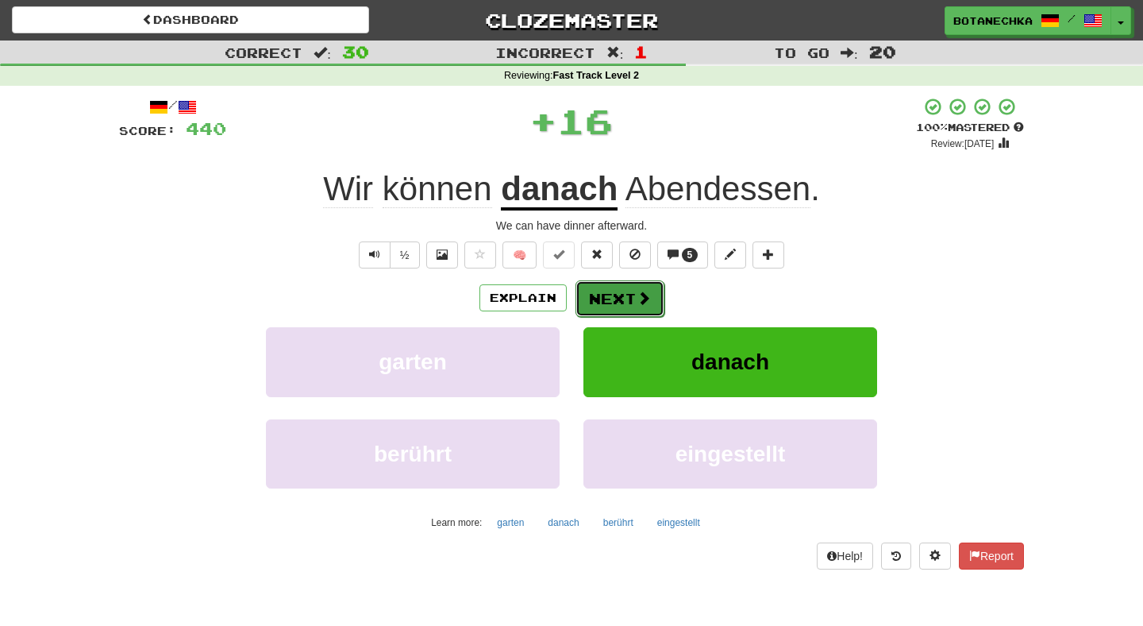
click at [603, 299] on button "Next" at bounding box center [620, 298] width 89 height 37
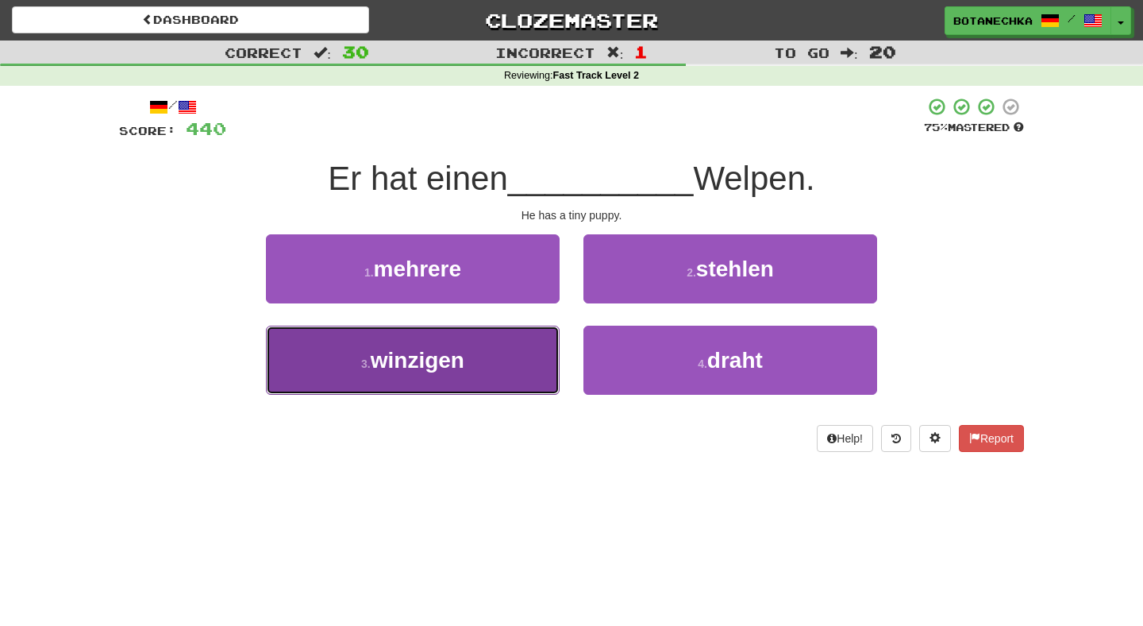
click at [534, 365] on button "3 . winzigen" at bounding box center [413, 360] width 294 height 69
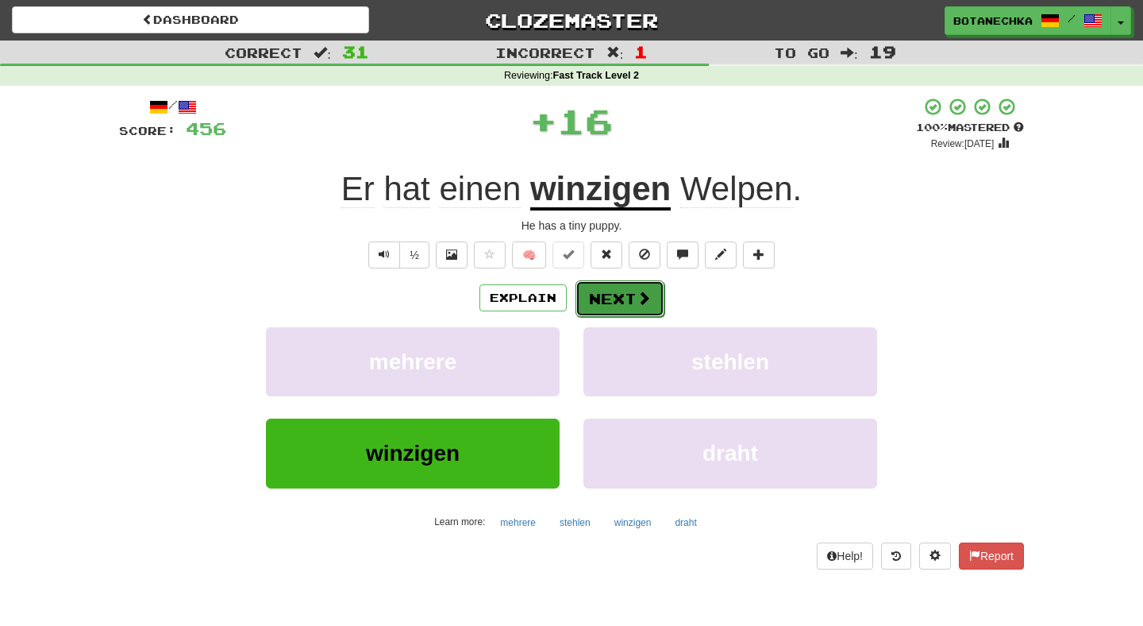
click at [634, 295] on button "Next" at bounding box center [620, 298] width 89 height 37
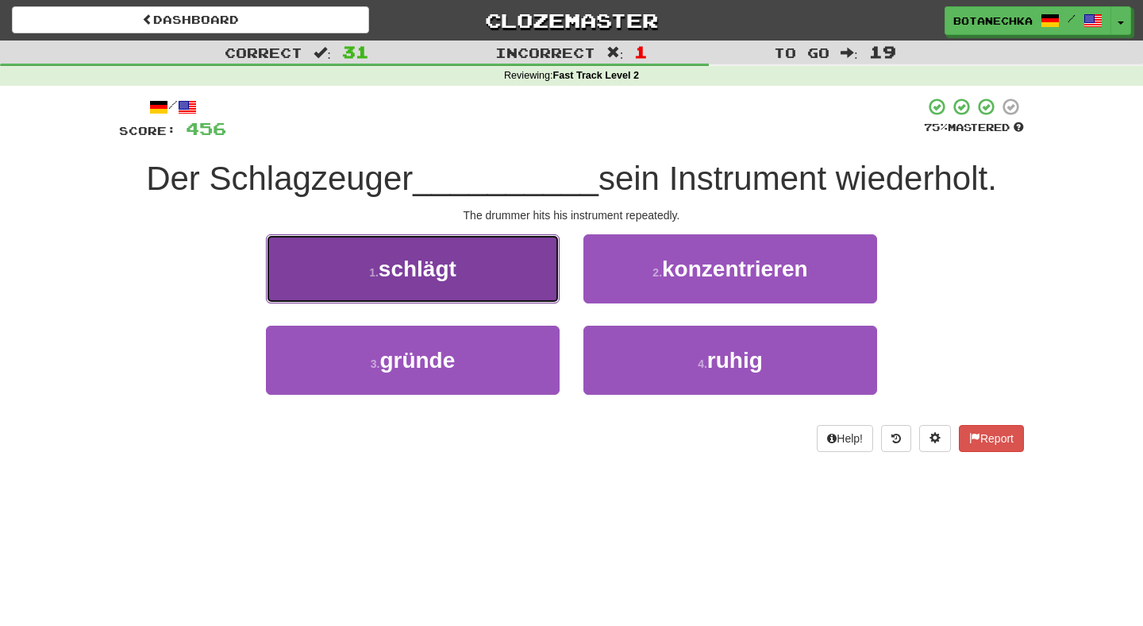
click at [517, 287] on button "1 . schlägt" at bounding box center [413, 268] width 294 height 69
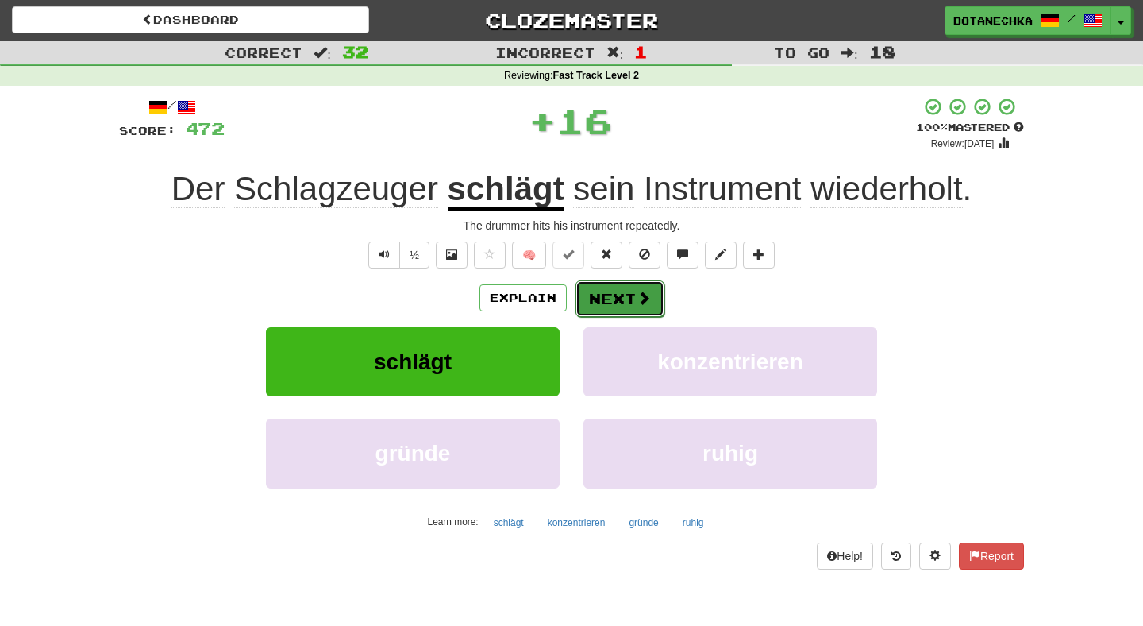
click at [618, 303] on button "Next" at bounding box center [620, 298] width 89 height 37
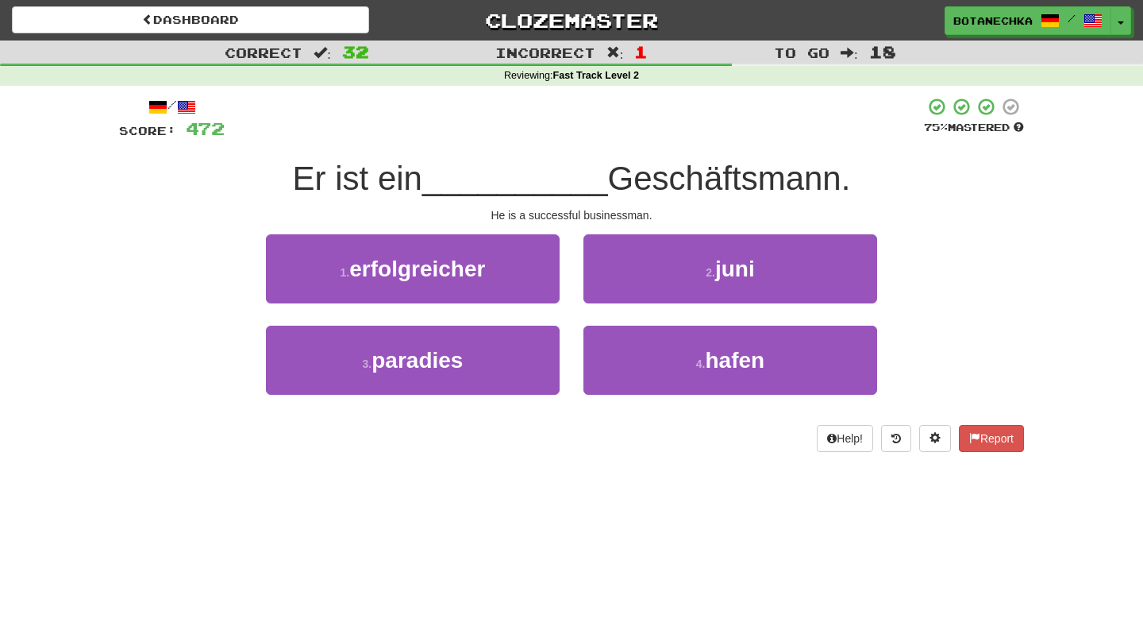
click at [557, 214] on div "He is a successful businessman." at bounding box center [571, 215] width 905 height 16
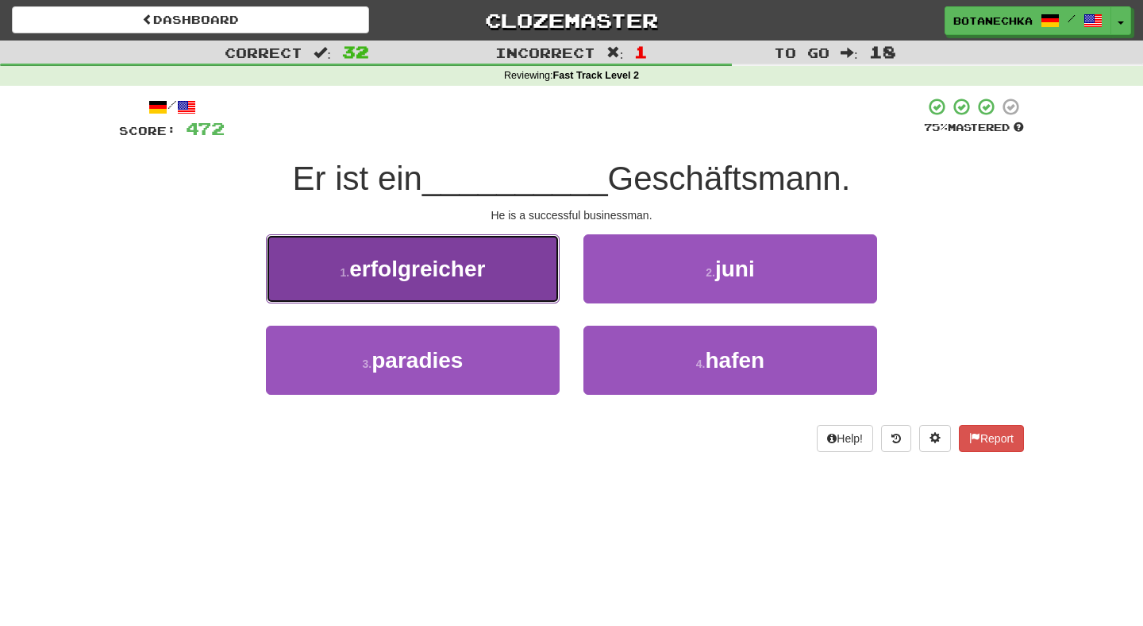
click at [523, 274] on button "1 . erfolgreicher" at bounding box center [413, 268] width 294 height 69
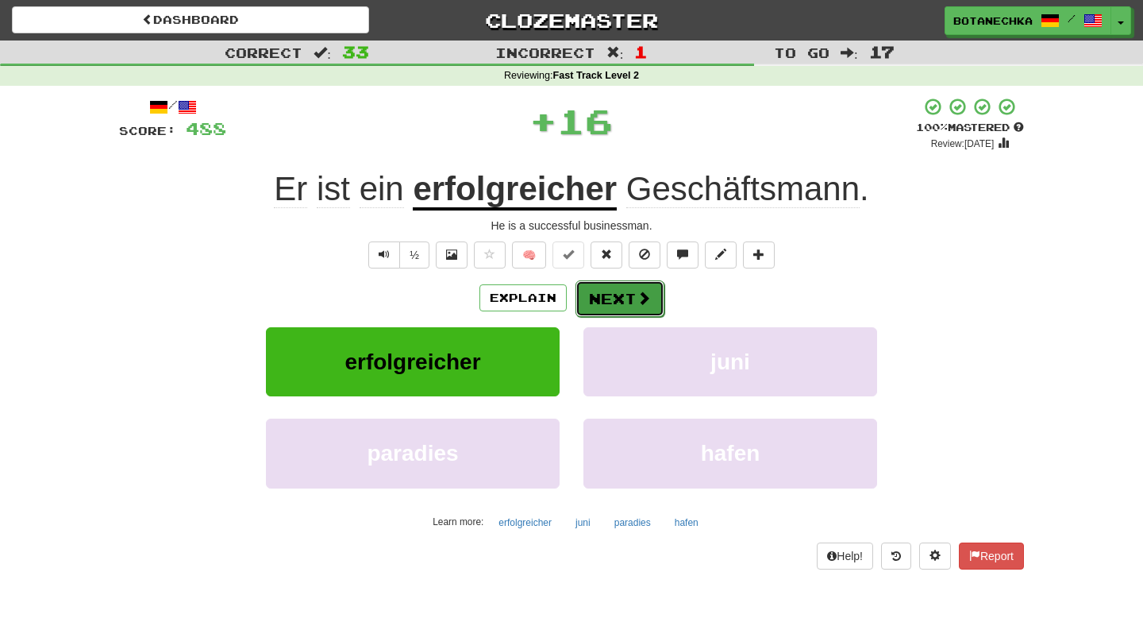
click at [601, 291] on button "Next" at bounding box center [620, 298] width 89 height 37
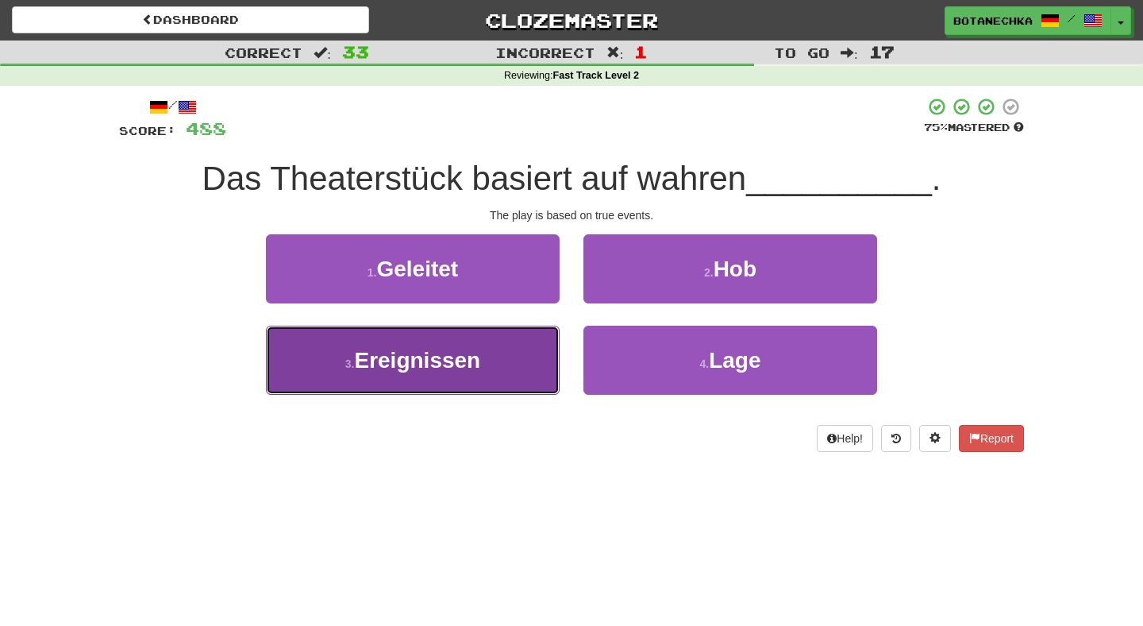
click at [534, 351] on button "3 . Ereignissen" at bounding box center [413, 360] width 294 height 69
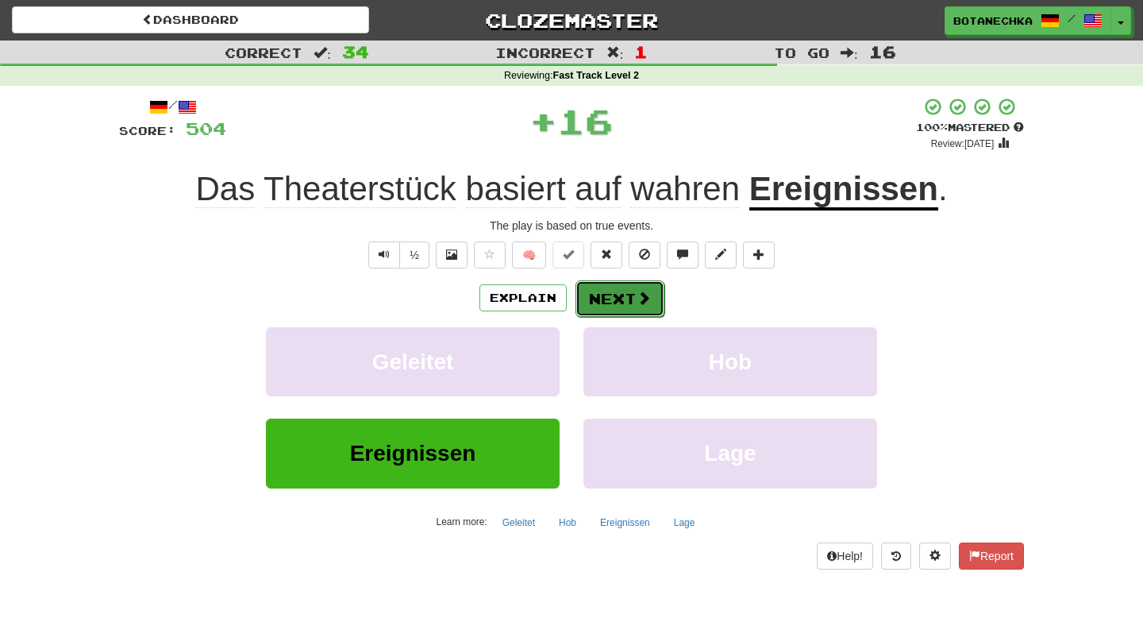
click at [616, 296] on button "Next" at bounding box center [620, 298] width 89 height 37
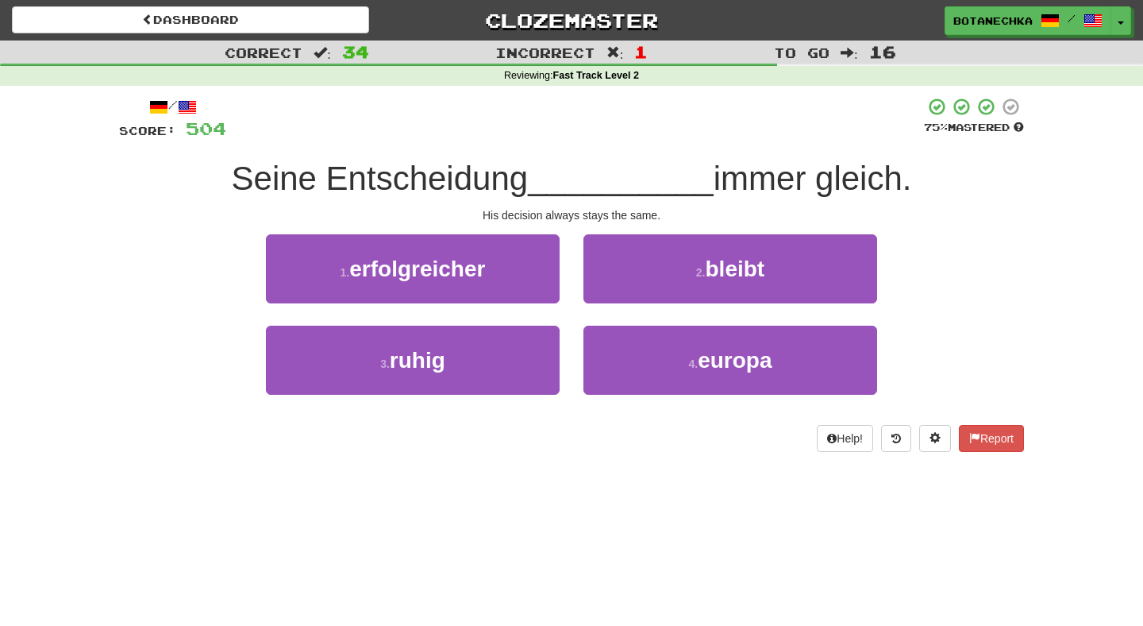
click at [578, 222] on div "His decision always stays the same." at bounding box center [571, 215] width 905 height 16
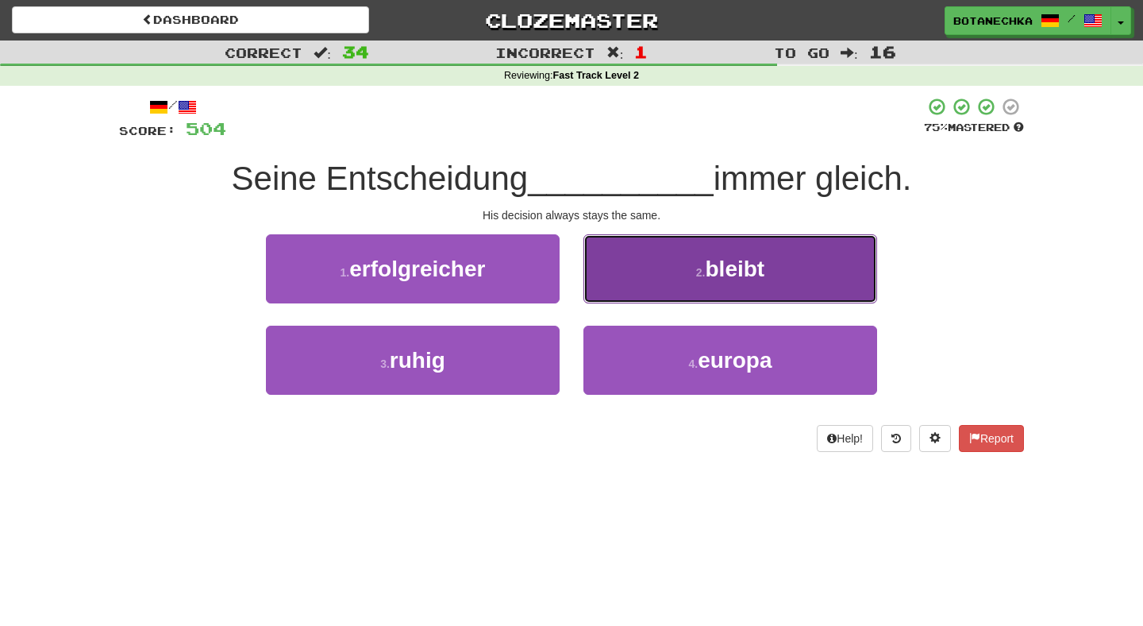
click at [642, 272] on button "2 . bleibt" at bounding box center [731, 268] width 294 height 69
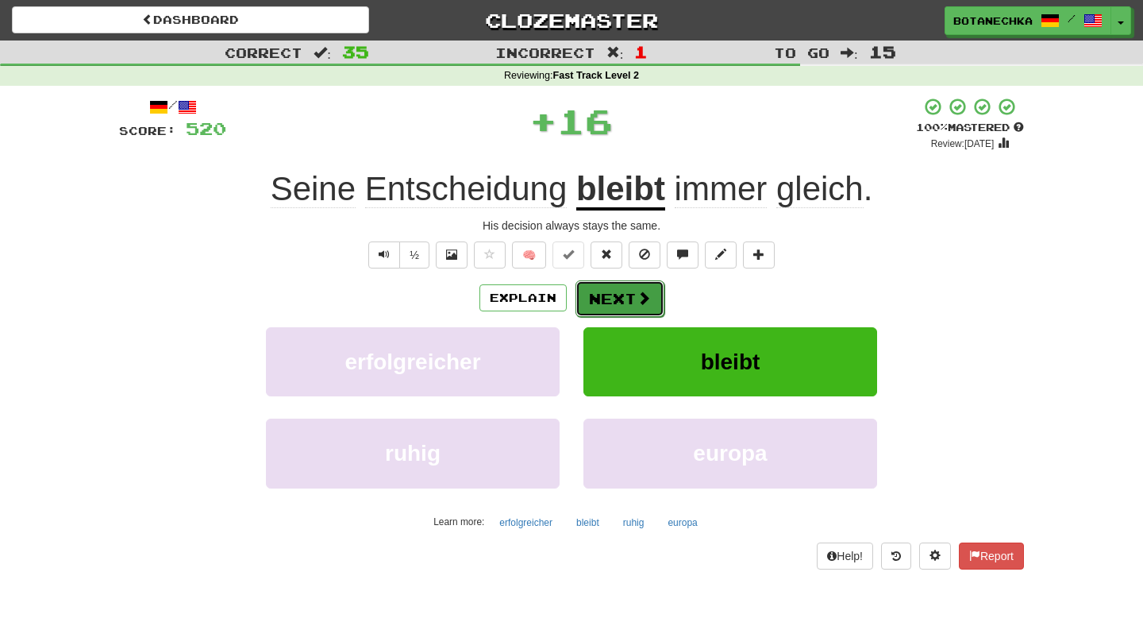
click at [605, 296] on button "Next" at bounding box center [620, 298] width 89 height 37
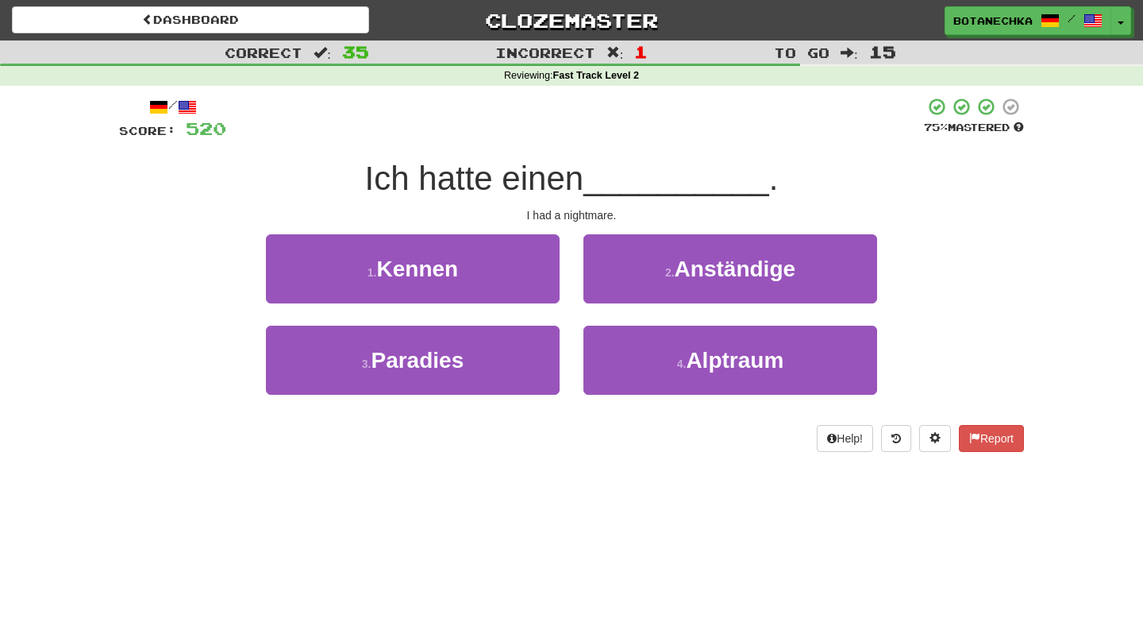
click at [584, 207] on div "/ Score: 520 75 % Mastered Ich hatte einen __________ . I had a nightmare. 1 . …" at bounding box center [571, 274] width 905 height 355
click at [580, 214] on div "I had a nightmare." at bounding box center [571, 215] width 905 height 16
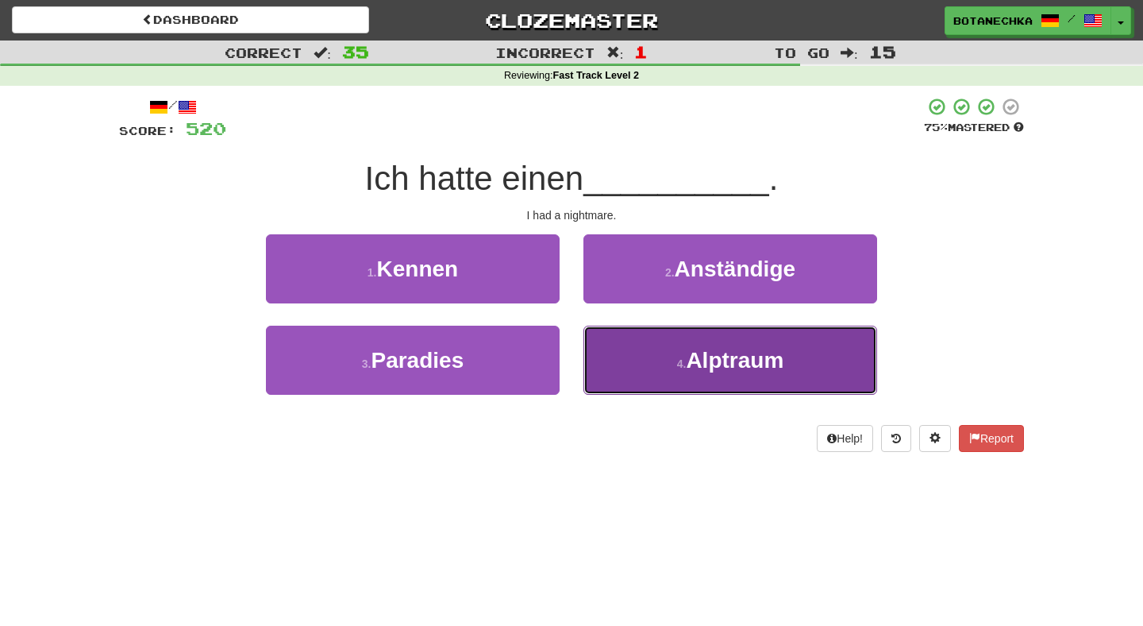
click at [656, 360] on button "4 . Alptraum" at bounding box center [731, 360] width 294 height 69
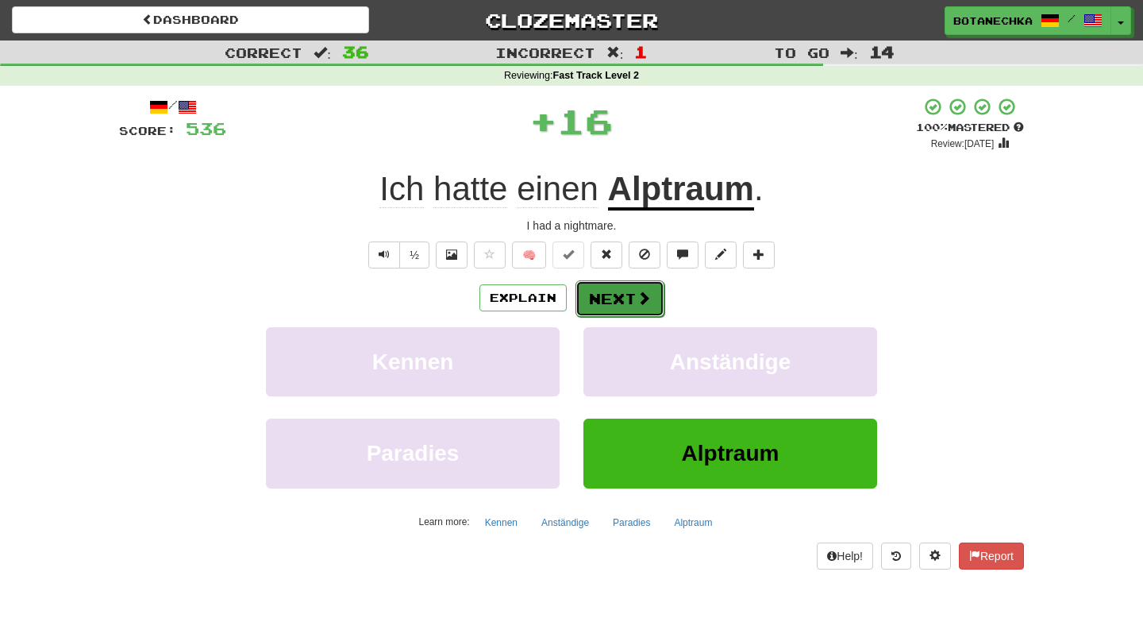
click at [608, 300] on button "Next" at bounding box center [620, 298] width 89 height 37
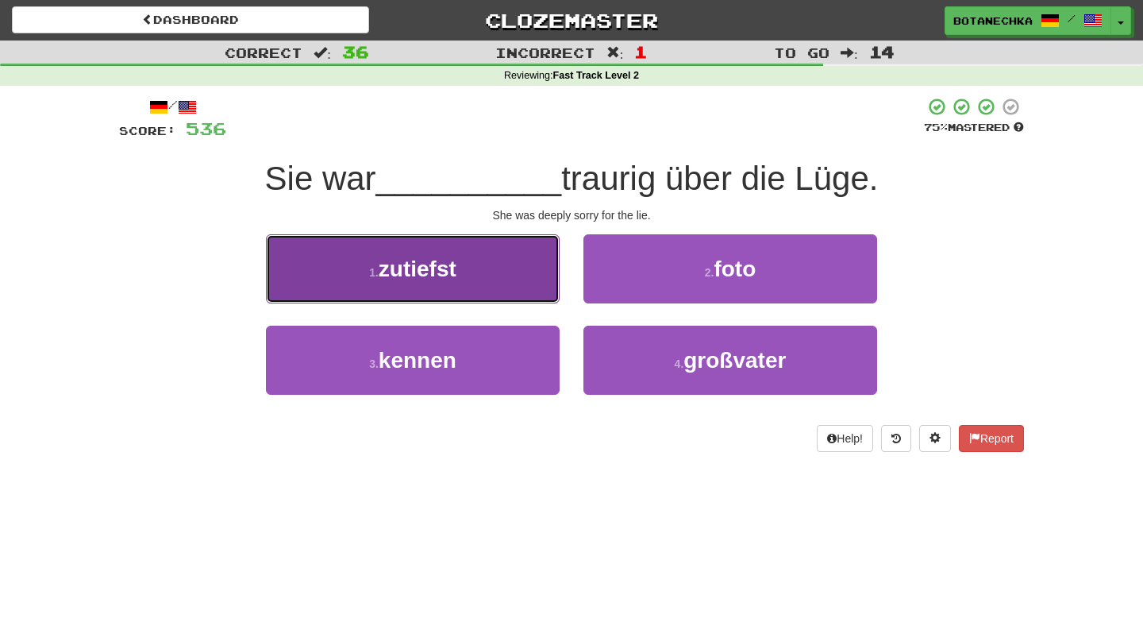
click at [526, 271] on button "1 . zutiefst" at bounding box center [413, 268] width 294 height 69
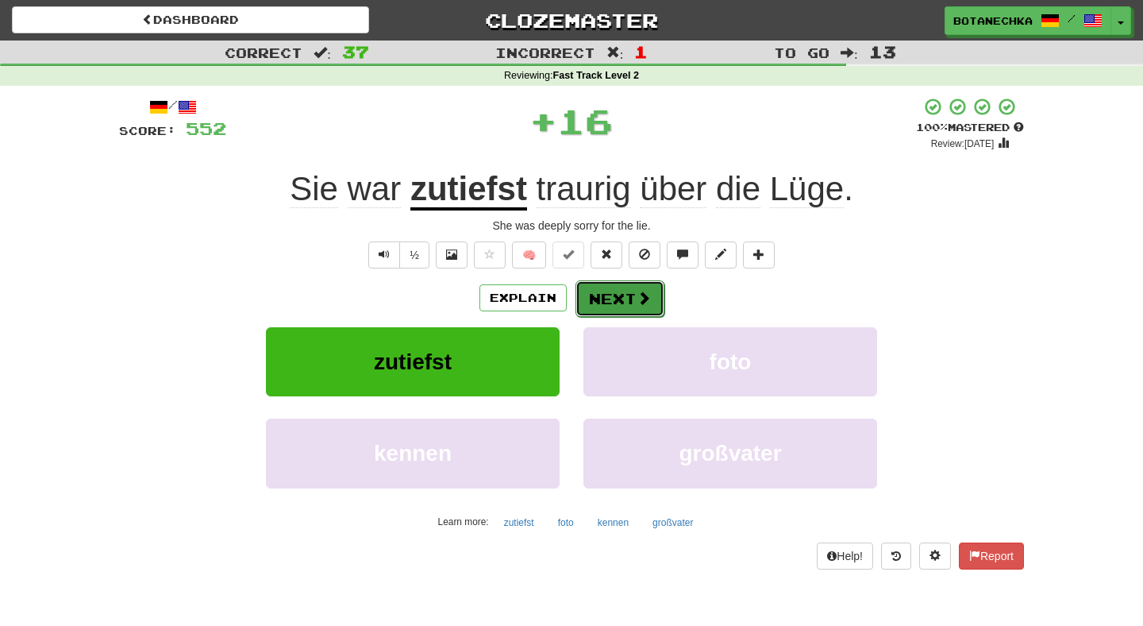
click at [617, 300] on button "Next" at bounding box center [620, 298] width 89 height 37
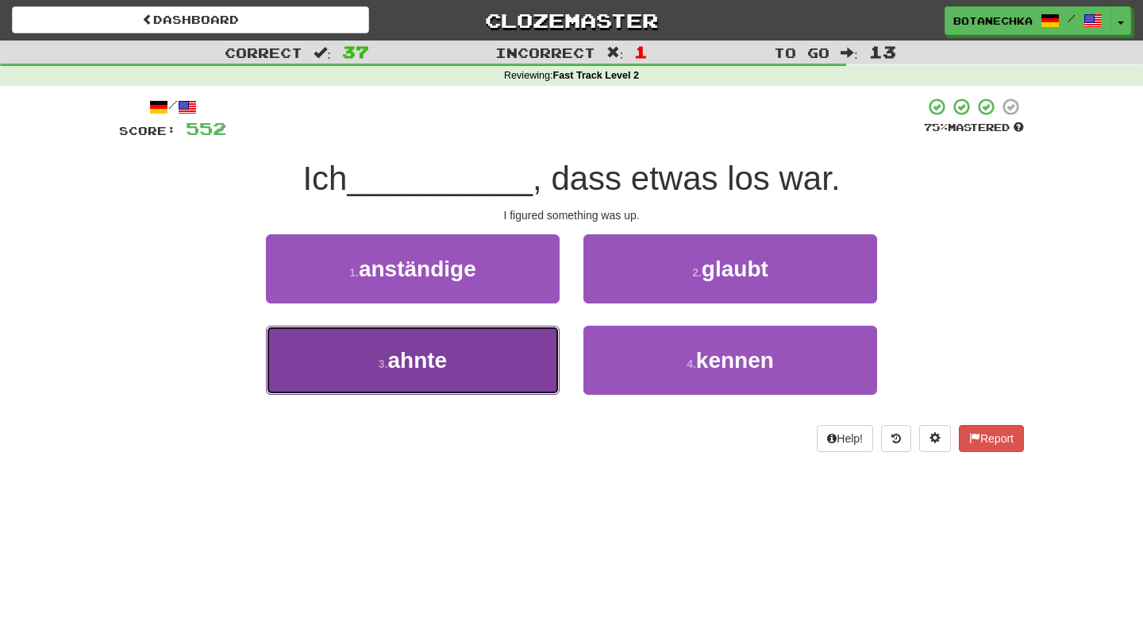
click at [507, 357] on button "3 . ahnte" at bounding box center [413, 360] width 294 height 69
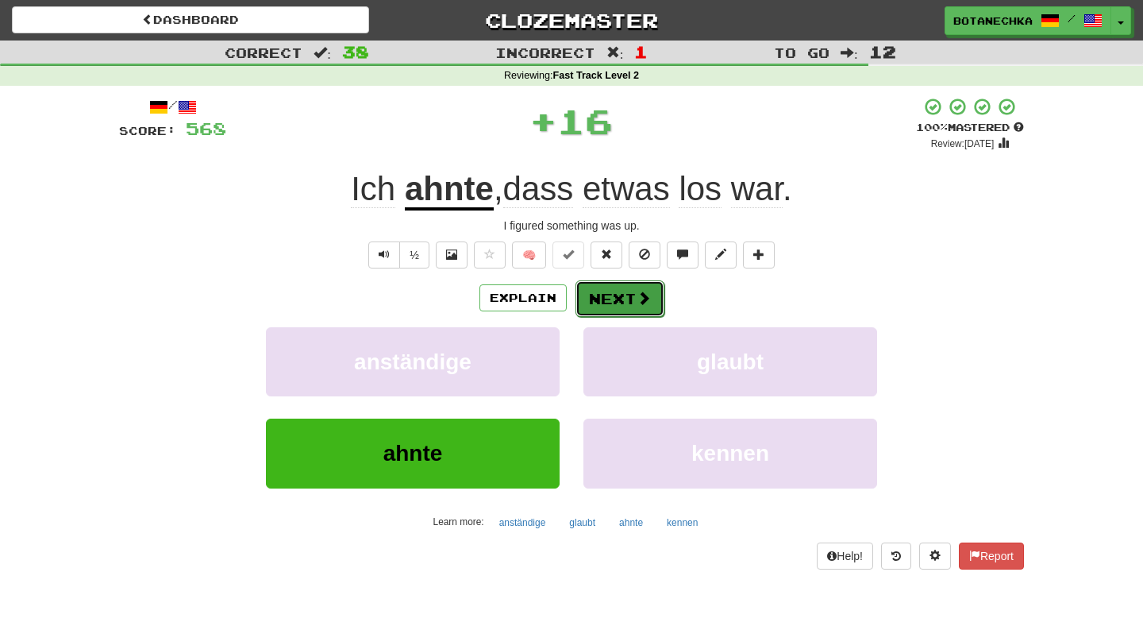
click at [613, 301] on button "Next" at bounding box center [620, 298] width 89 height 37
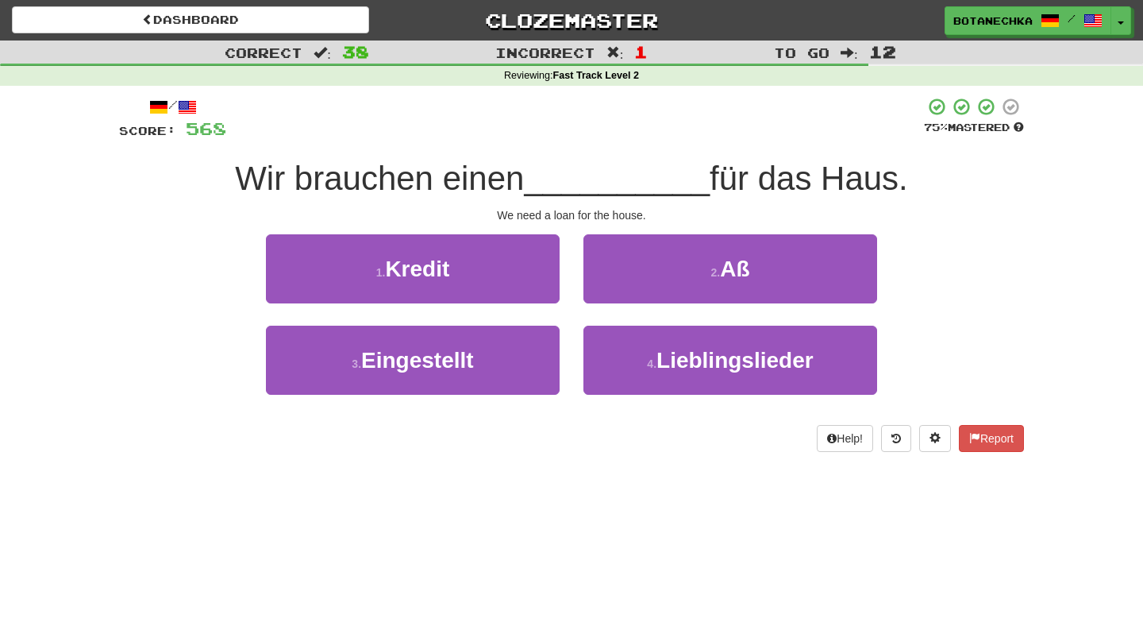
click at [576, 233] on div "/ Score: 568 75 % Mastered Wir brauchen einen __________ für das Haus. We need …" at bounding box center [571, 274] width 905 height 355
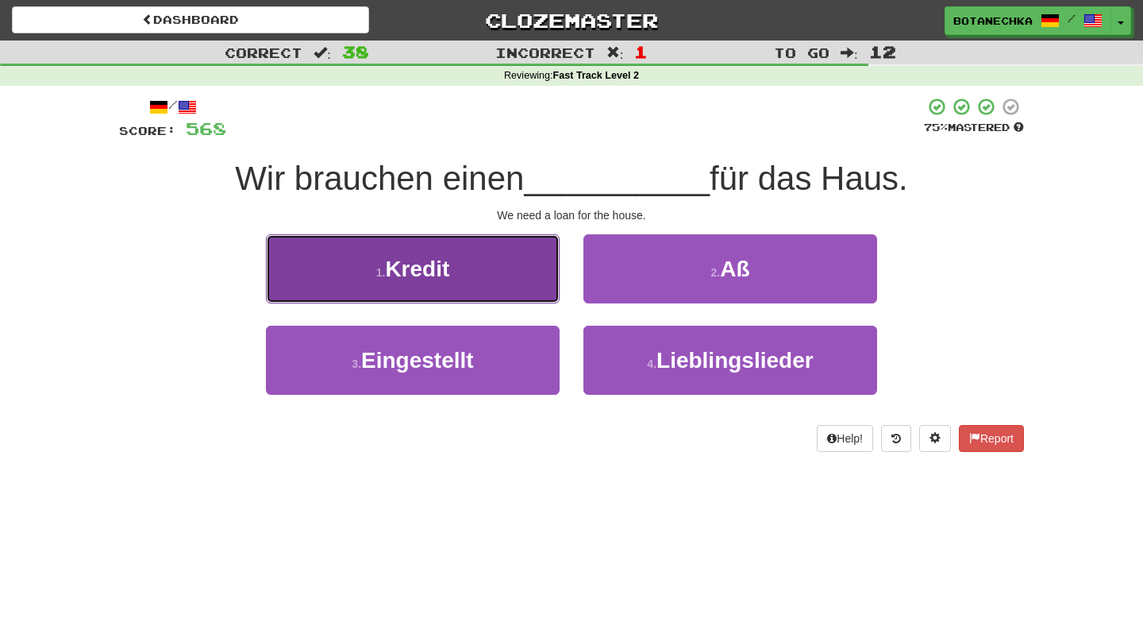
click at [512, 273] on button "1 . Kredit" at bounding box center [413, 268] width 294 height 69
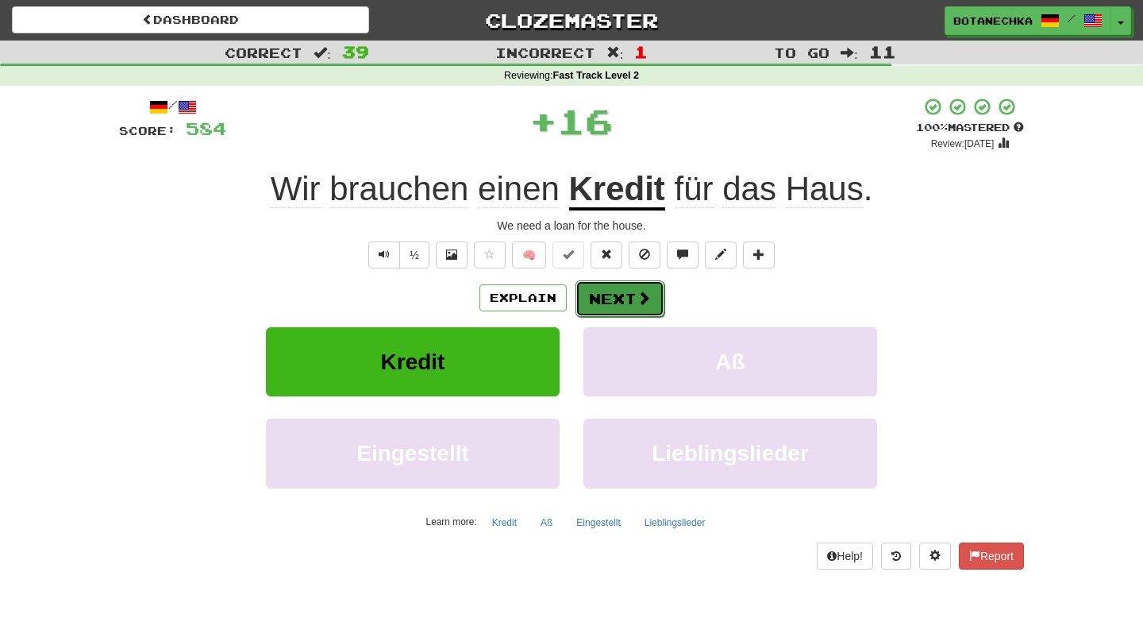
click at [622, 303] on button "Next" at bounding box center [620, 298] width 89 height 37
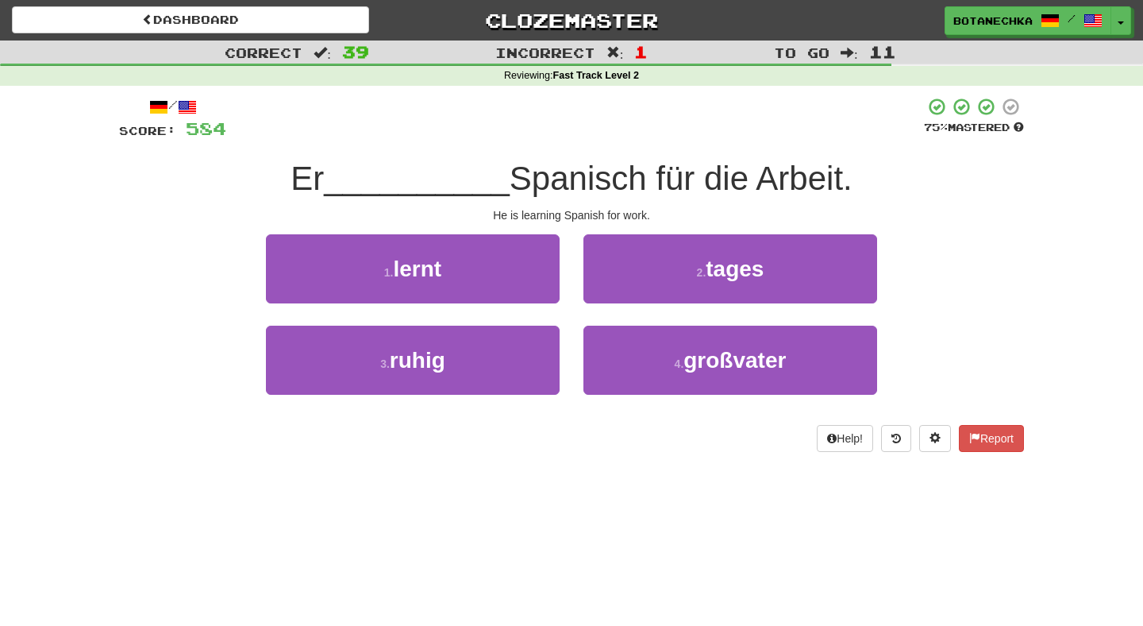
click at [555, 215] on div "He is learning Spanish for work." at bounding box center [571, 215] width 905 height 16
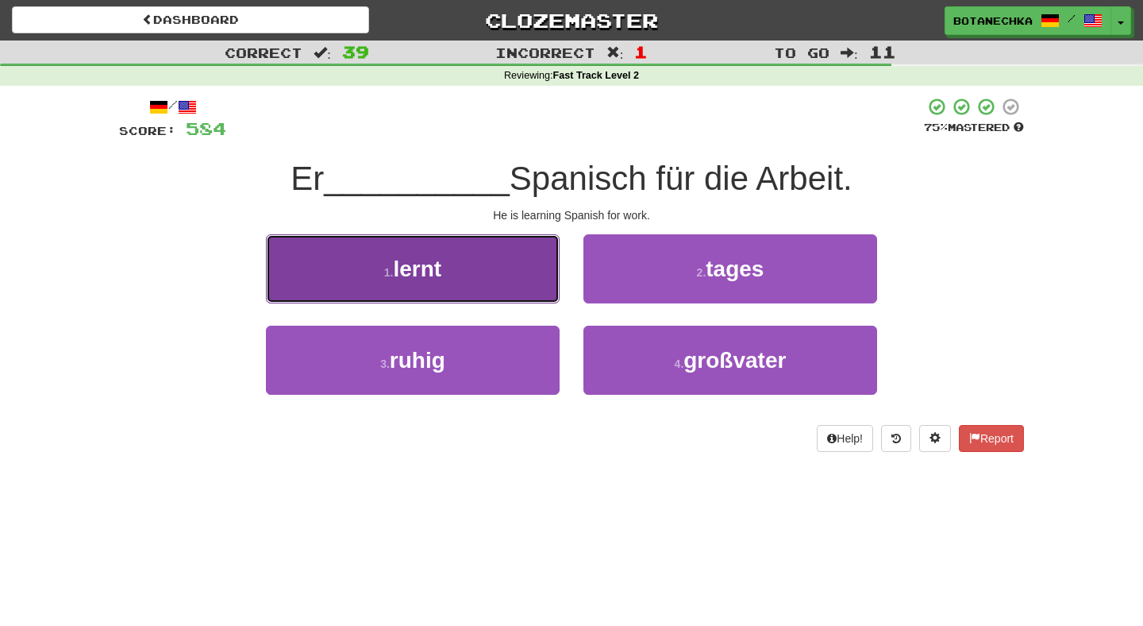
click at [513, 262] on button "1 . lernt" at bounding box center [413, 268] width 294 height 69
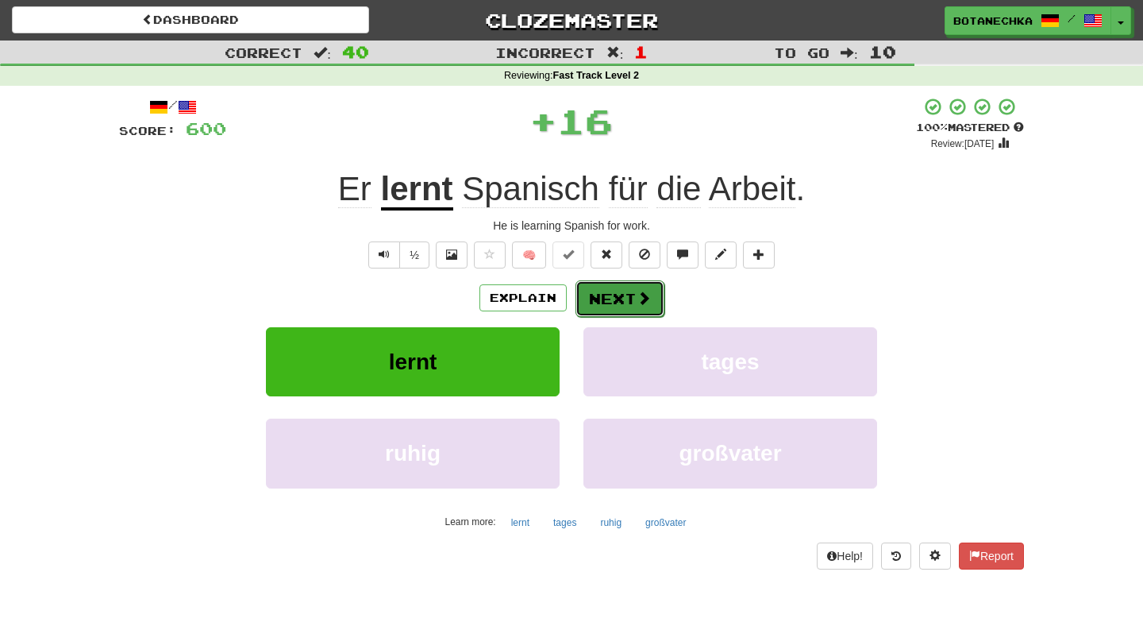
click at [602, 292] on button "Next" at bounding box center [620, 298] width 89 height 37
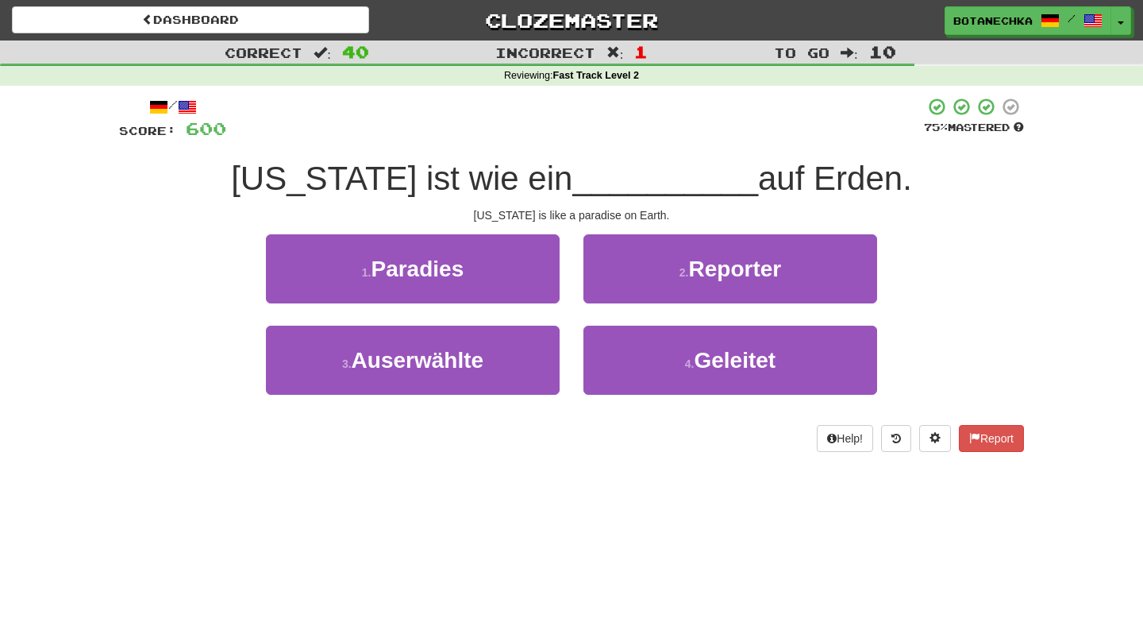
click at [568, 210] on div "Hawaii is like a paradise on Earth." at bounding box center [571, 215] width 905 height 16
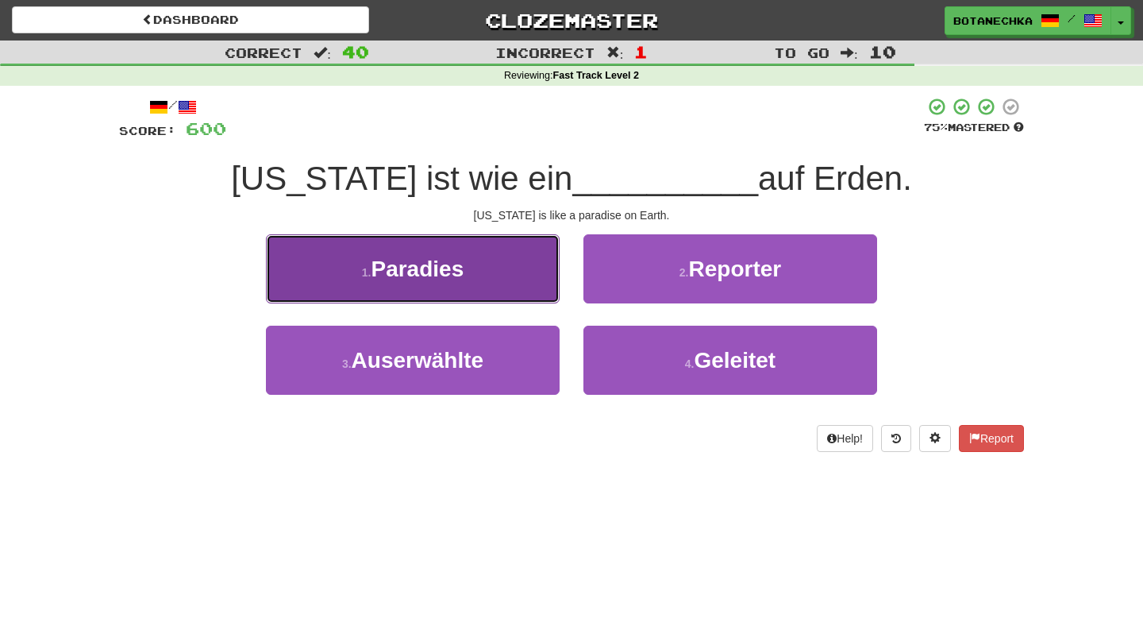
click at [509, 258] on button "1 . Paradies" at bounding box center [413, 268] width 294 height 69
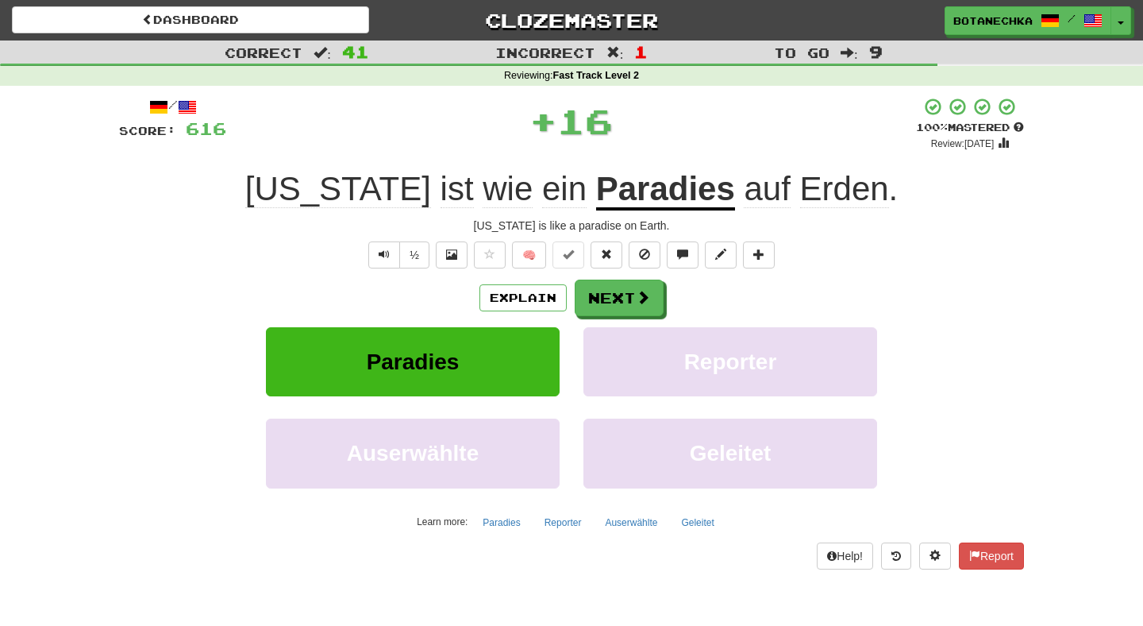
click at [626, 274] on div "/ Score: 616 + 16 100 % Mastered Review: 2026-04-12 Hawaii ist wie ein Paradies…" at bounding box center [571, 333] width 905 height 472
click at [626, 291] on button "Next" at bounding box center [620, 298] width 89 height 37
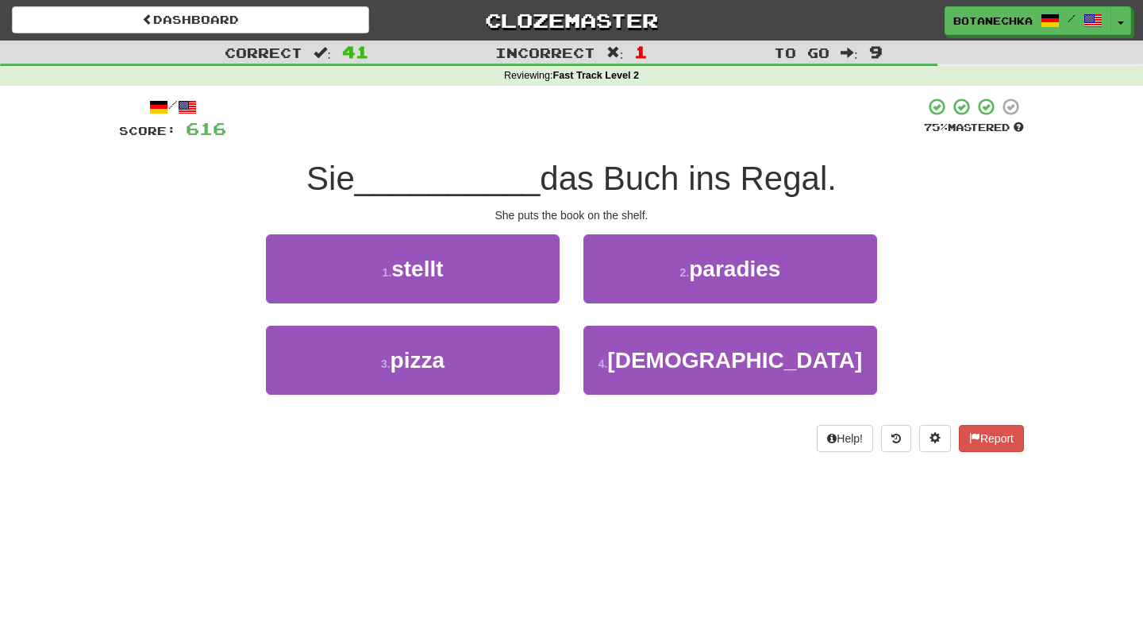
click at [585, 215] on div "She puts the book on the shelf." at bounding box center [571, 215] width 905 height 16
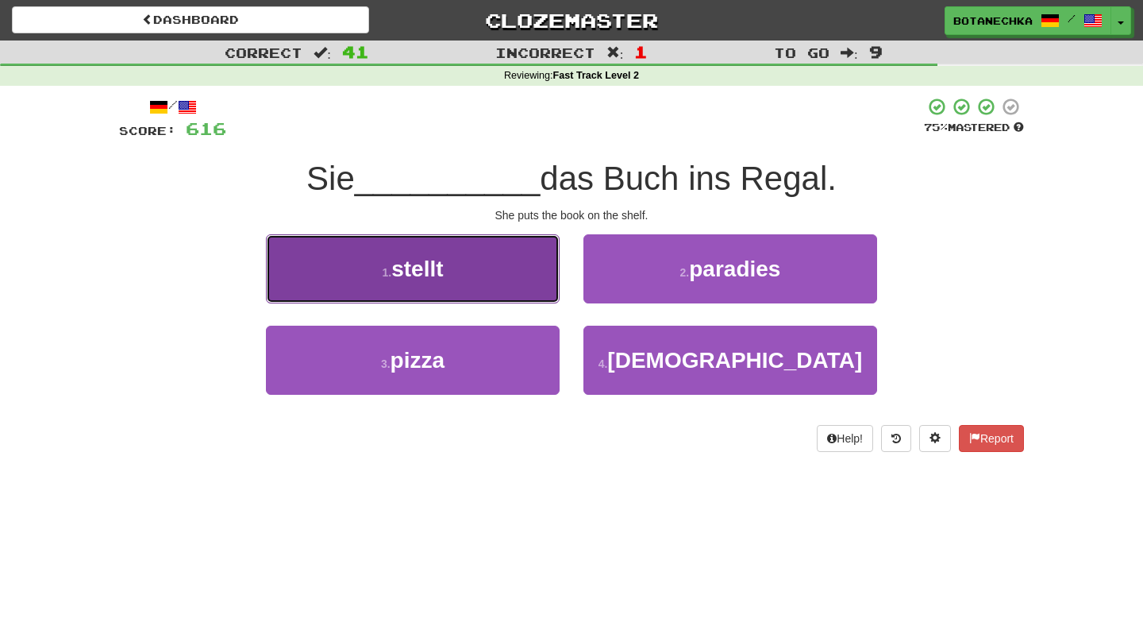
click at [496, 279] on button "1 . stellt" at bounding box center [413, 268] width 294 height 69
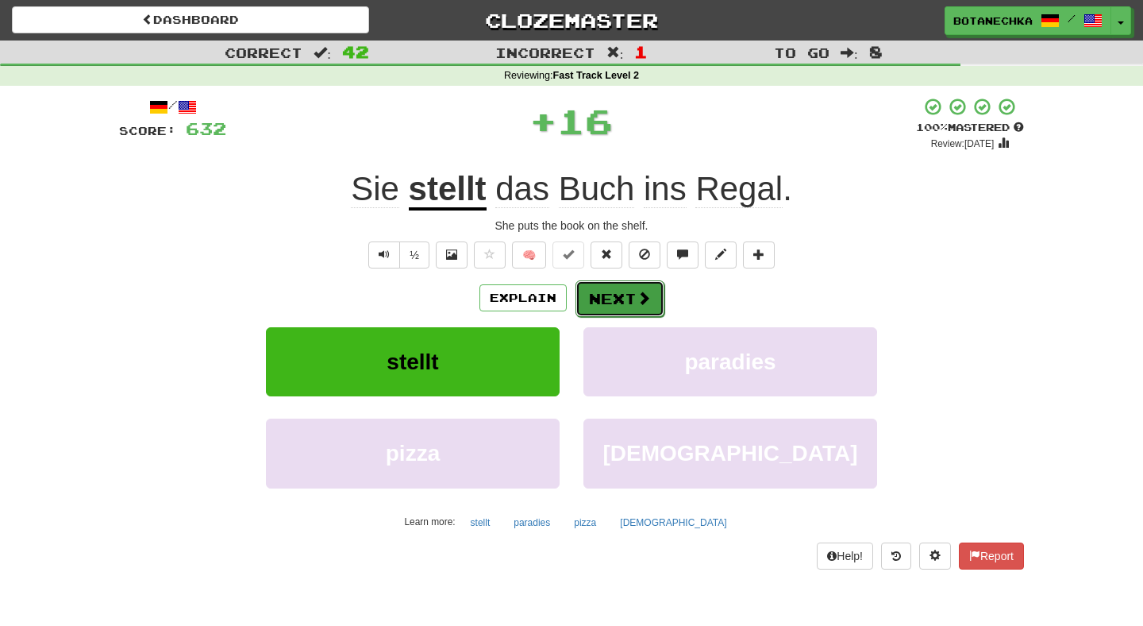
click at [627, 308] on button "Next" at bounding box center [620, 298] width 89 height 37
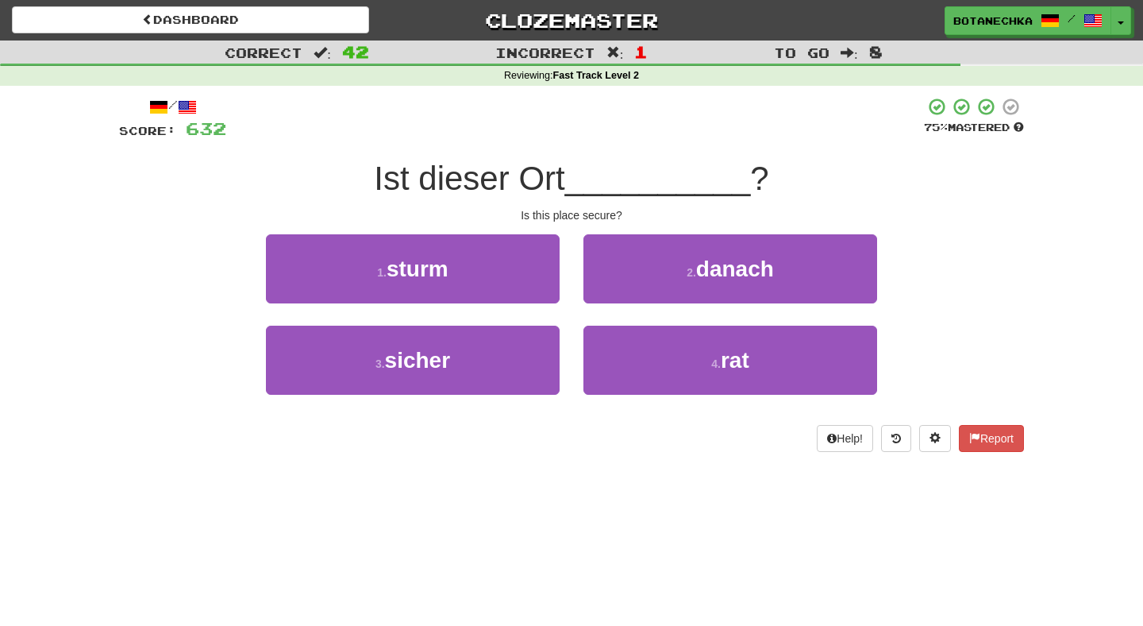
click at [562, 221] on div "Is this place secure?" at bounding box center [571, 215] width 905 height 16
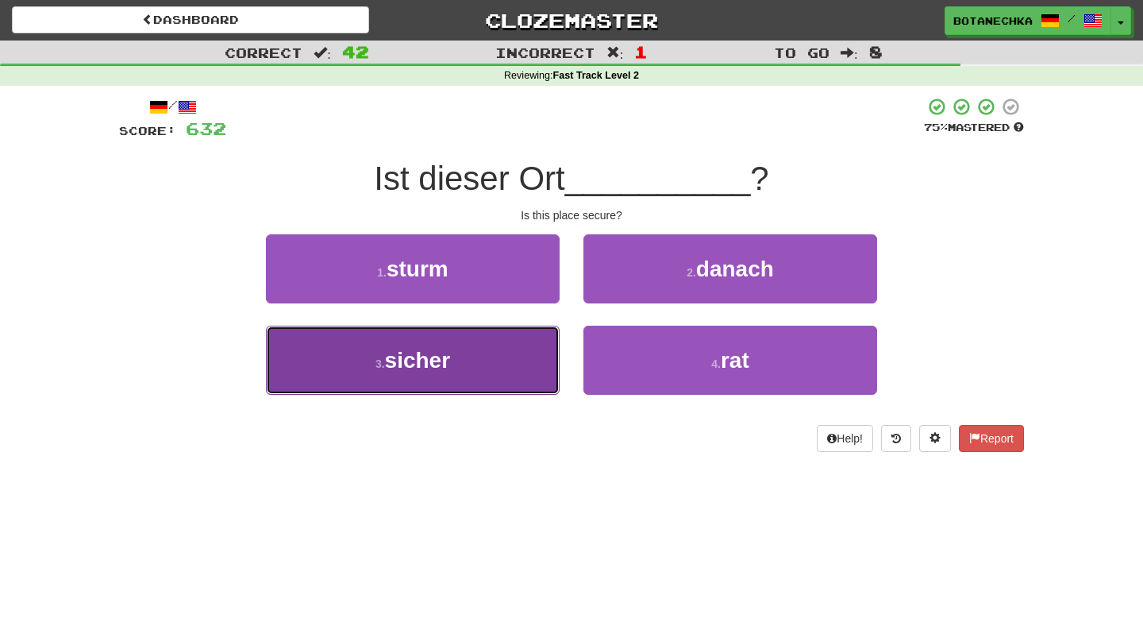
click at [511, 364] on button "3 . sicher" at bounding box center [413, 360] width 294 height 69
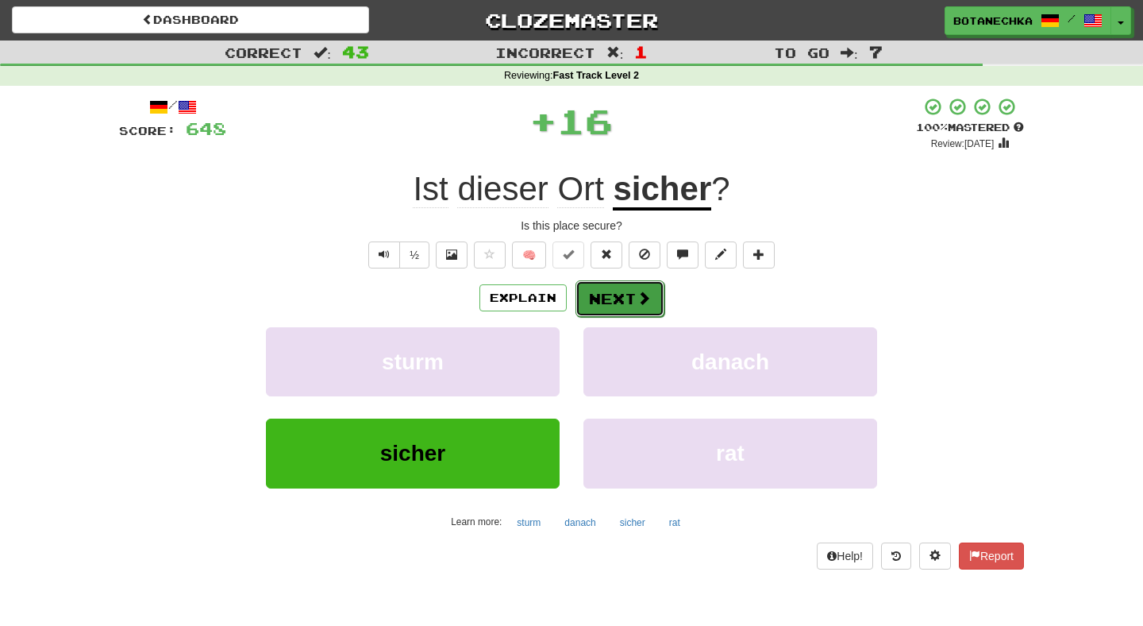
click at [605, 295] on button "Next" at bounding box center [620, 298] width 89 height 37
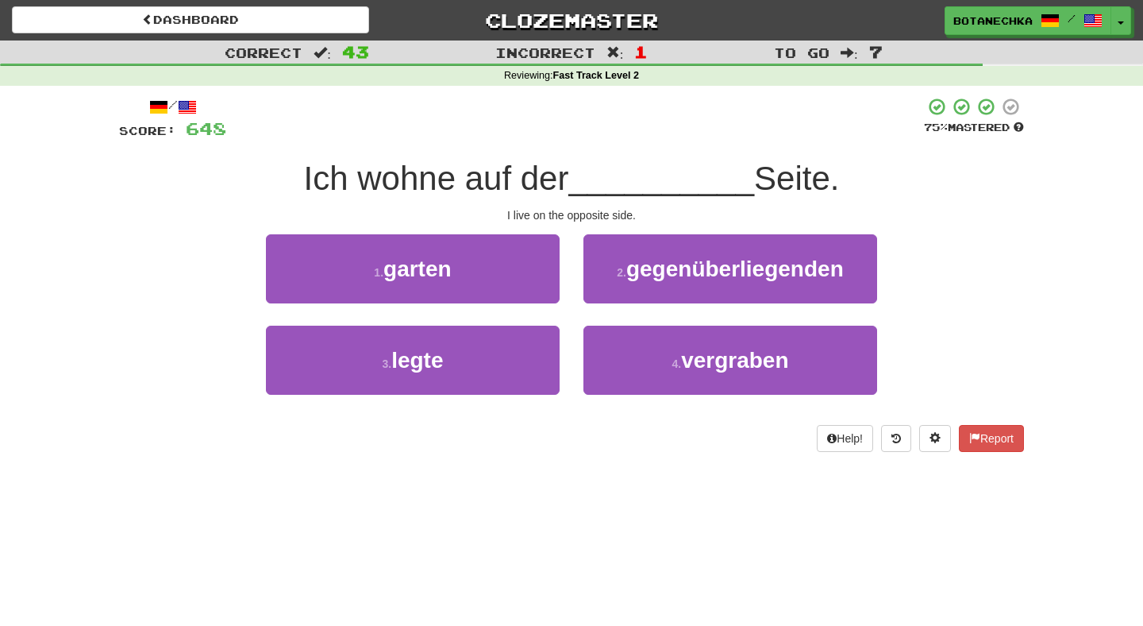
click at [593, 216] on div "I live on the opposite side." at bounding box center [571, 215] width 905 height 16
click at [570, 217] on div "I live on the opposite side." at bounding box center [571, 215] width 905 height 16
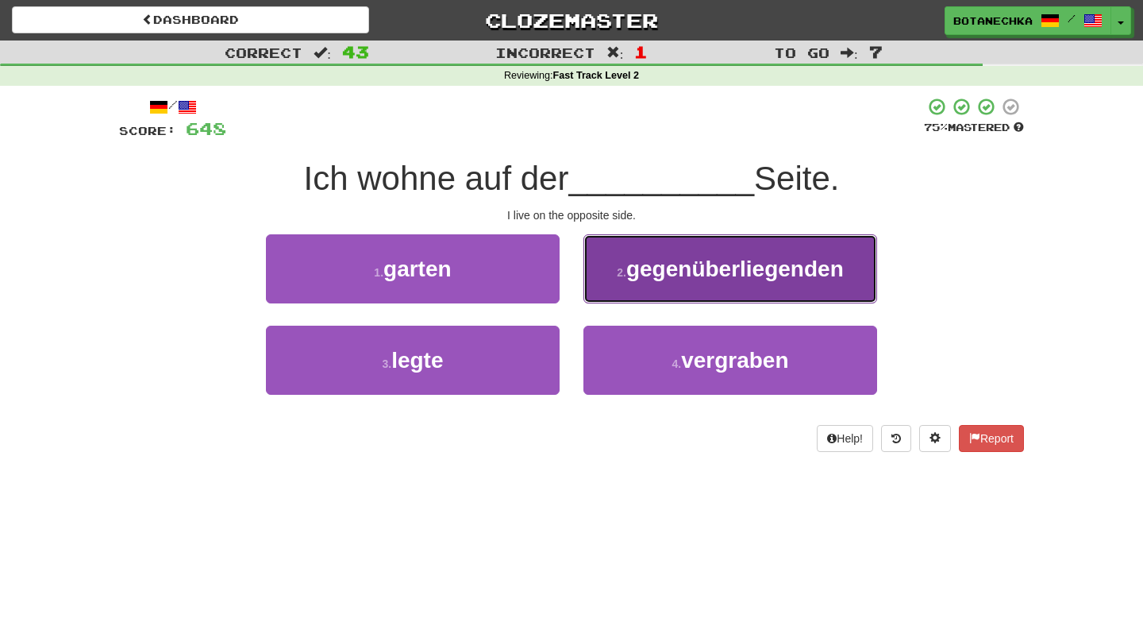
click at [604, 272] on button "2 . gegenüberliegenden" at bounding box center [731, 268] width 294 height 69
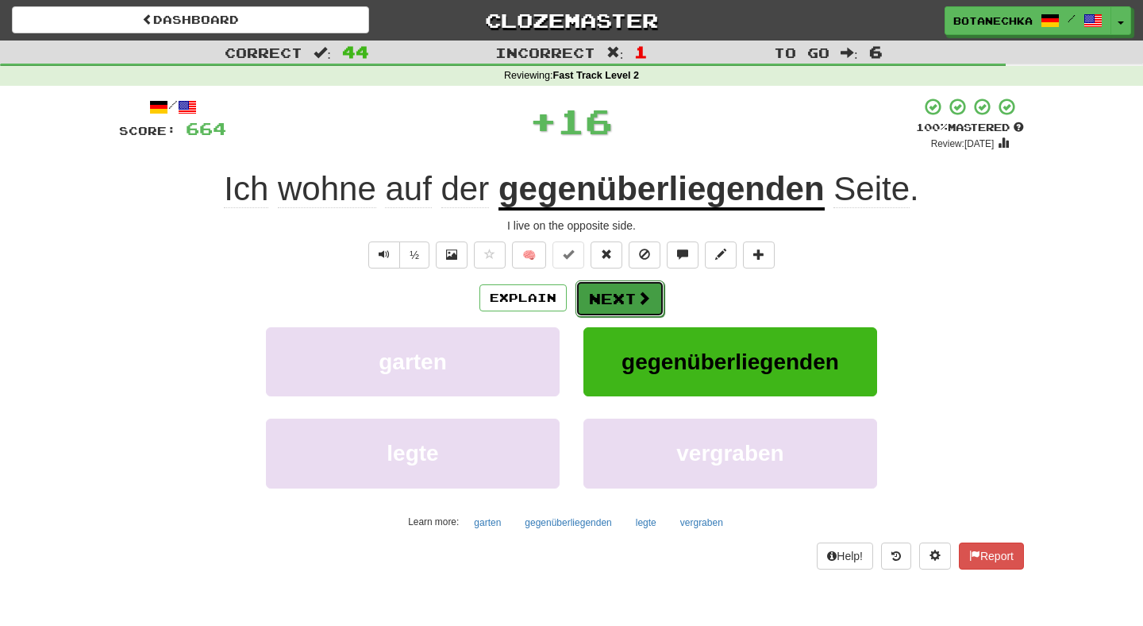
click at [612, 297] on button "Next" at bounding box center [620, 298] width 89 height 37
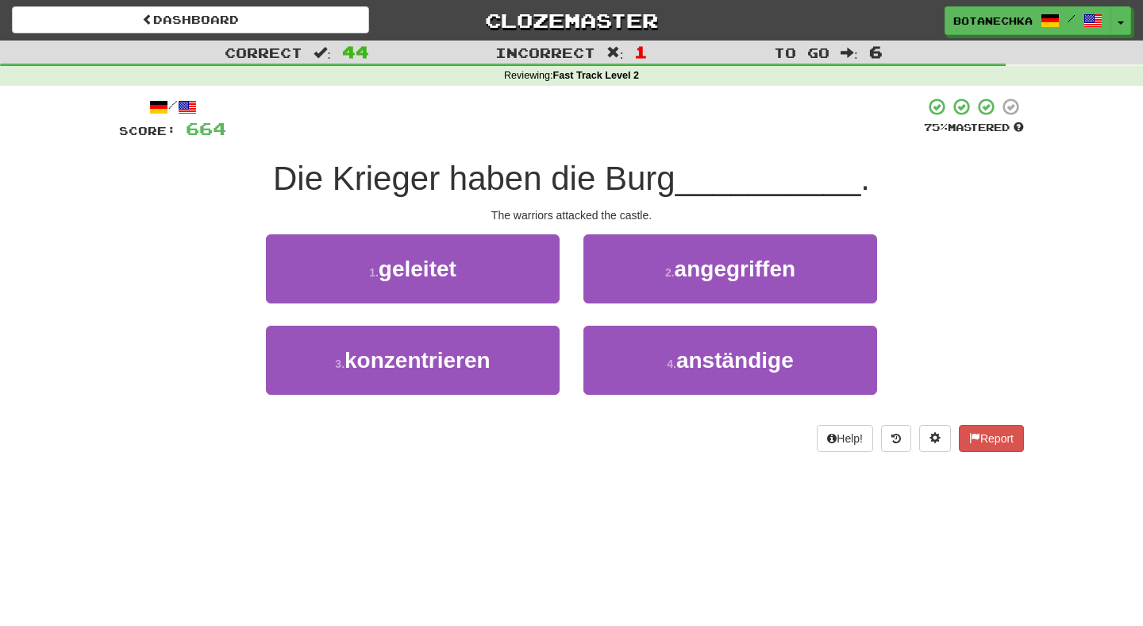
click at [574, 214] on div "The warriors attacked the castle." at bounding box center [571, 215] width 905 height 16
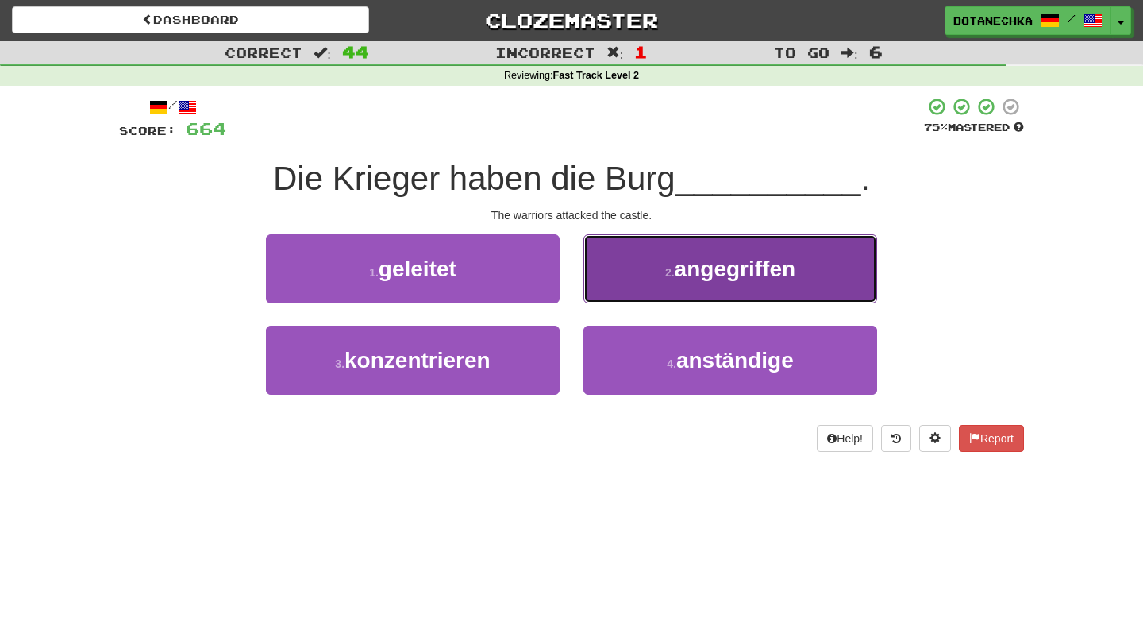
click at [636, 279] on button "2 . angegriffen" at bounding box center [731, 268] width 294 height 69
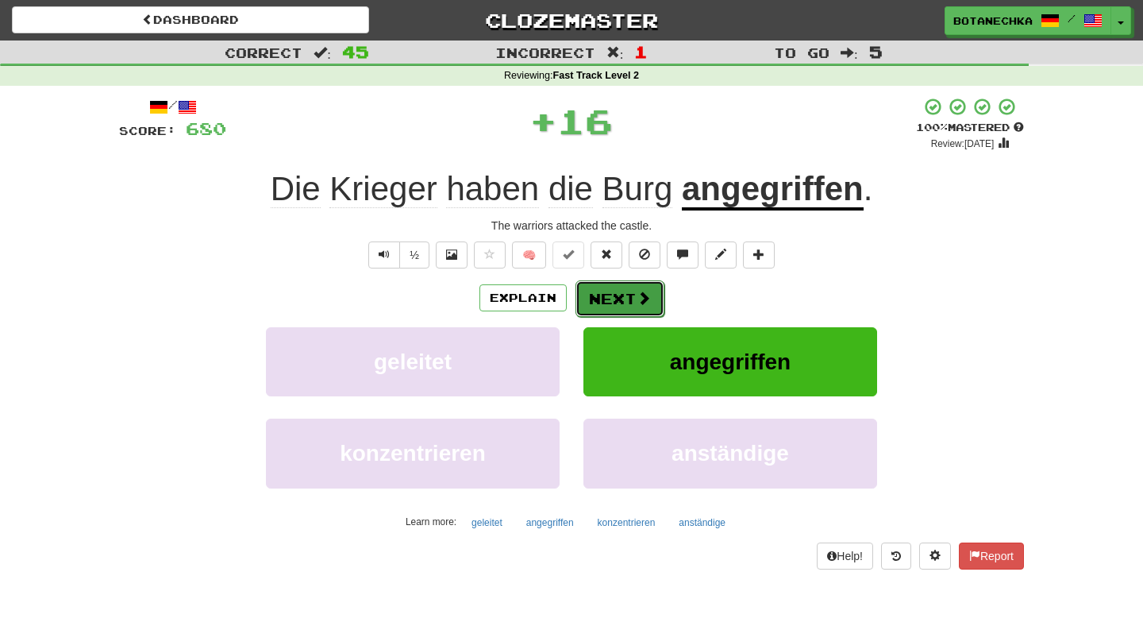
click at [626, 310] on button "Next" at bounding box center [620, 298] width 89 height 37
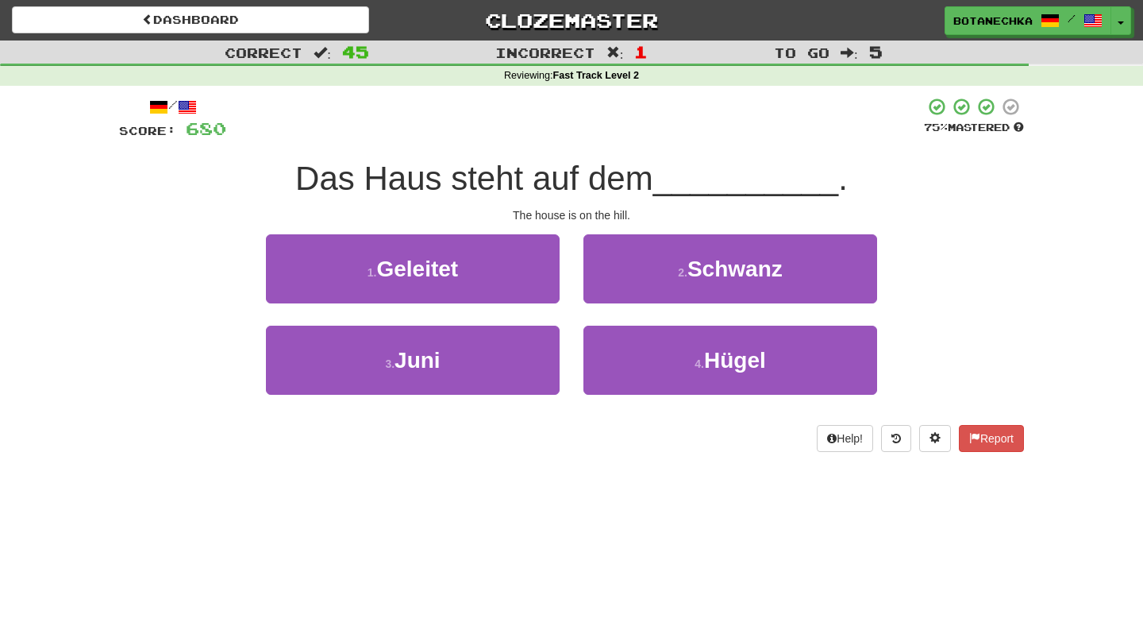
click at [577, 210] on div "The house is on the hill." at bounding box center [571, 215] width 905 height 16
click at [575, 218] on div "The house is on the hill." at bounding box center [571, 215] width 905 height 16
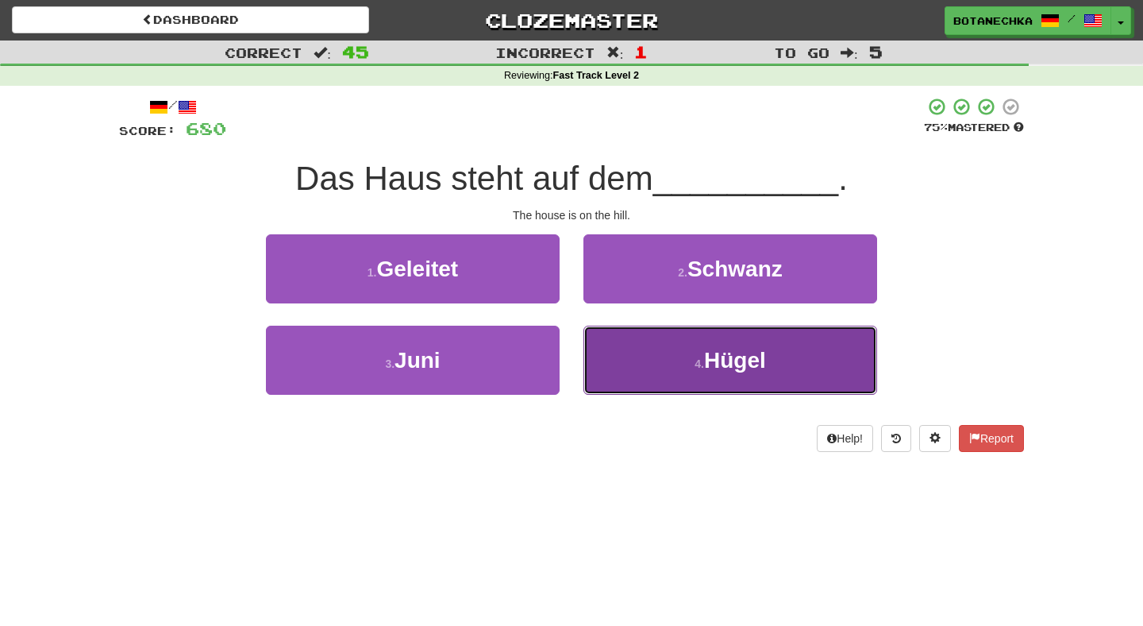
click at [645, 371] on button "4 . Hügel" at bounding box center [731, 360] width 294 height 69
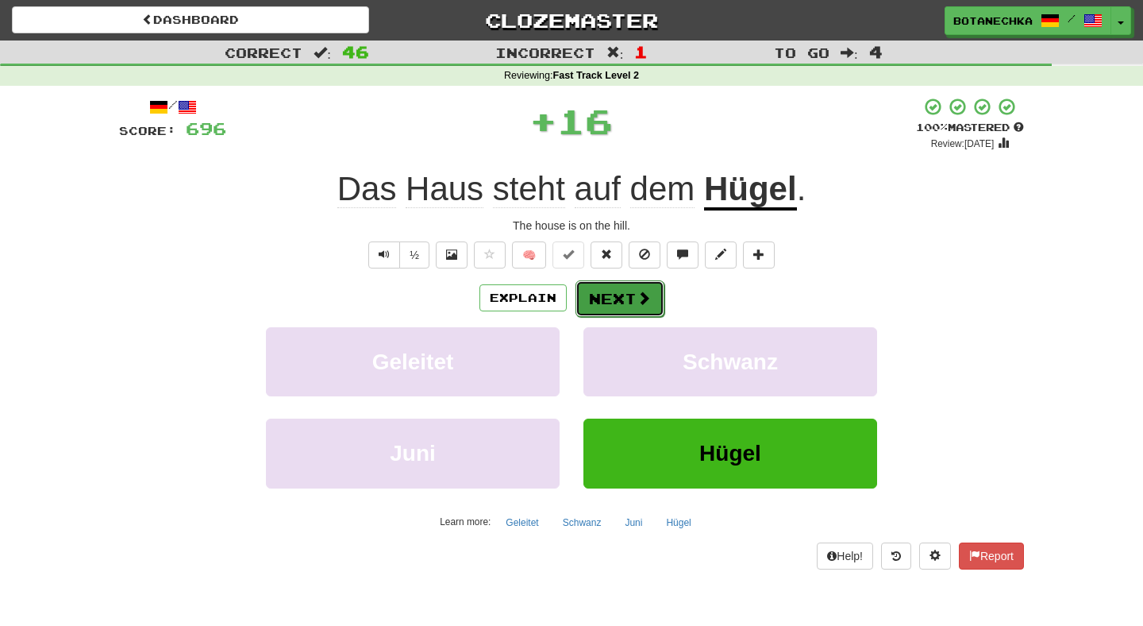
click at [614, 304] on button "Next" at bounding box center [620, 298] width 89 height 37
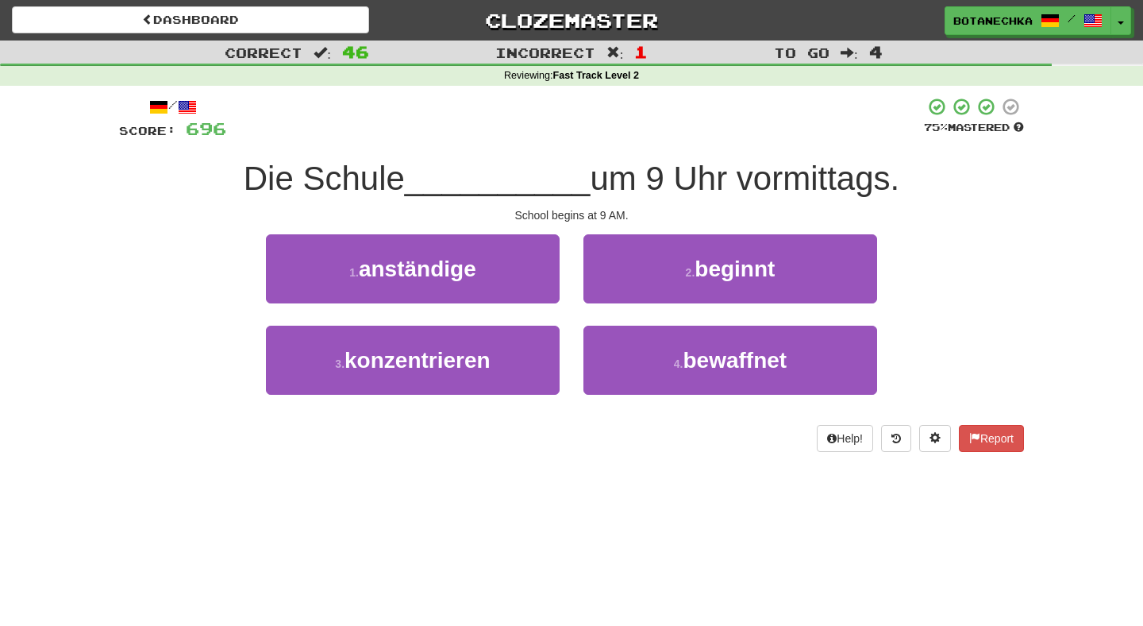
click at [569, 254] on div "1 . anständige" at bounding box center [413, 279] width 318 height 91
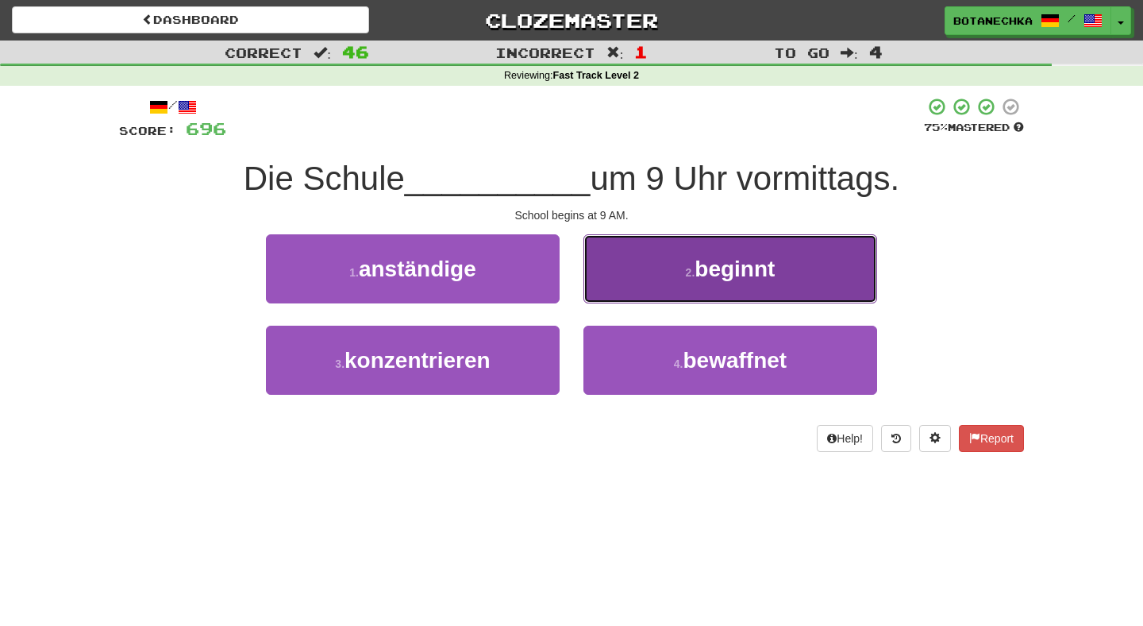
click at [642, 296] on button "2 . beginnt" at bounding box center [731, 268] width 294 height 69
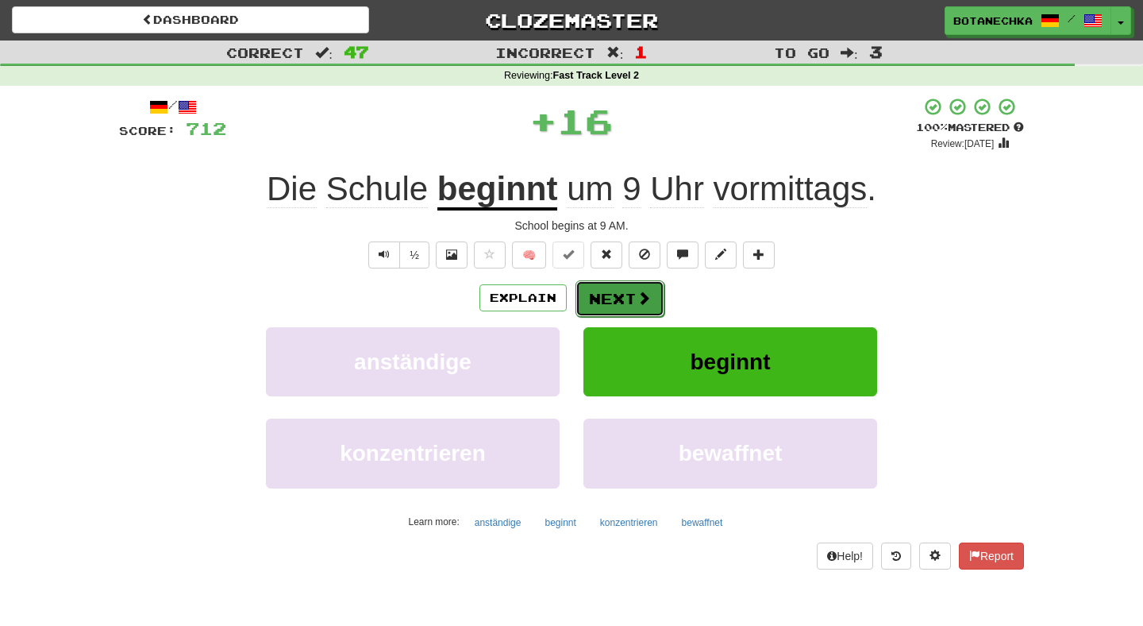
click at [609, 295] on button "Next" at bounding box center [620, 298] width 89 height 37
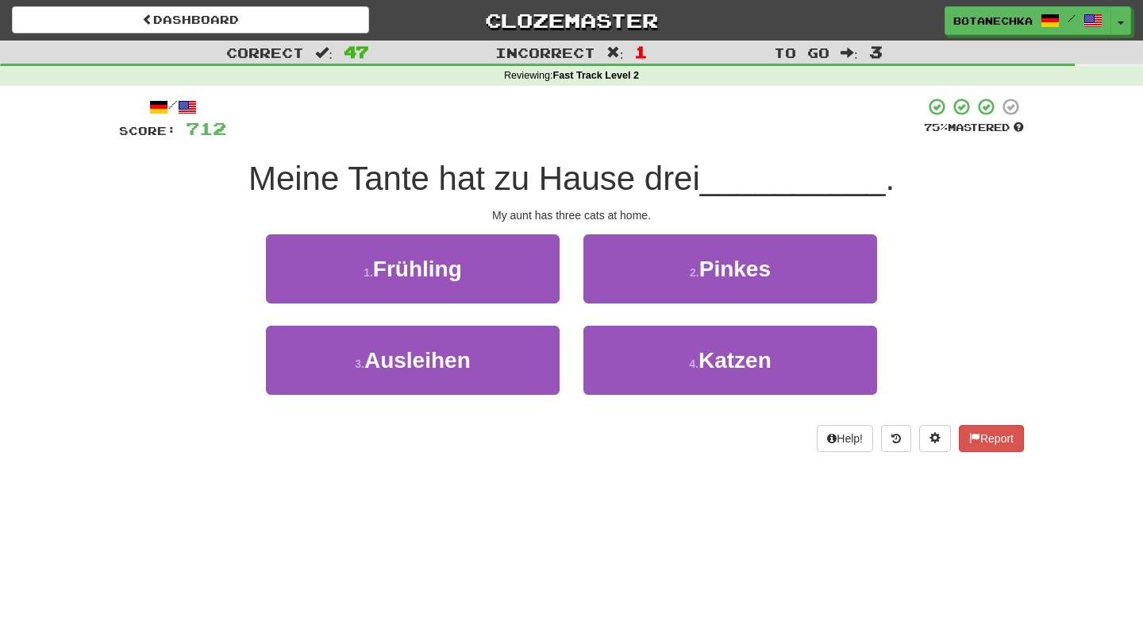
click at [569, 289] on div "1 . Frühling" at bounding box center [413, 279] width 318 height 91
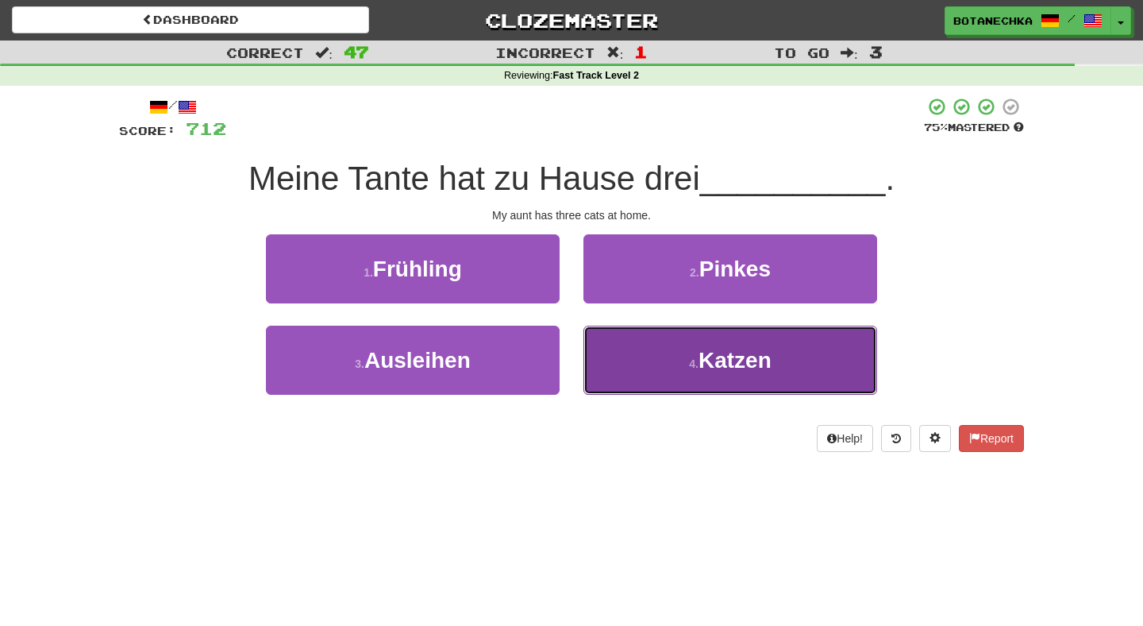
click at [633, 349] on button "4 . Katzen" at bounding box center [731, 360] width 294 height 69
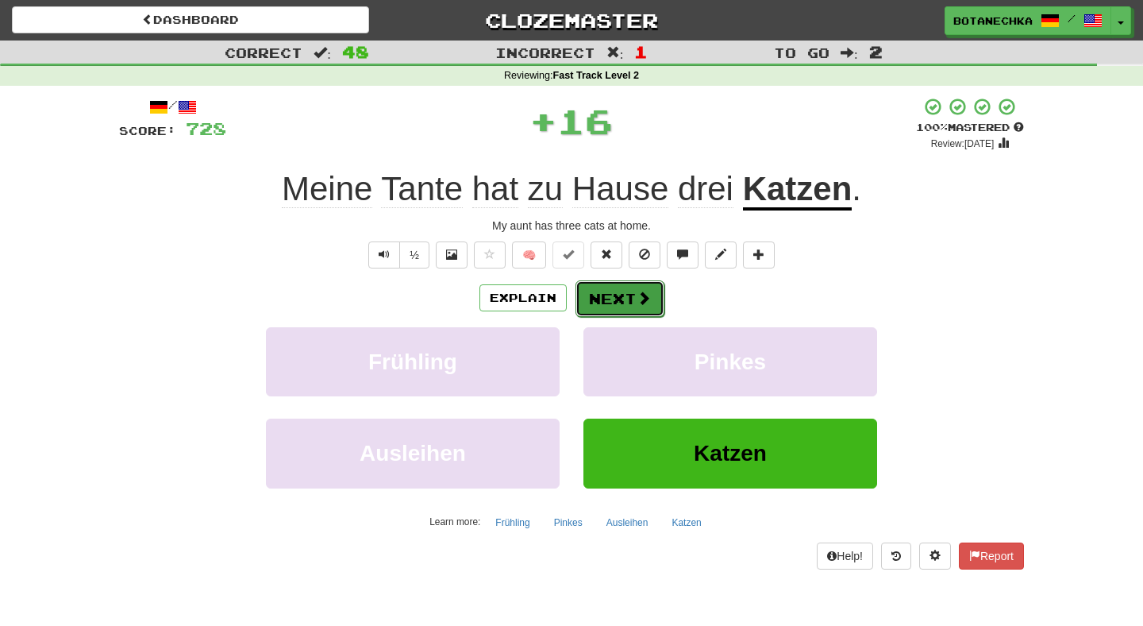
click at [603, 291] on button "Next" at bounding box center [620, 298] width 89 height 37
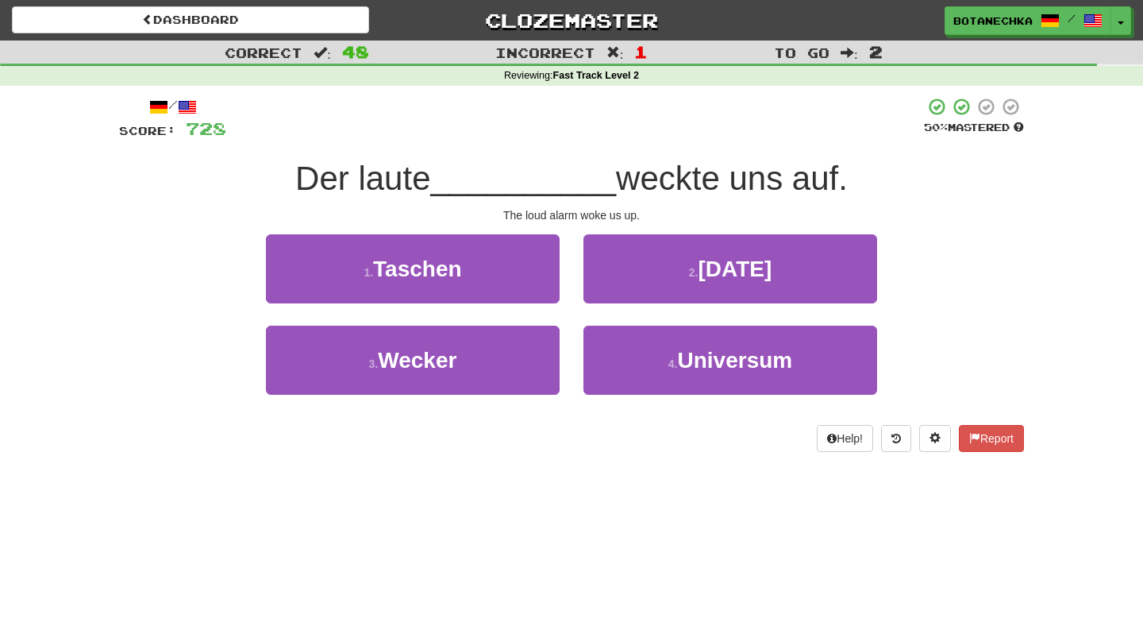
click at [573, 258] on div "2 . Sonntag" at bounding box center [731, 279] width 318 height 91
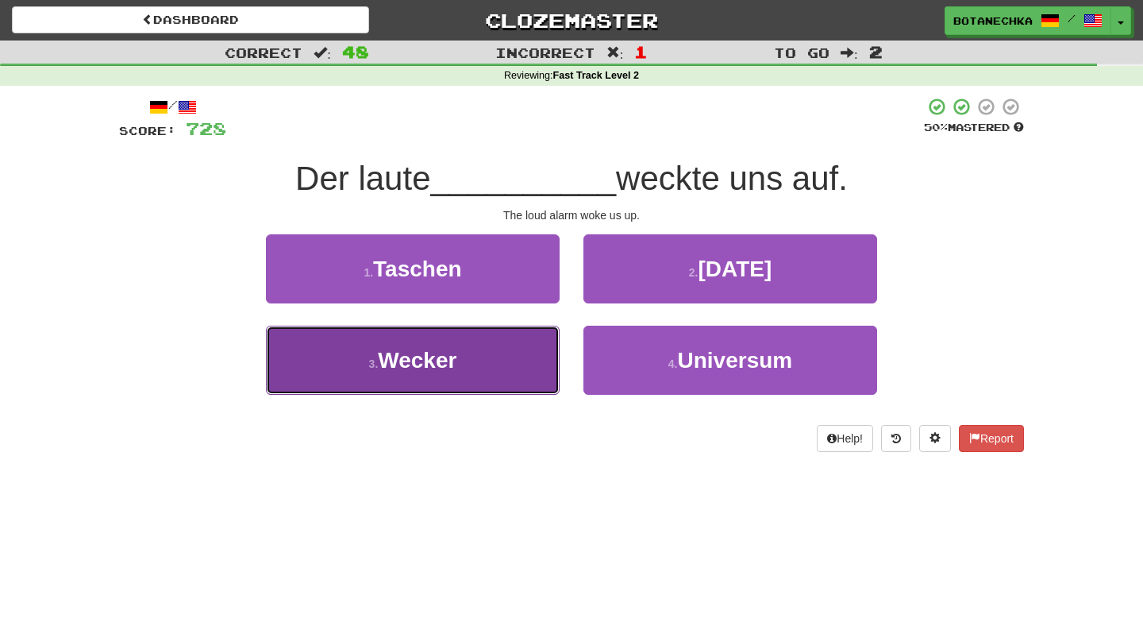
click at [527, 364] on button "3 . Wecker" at bounding box center [413, 360] width 294 height 69
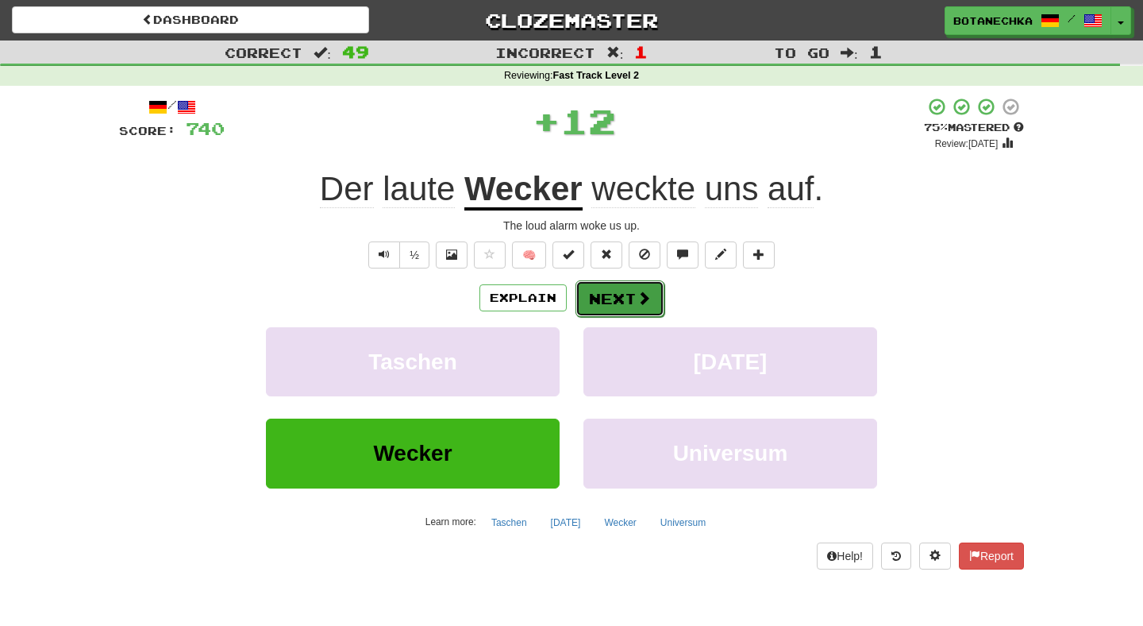
click at [614, 298] on button "Next" at bounding box center [620, 298] width 89 height 37
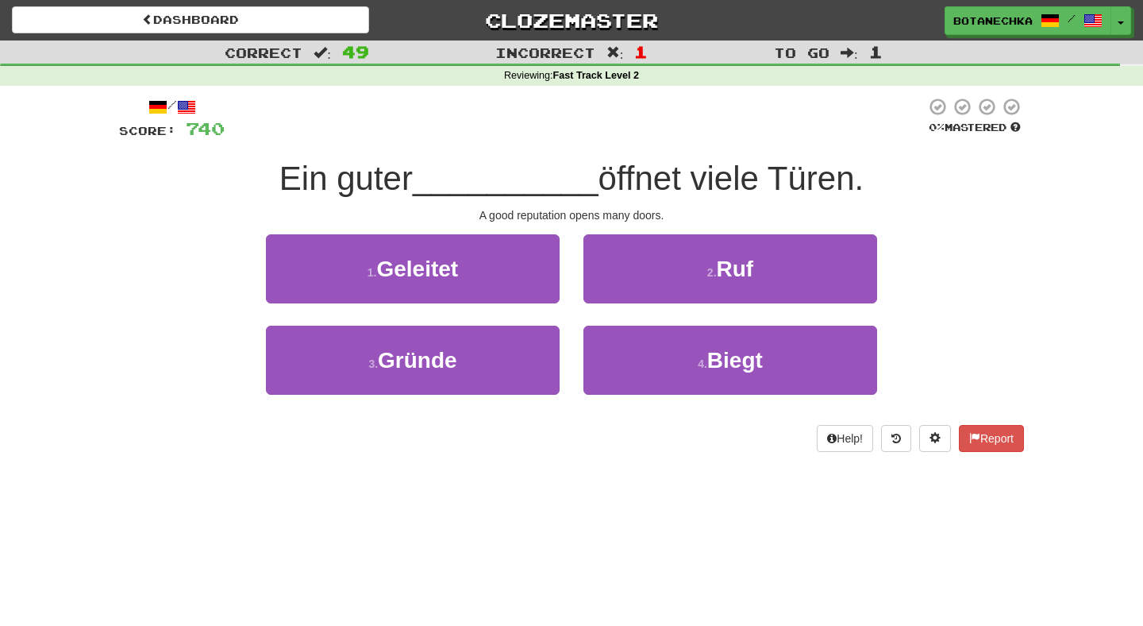
click at [572, 319] on div "2 . Ruf" at bounding box center [731, 279] width 318 height 91
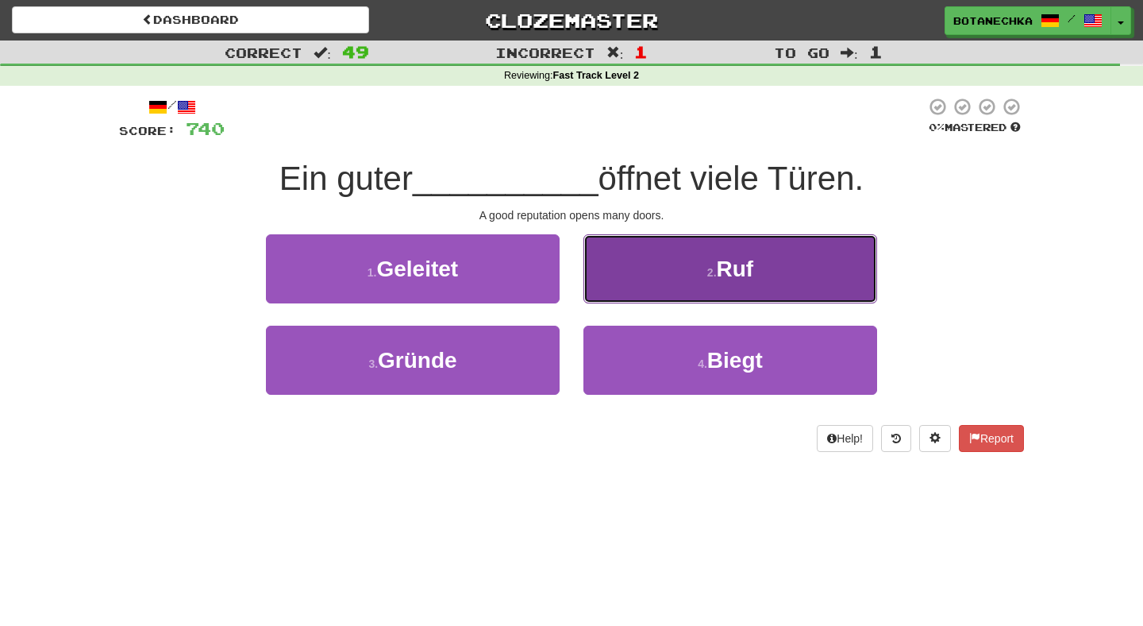
click at [646, 285] on button "2 . Ruf" at bounding box center [731, 268] width 294 height 69
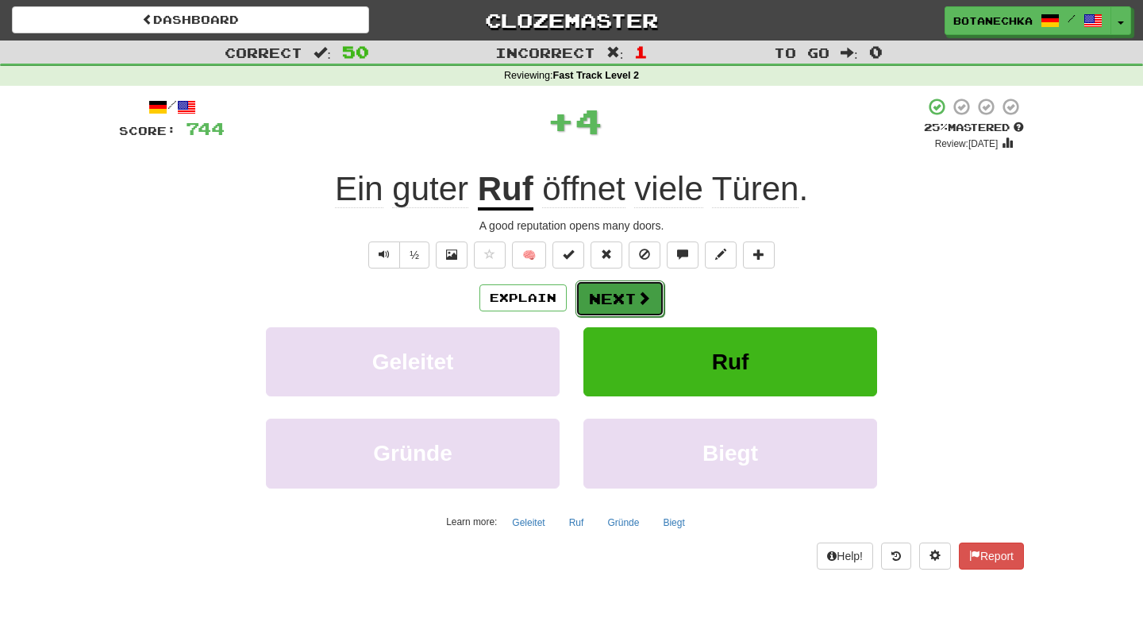
click at [623, 303] on button "Next" at bounding box center [620, 298] width 89 height 37
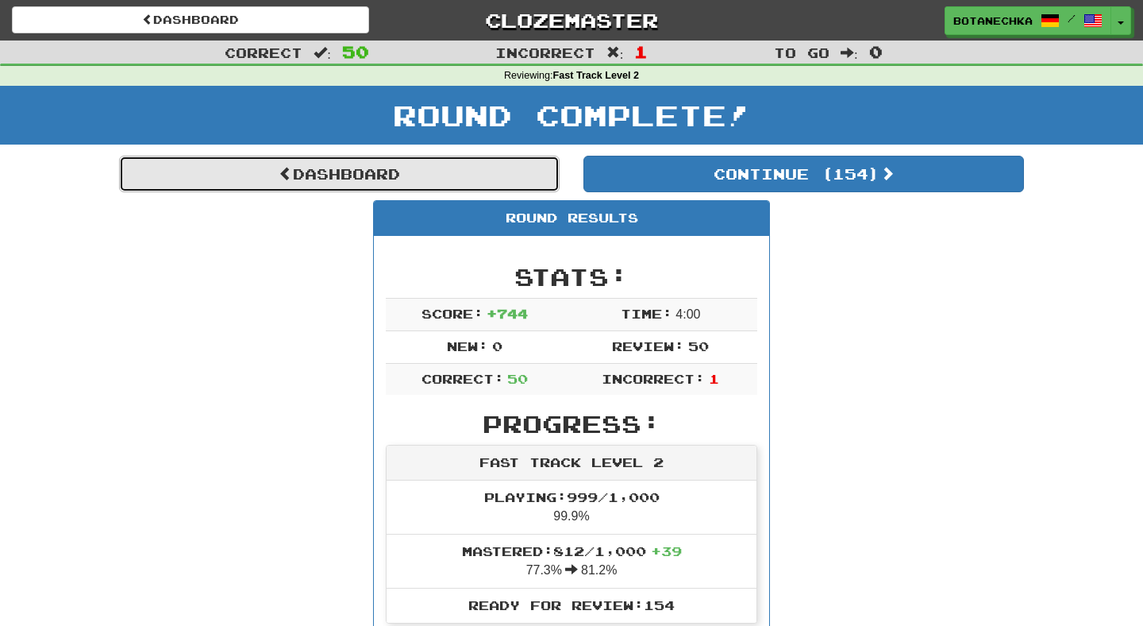
click at [539, 185] on link "Dashboard" at bounding box center [339, 174] width 441 height 37
